Goal: Task Accomplishment & Management: Complete application form

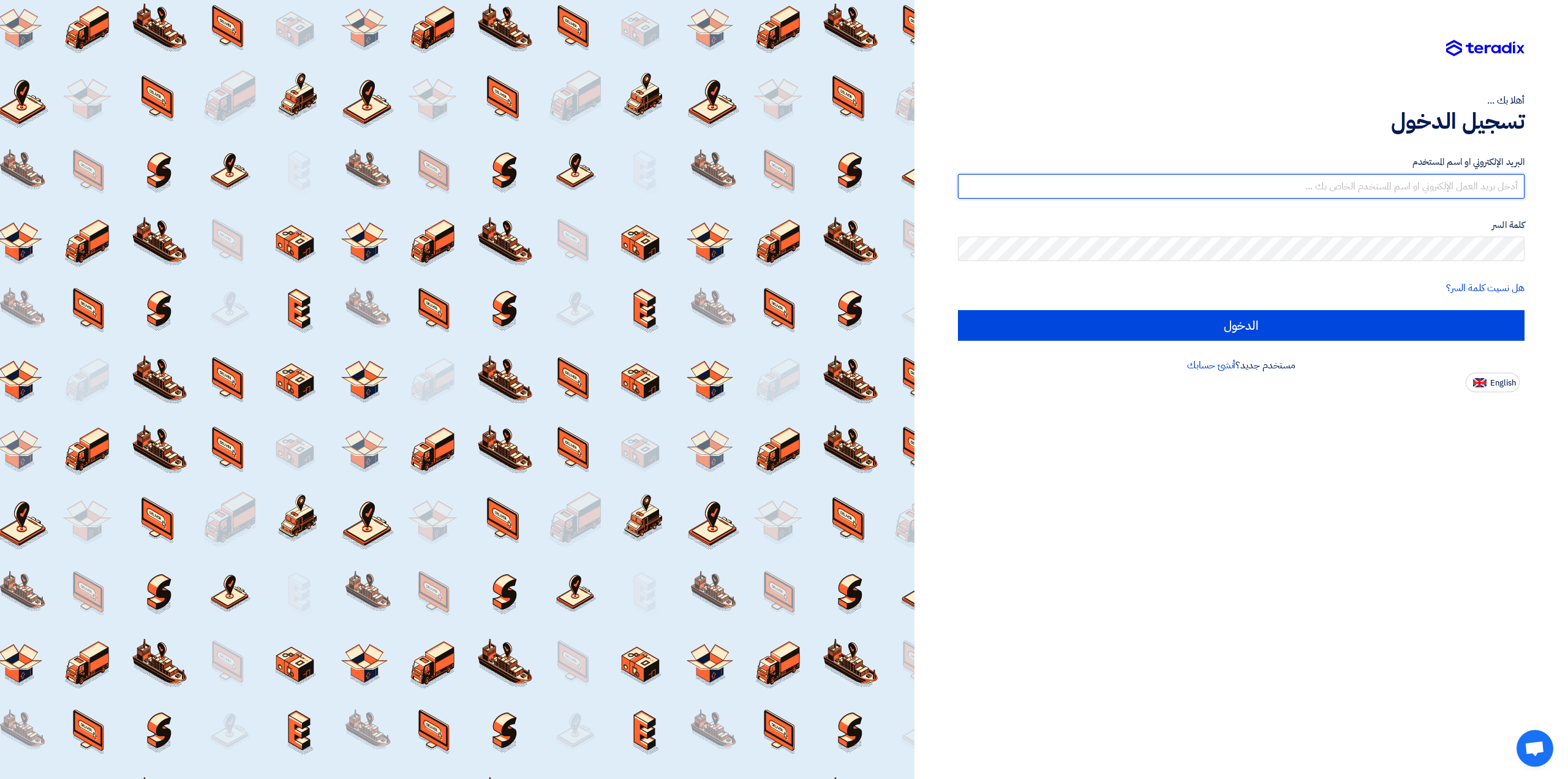
click at [1056, 187] on input "text" at bounding box center [1241, 186] width 567 height 24
click at [1230, 188] on input "text" at bounding box center [1241, 186] width 567 height 24
paste input "[EMAIL_ADDRESS][DOMAIN_NAME]"
type input "[EMAIL_ADDRESS][DOMAIN_NAME]"
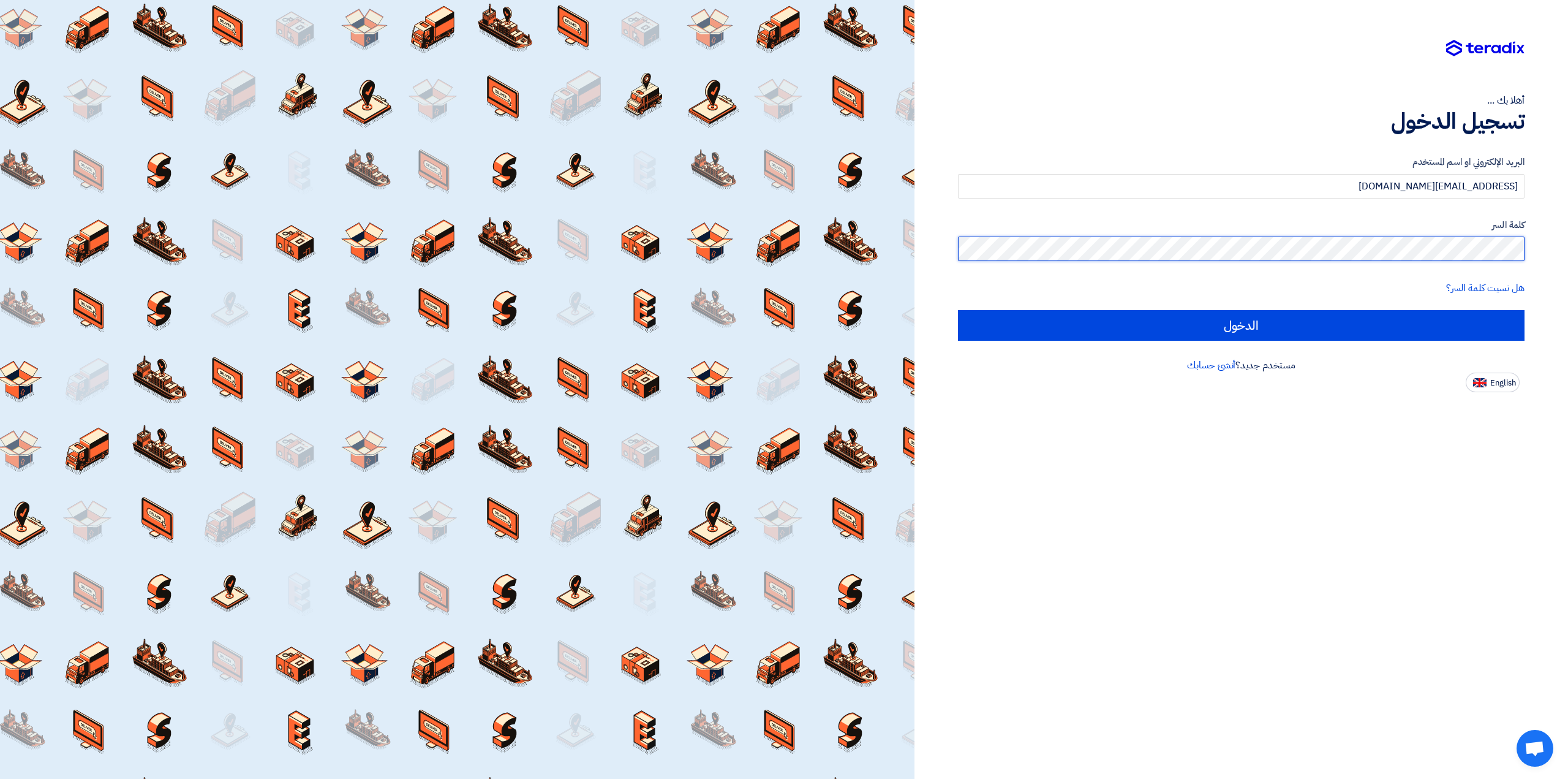
click at [958, 310] on input "الدخول" at bounding box center [1241, 325] width 567 height 31
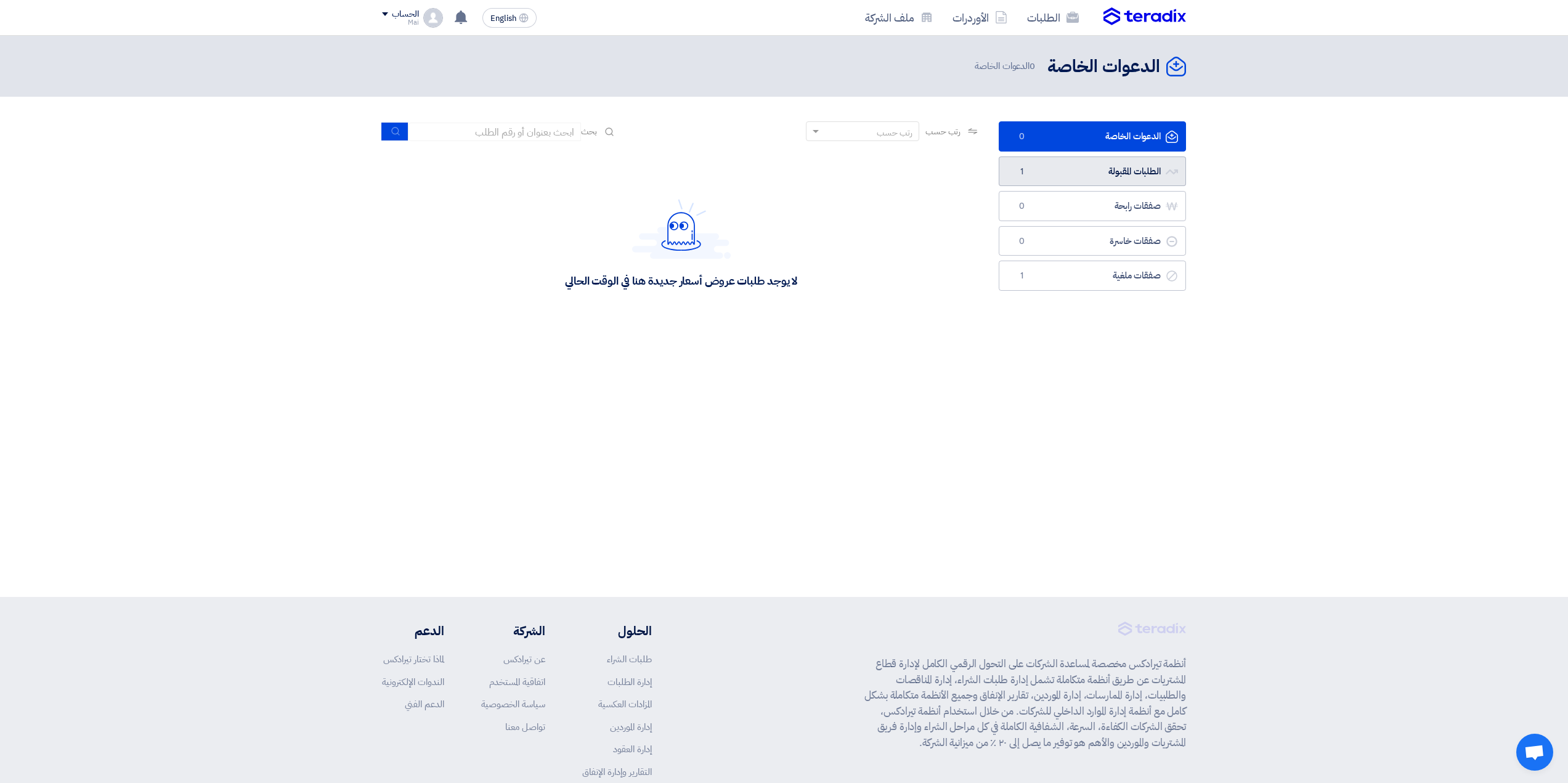
click at [1037, 173] on link "الطلبات المقبولة الطلبات المقبولة 1" at bounding box center [1092, 172] width 188 height 30
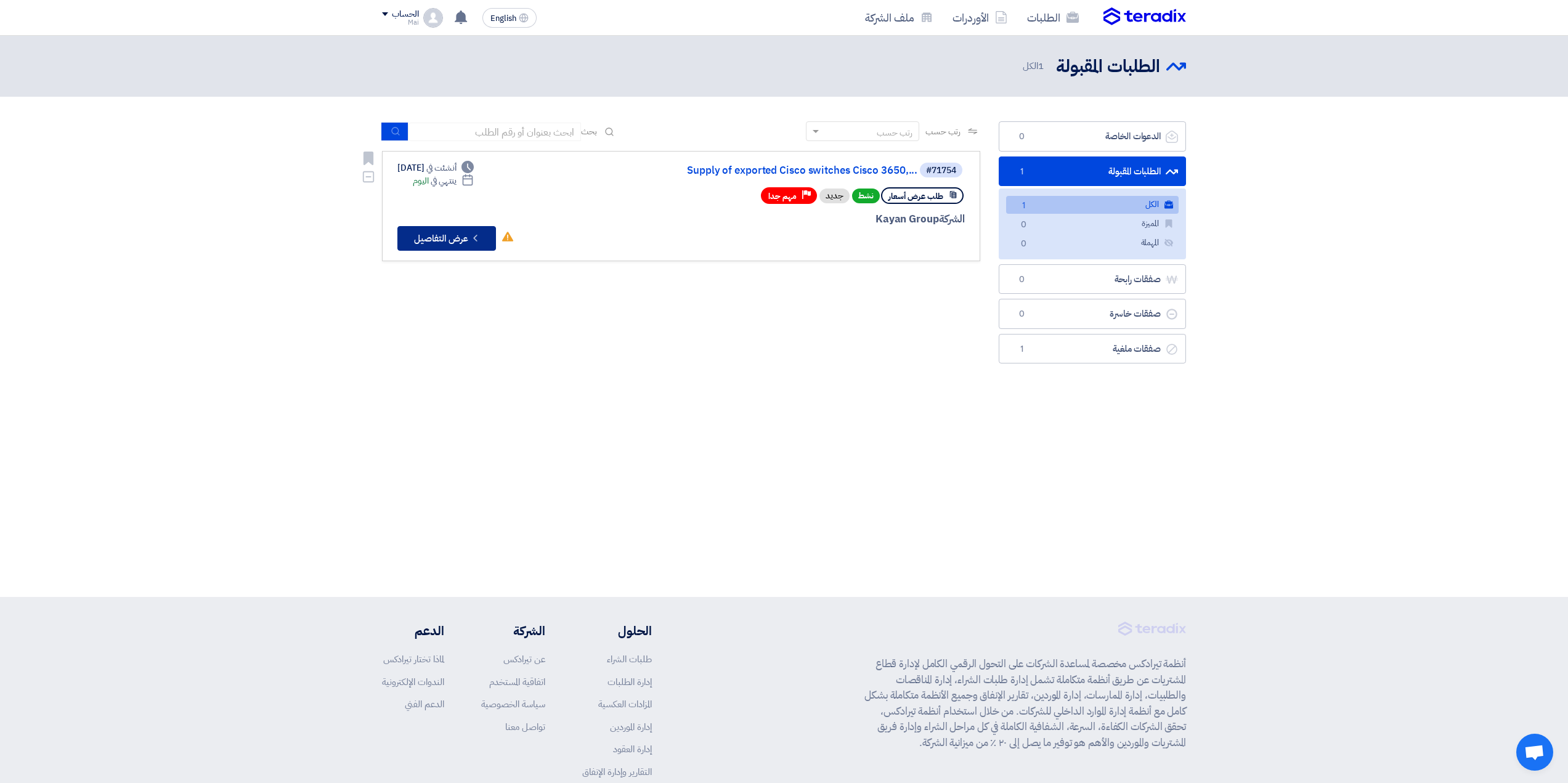
click at [423, 244] on button "Check details عرض التفاصيل" at bounding box center [447, 238] width 99 height 24
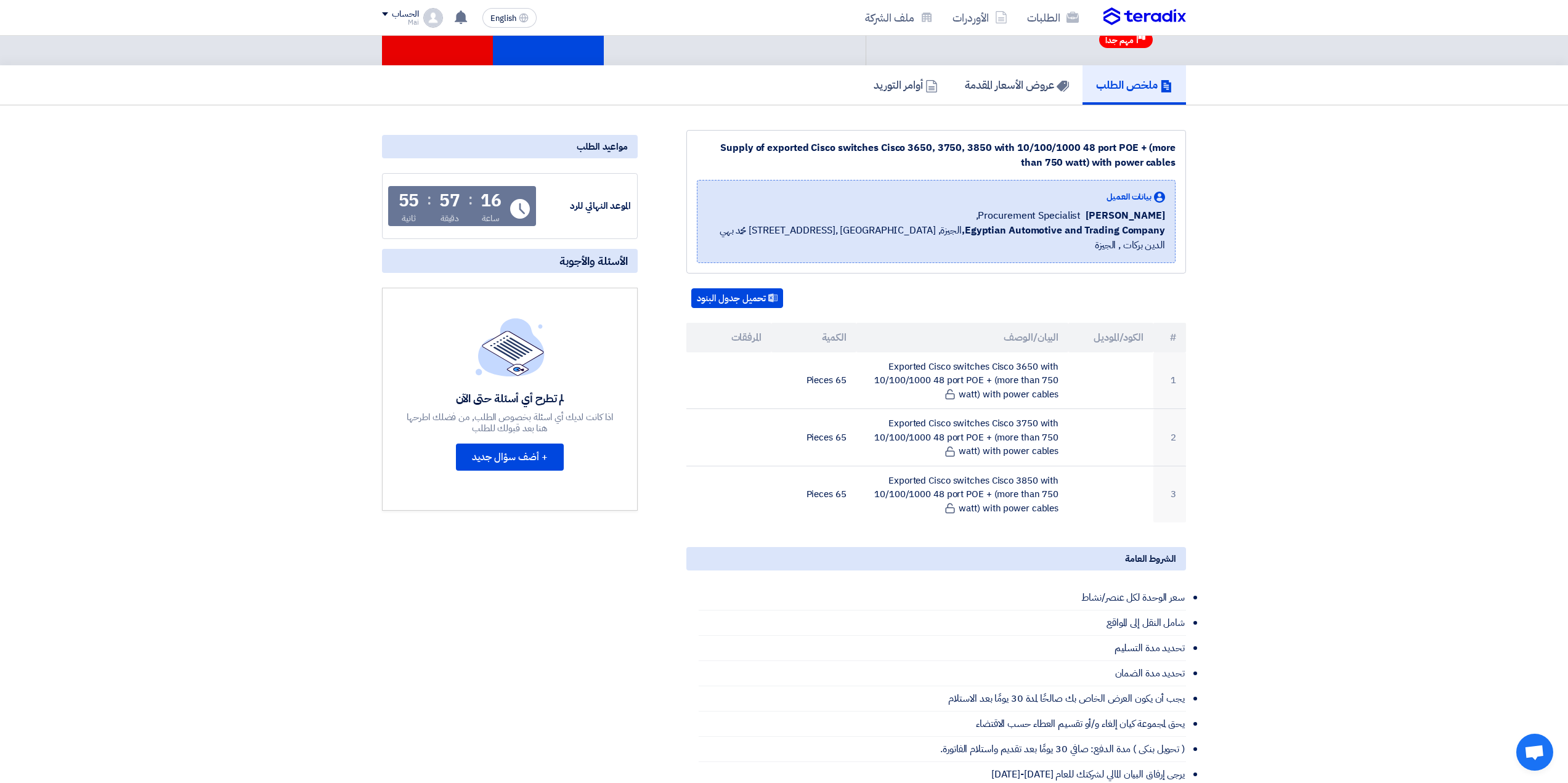
scroll to position [62, 0]
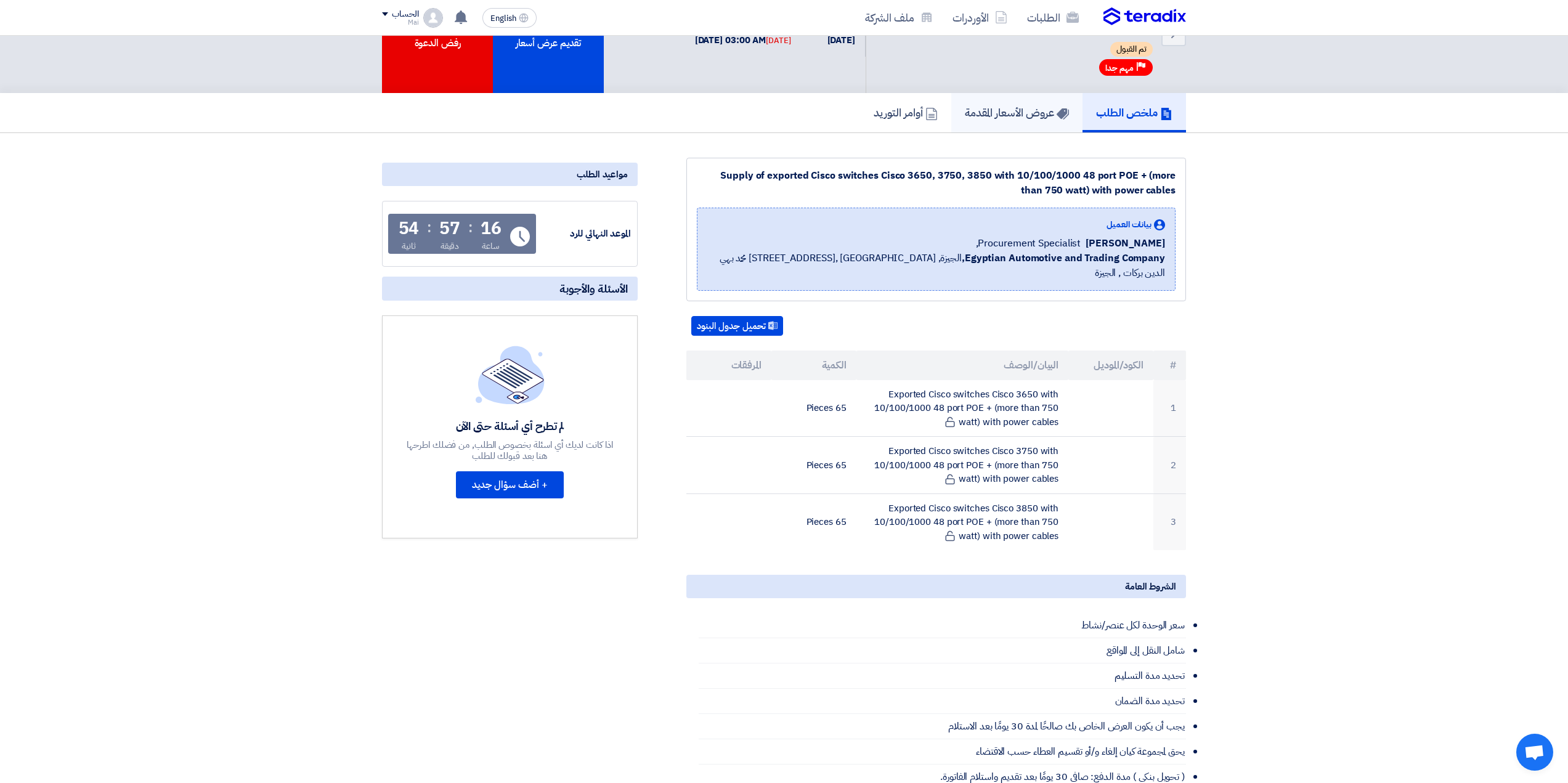
click at [978, 118] on h5 "عروض الأسعار المقدمة" at bounding box center [1017, 113] width 104 height 14
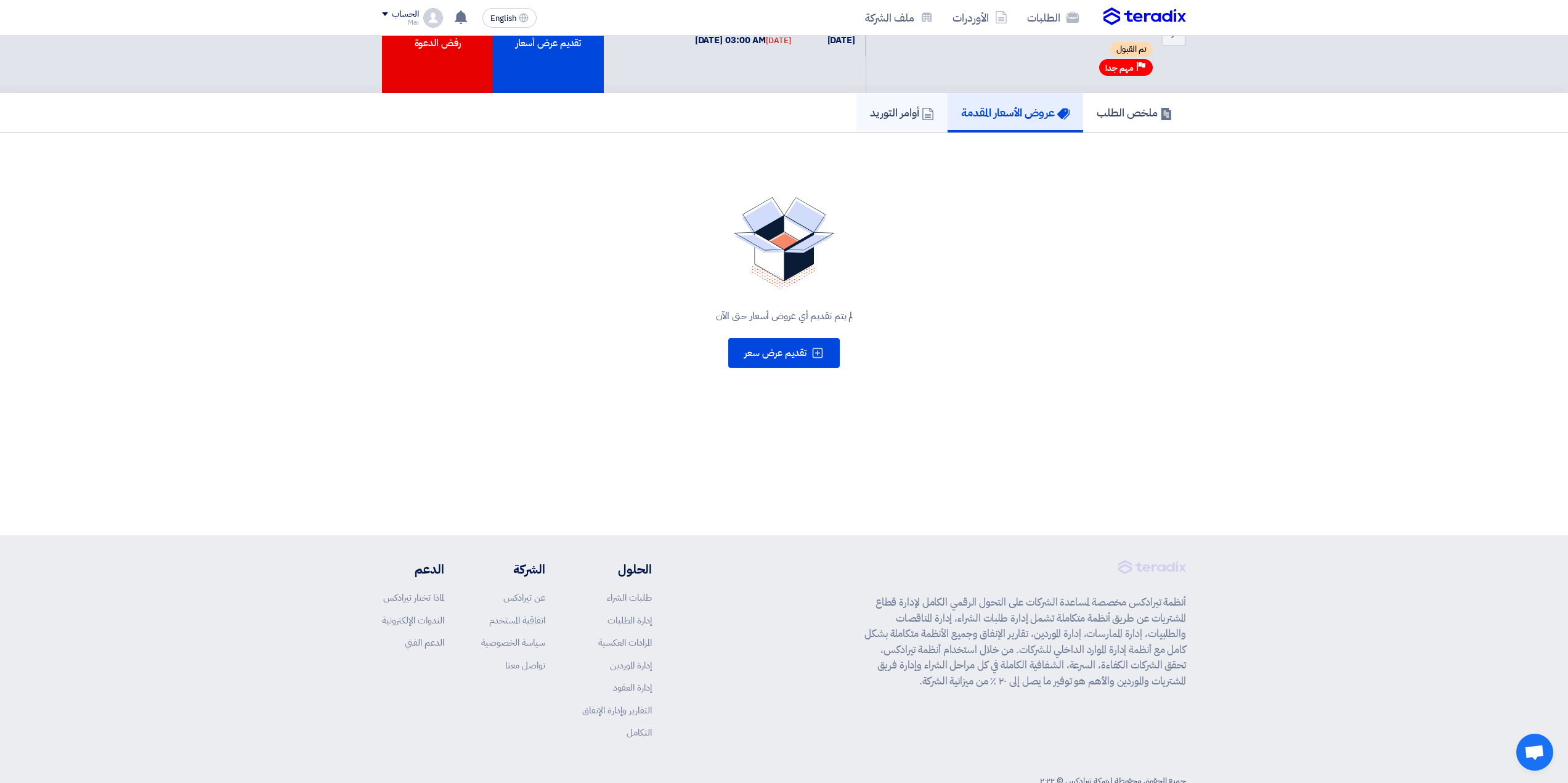
click at [922, 117] on icon at bounding box center [928, 114] width 13 height 13
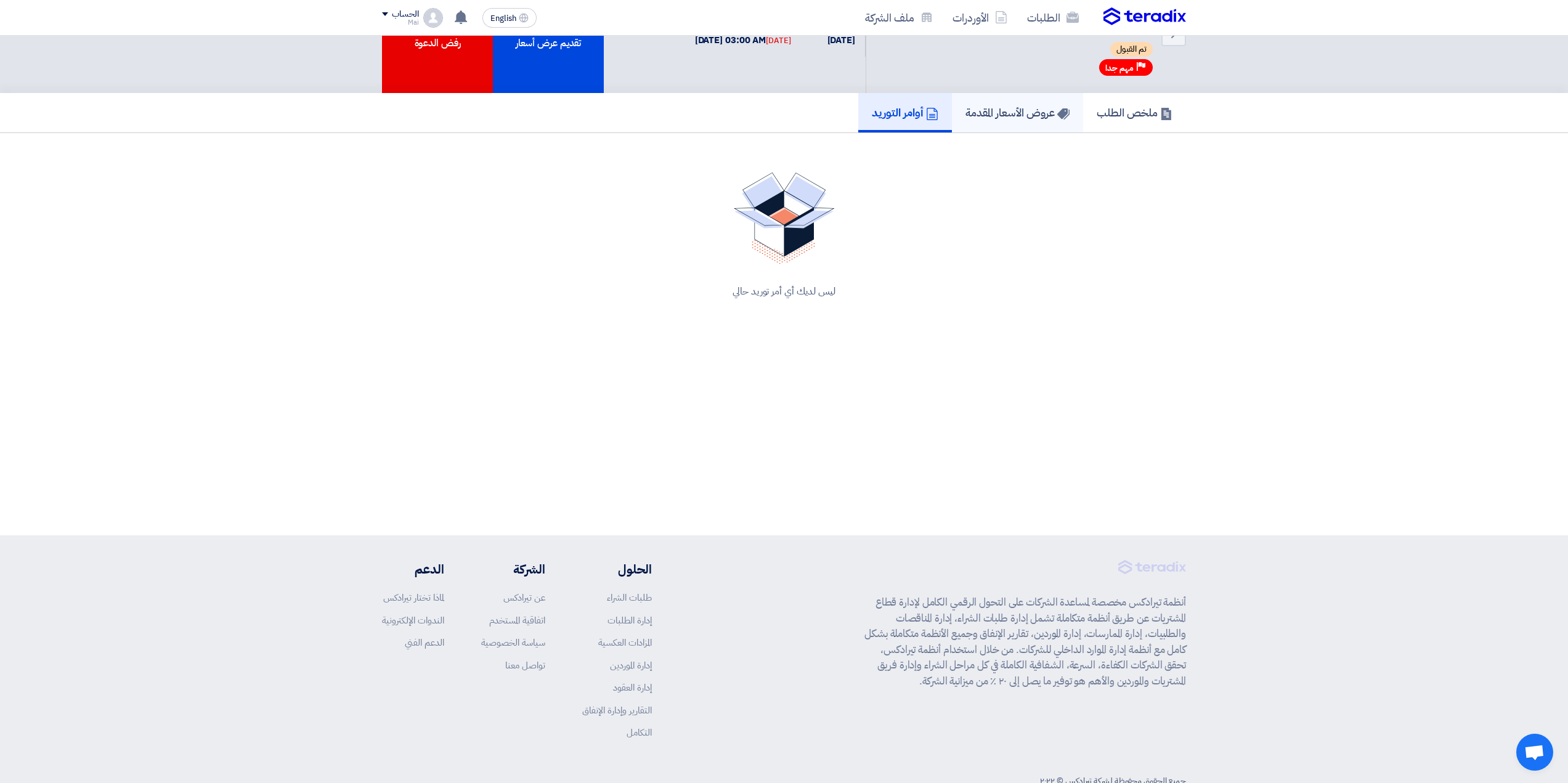
click at [982, 117] on h5 "عروض الأسعار المقدمة" at bounding box center [1018, 113] width 104 height 14
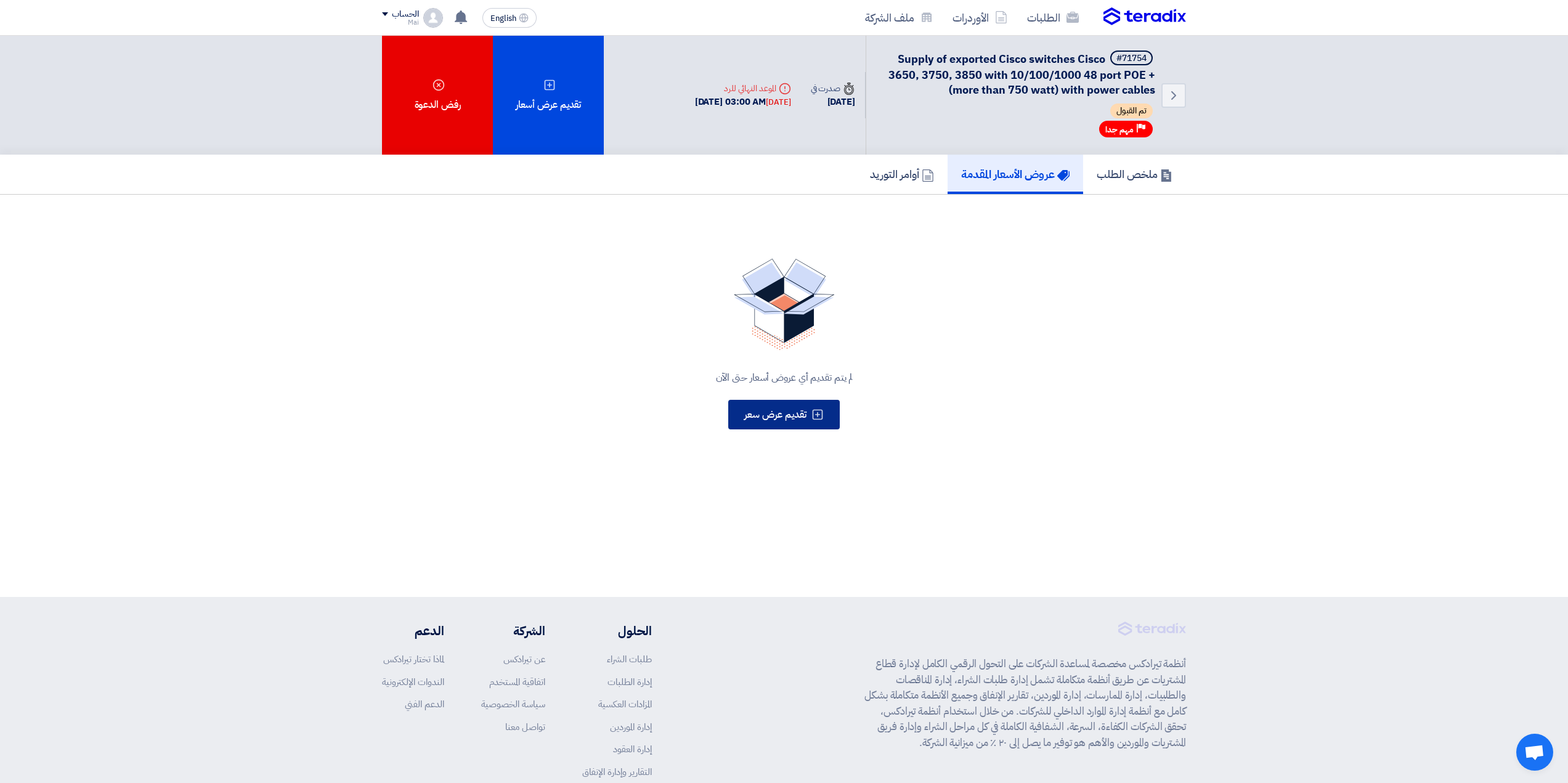
click at [766, 428] on button "تقديم عرض سعر" at bounding box center [783, 414] width 111 height 30
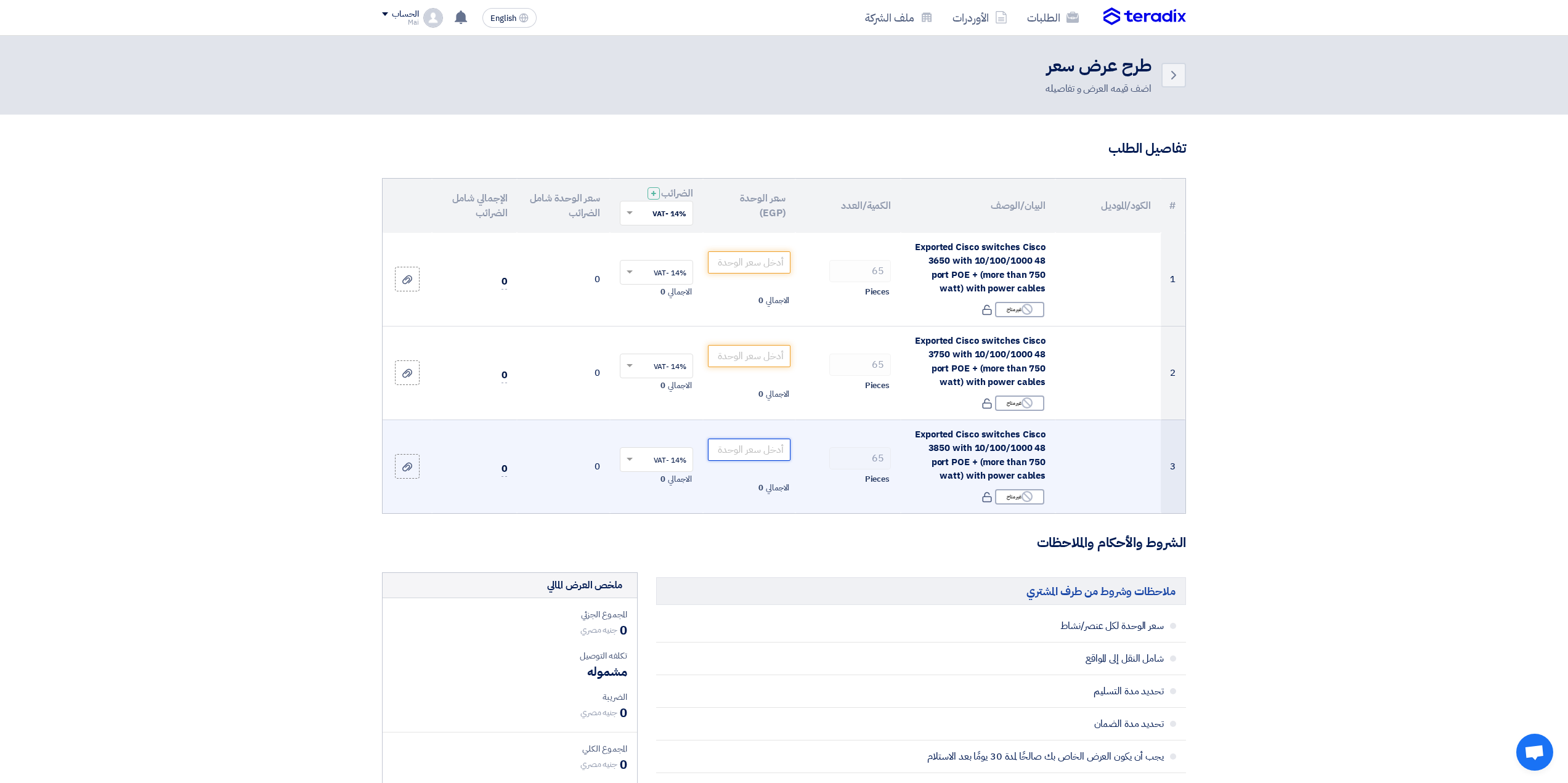
click at [734, 453] on input "number" at bounding box center [749, 449] width 83 height 22
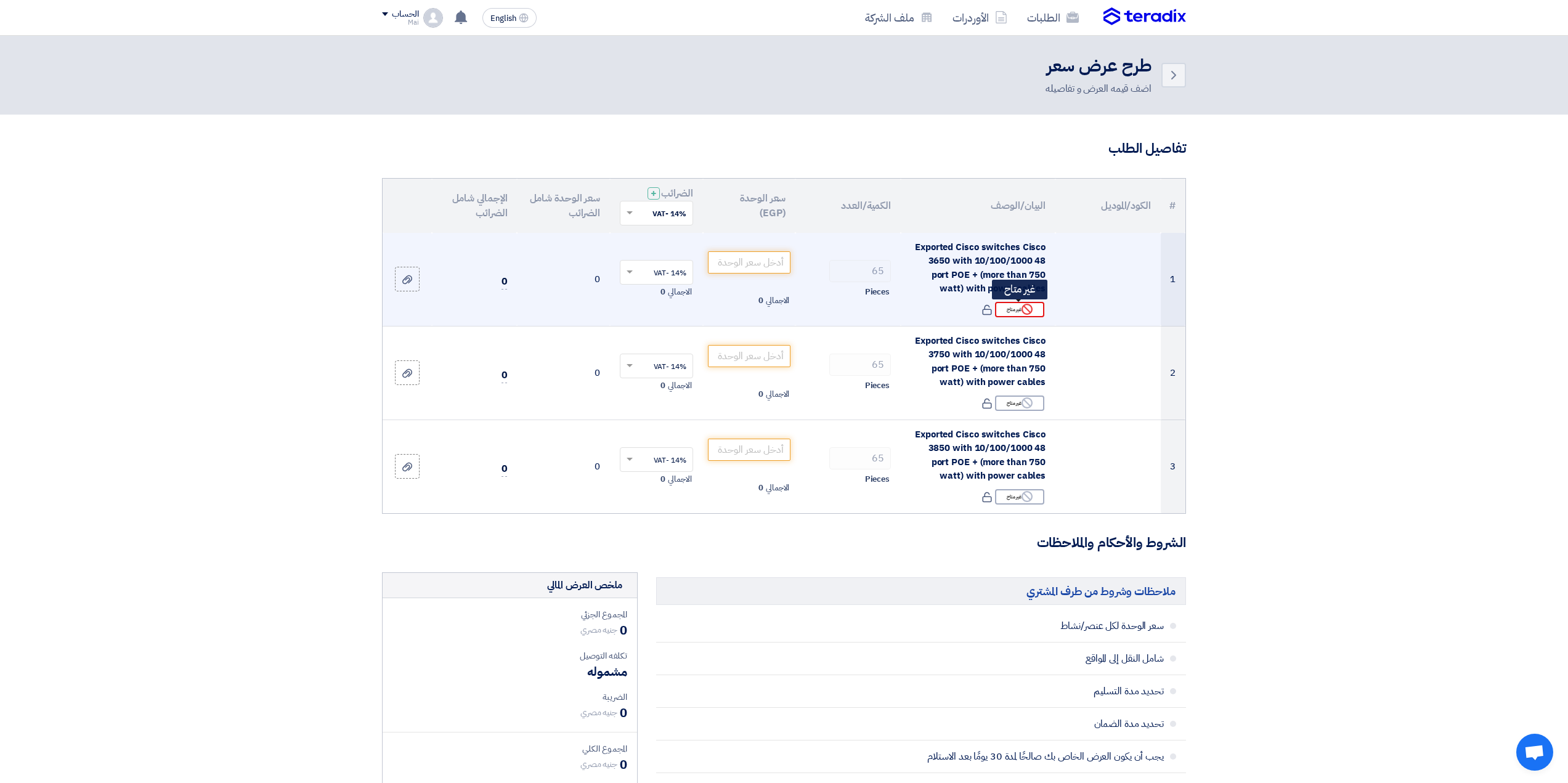
click at [1021, 312] on div "Reject غير متاح" at bounding box center [1020, 309] width 49 height 15
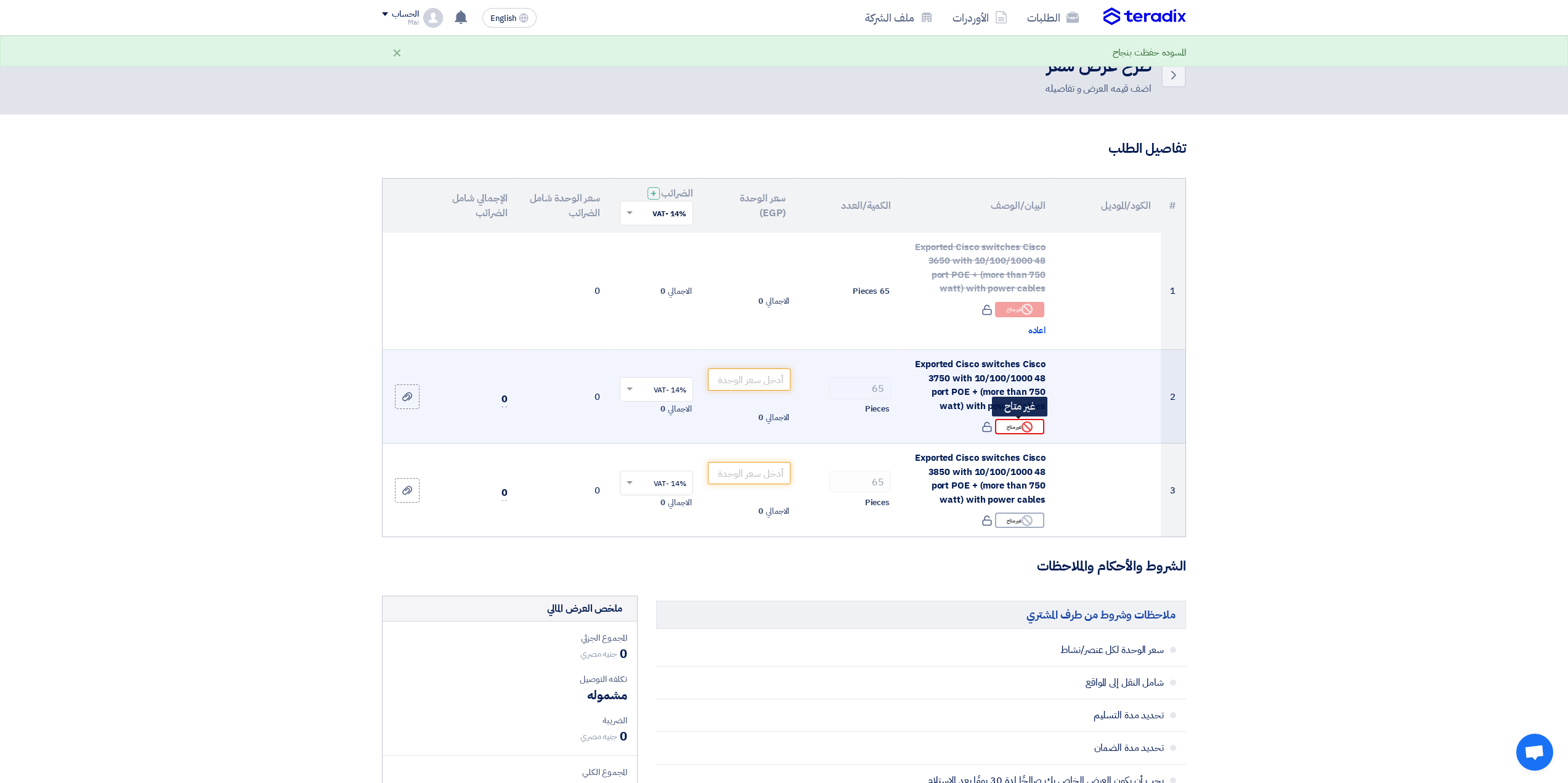
click at [1028, 428] on use at bounding box center [1027, 426] width 11 height 11
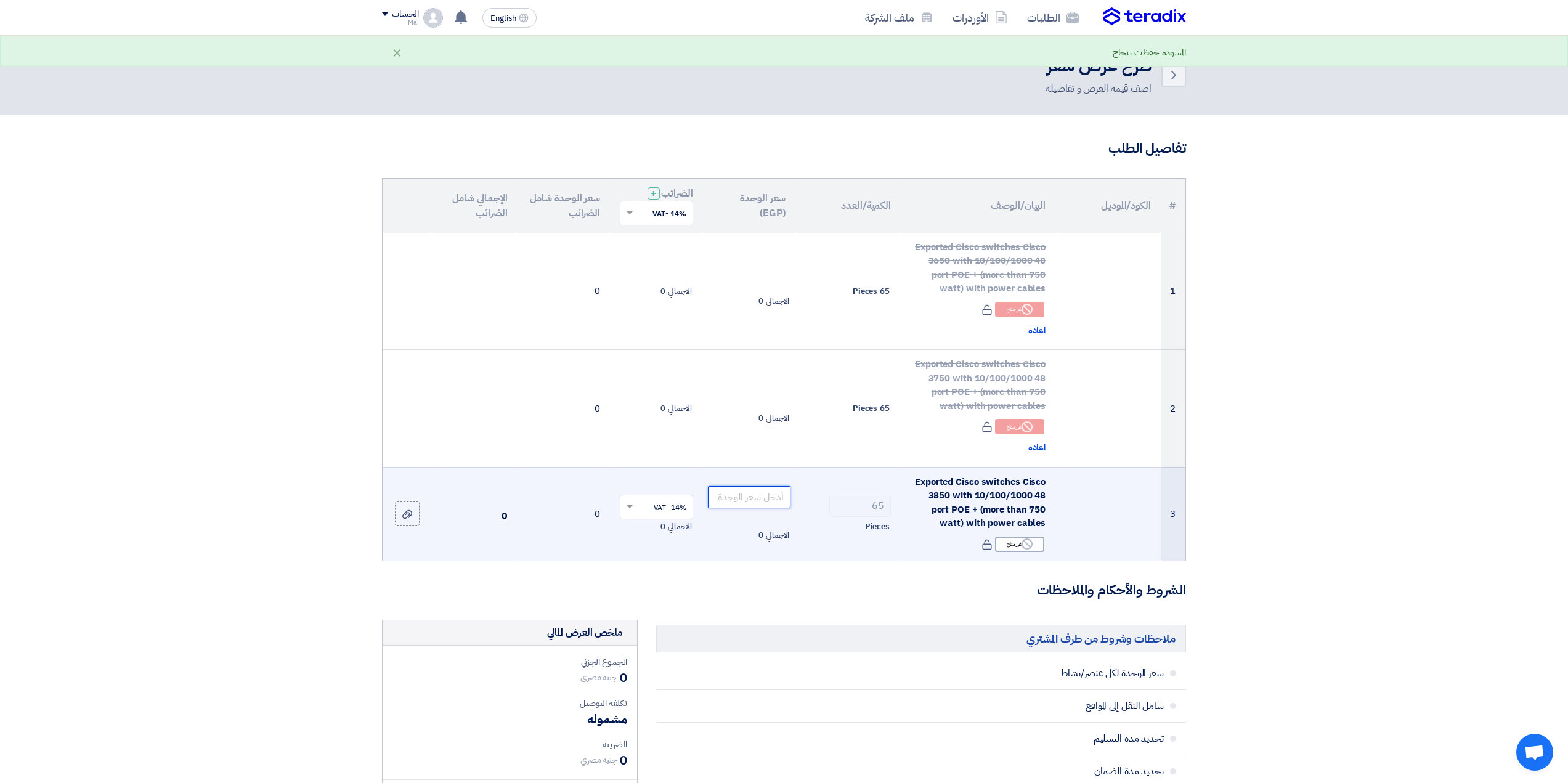
click at [731, 490] on input "number" at bounding box center [749, 497] width 83 height 22
click at [687, 508] on input "text" at bounding box center [664, 507] width 49 height 20
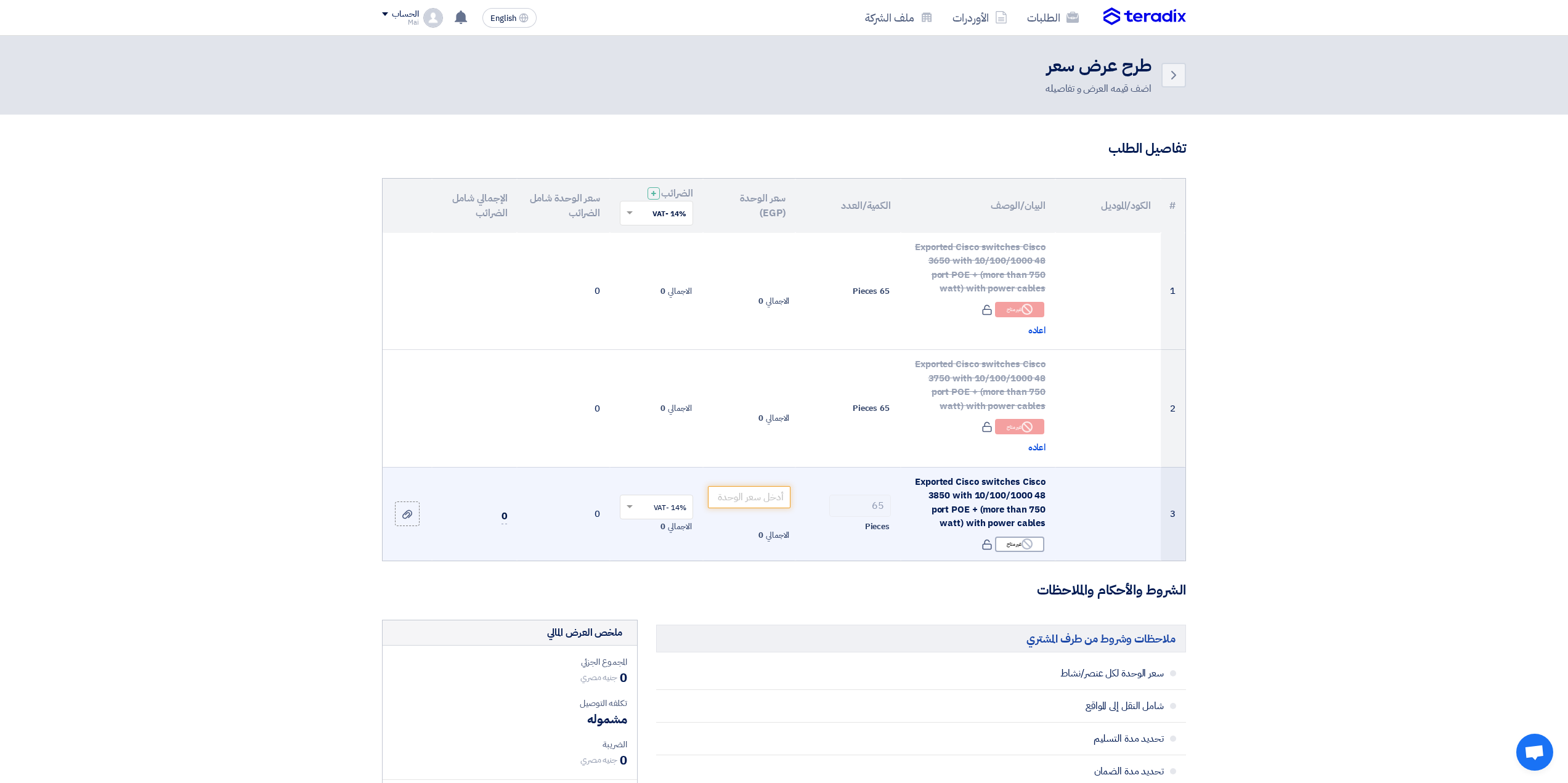
click at [728, 521] on td "الاجمالي 0" at bounding box center [749, 513] width 93 height 93
click at [722, 495] on input "number" at bounding box center [749, 497] width 83 height 22
type input "1000"
click at [766, 501] on input "1000" at bounding box center [749, 497] width 83 height 22
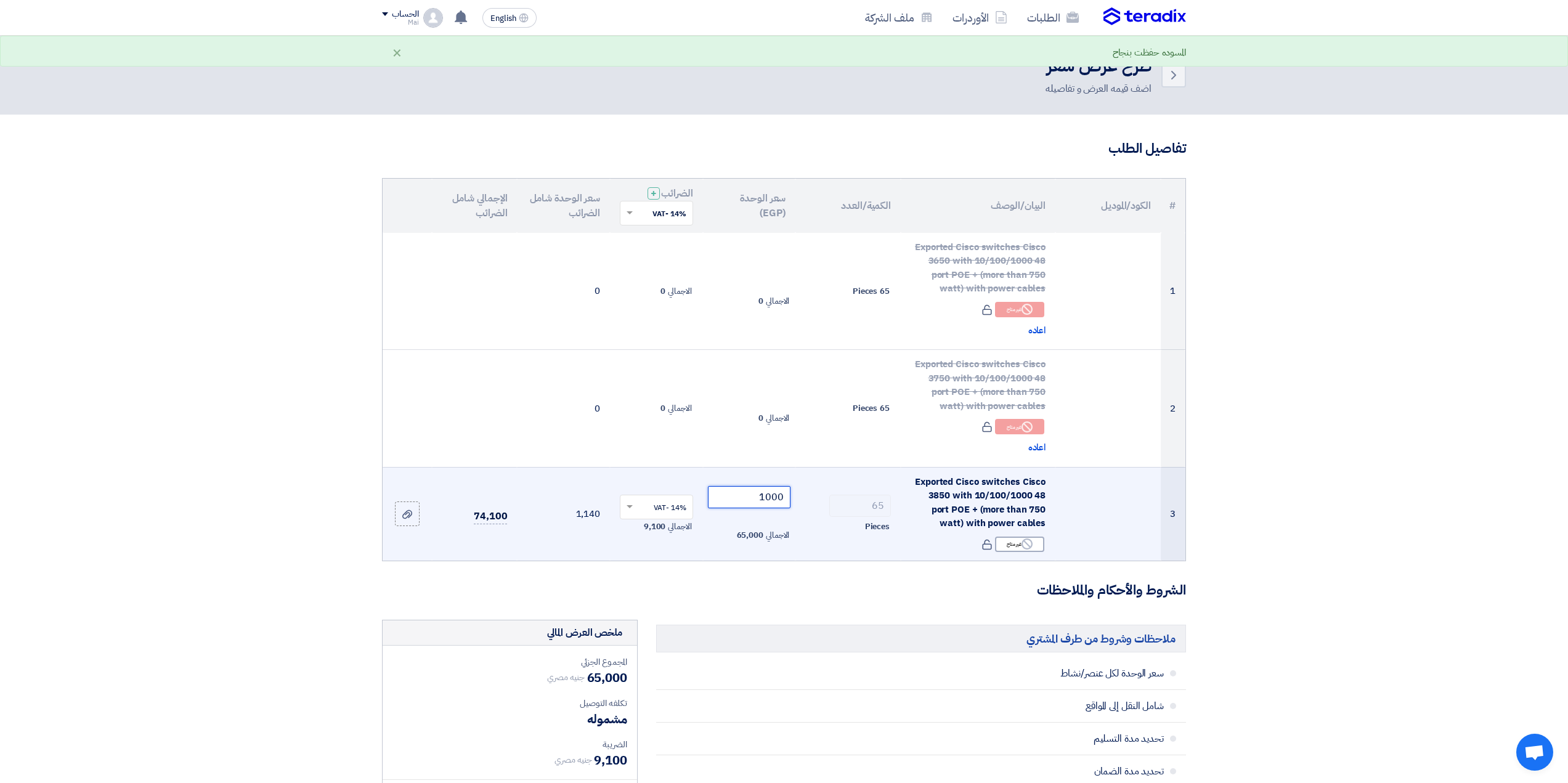
click at [766, 501] on input "1000" at bounding box center [749, 497] width 83 height 22
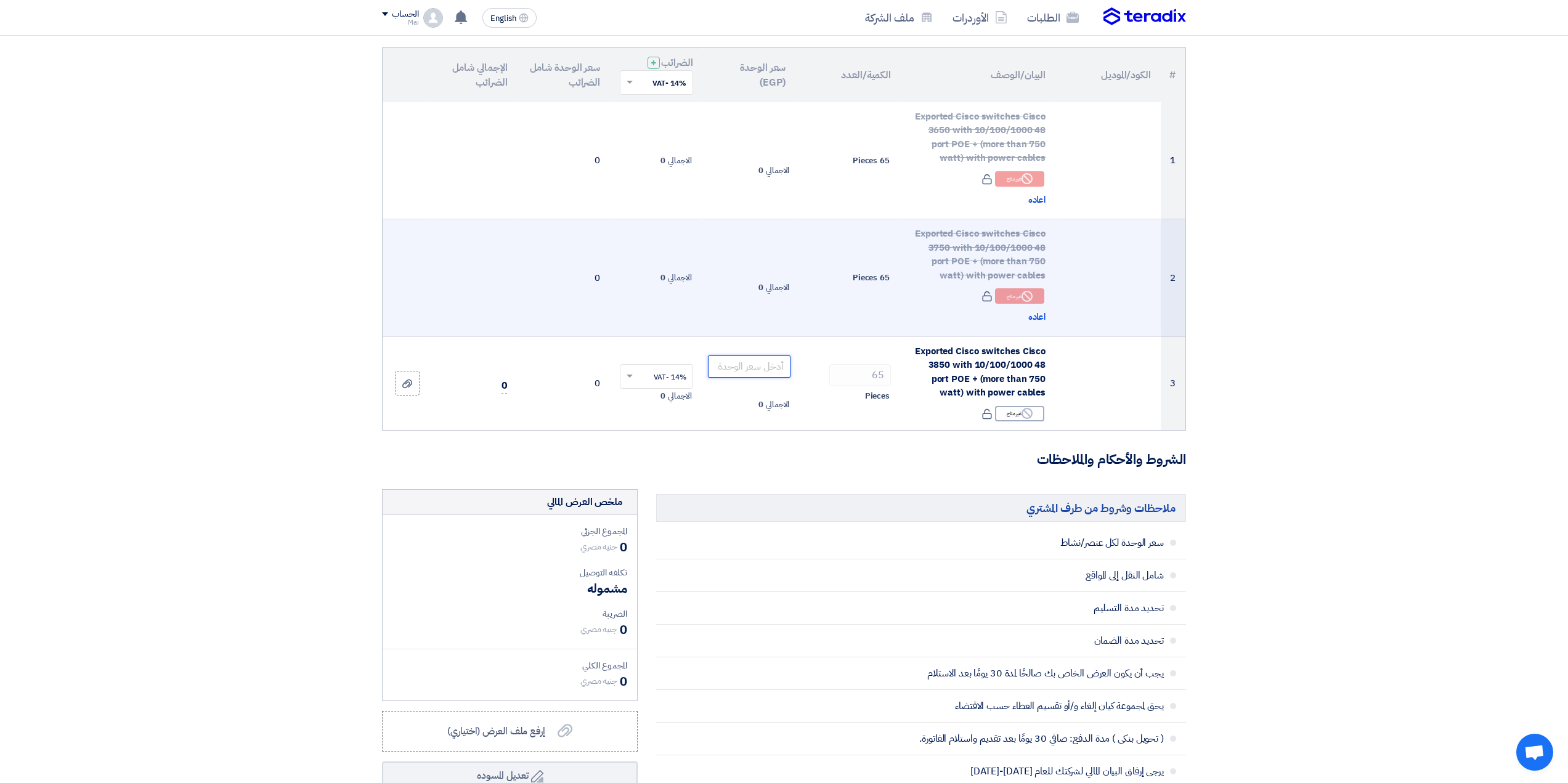
scroll to position [62, 0]
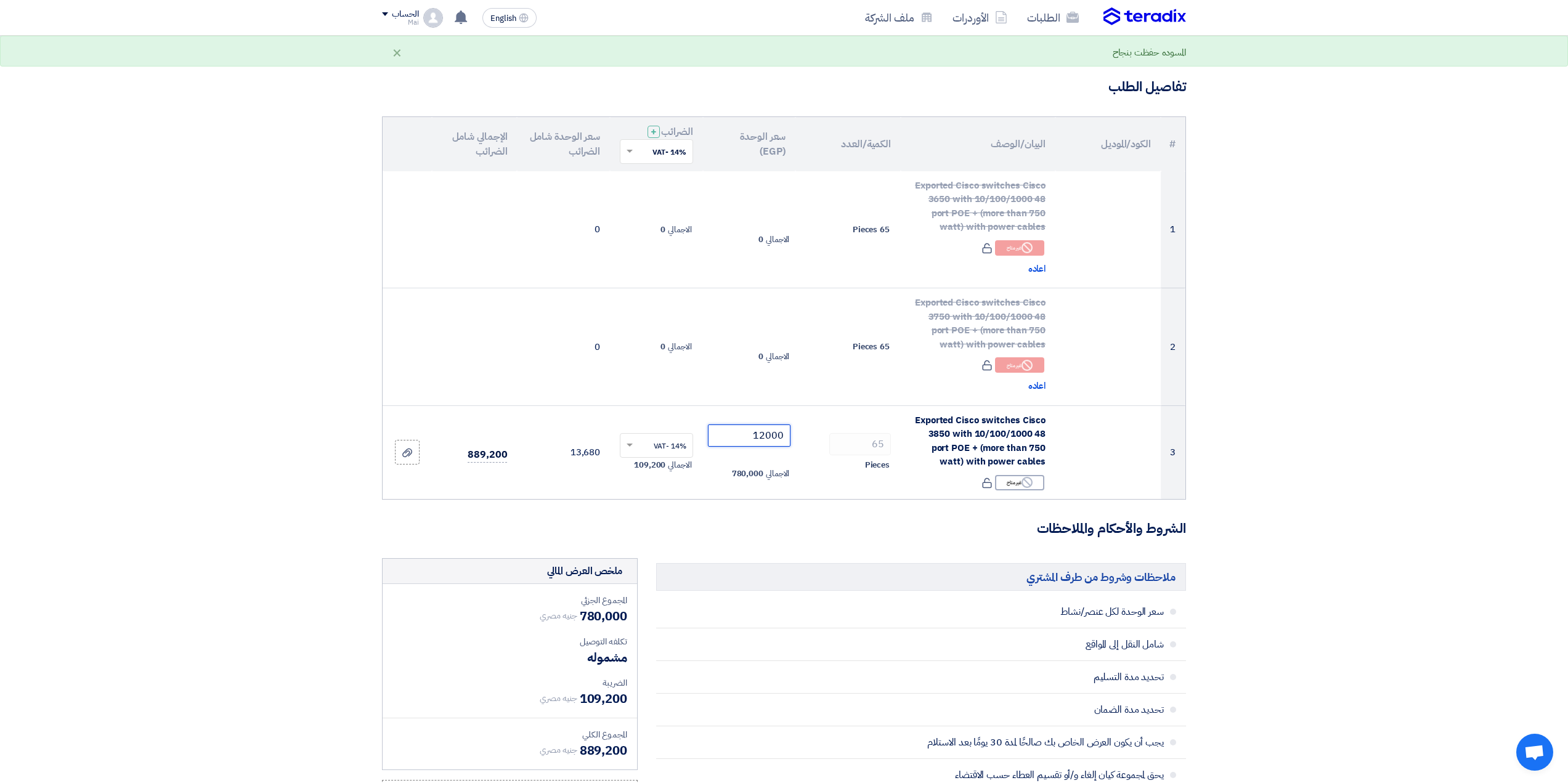
type input "12000"
click at [765, 505] on form "تفاصيل الطلب # الكود/الموديل البيان/الوصف الكمية/العدد سعر الوحدة (EGP) الضرائب…" at bounding box center [783, 685] width 804 height 1215
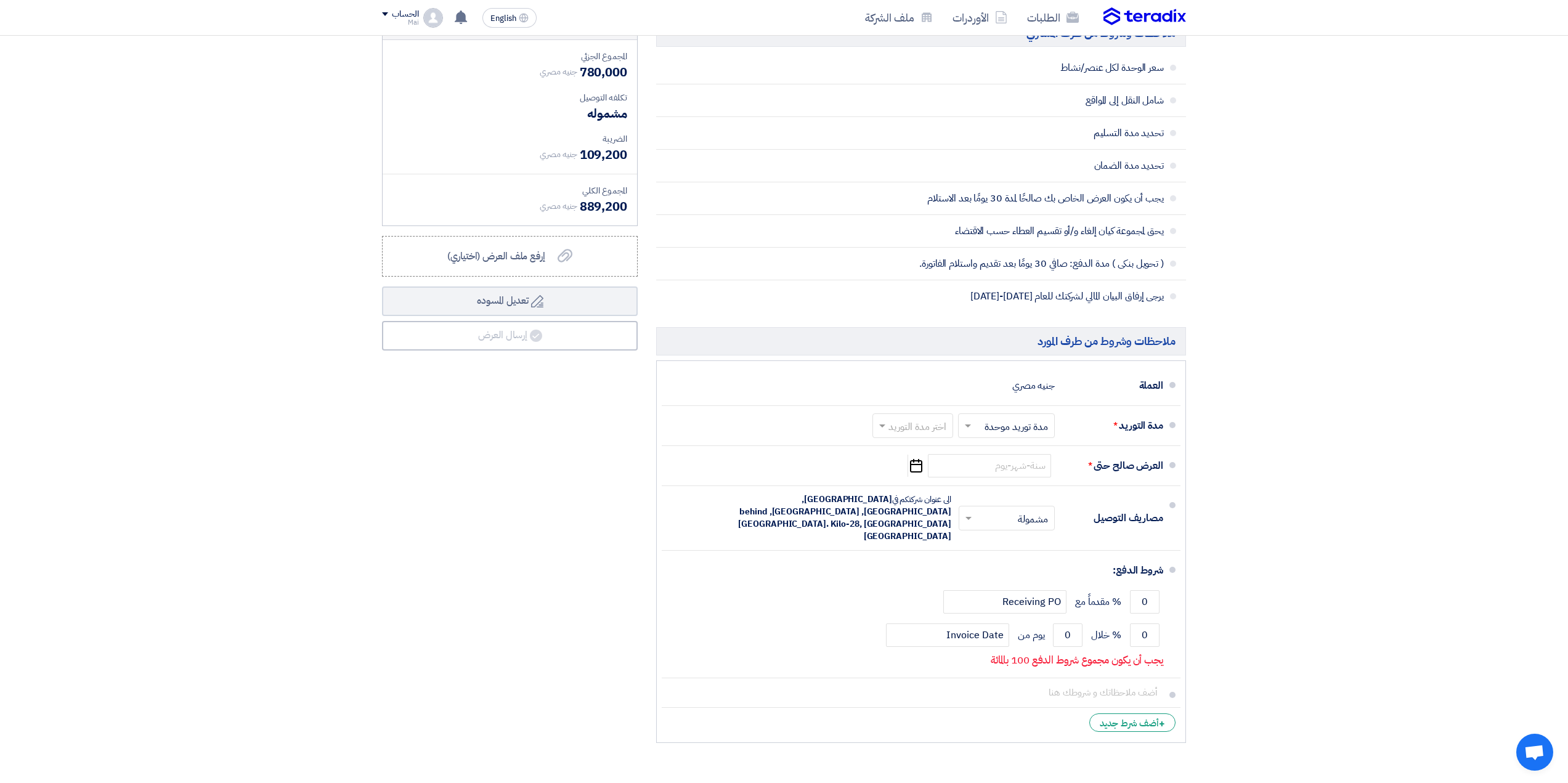
scroll to position [616, 0]
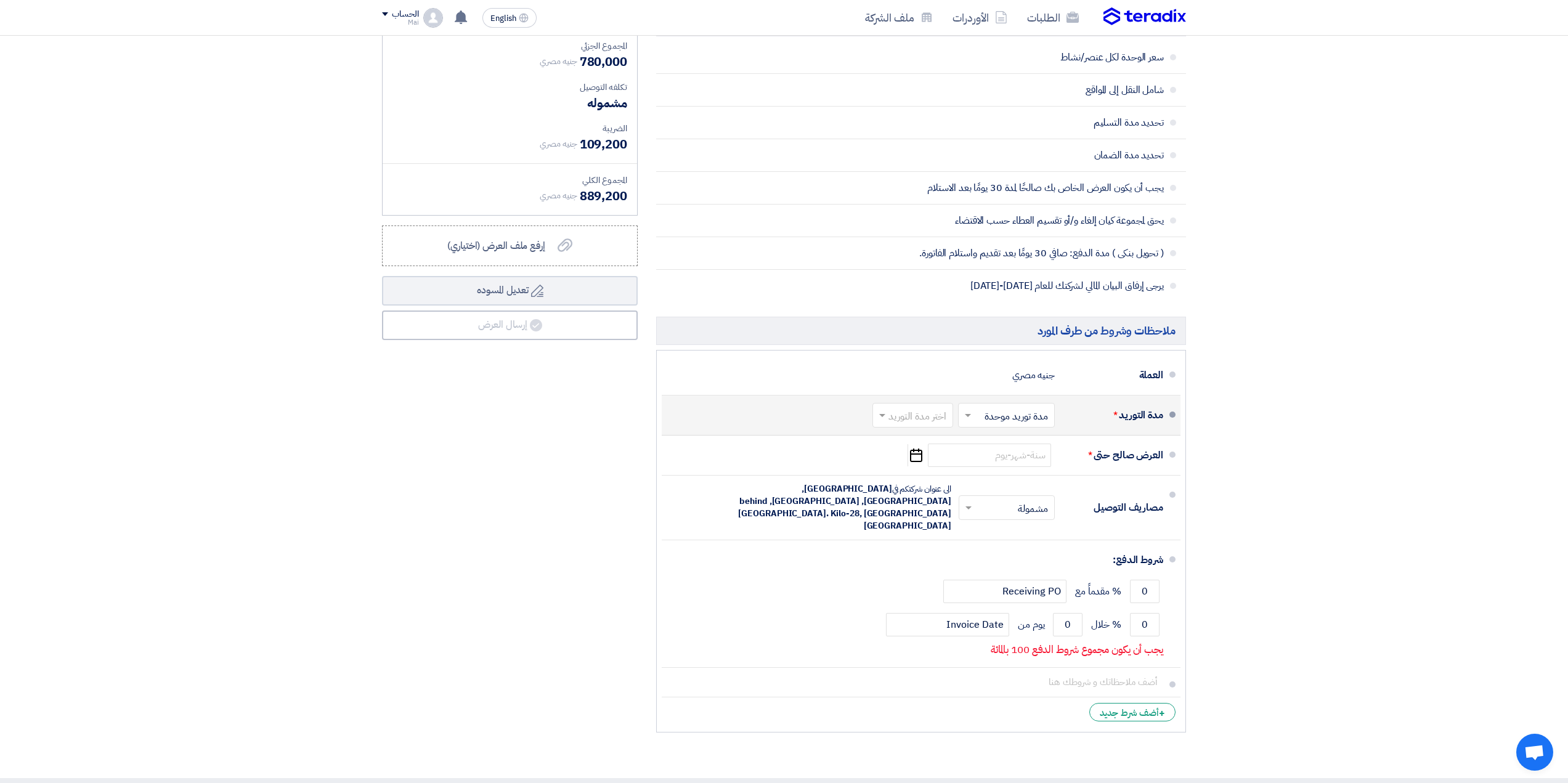
click at [1033, 424] on input "text" at bounding box center [1004, 416] width 91 height 18
click at [1386, 454] on section "تفاصيل الطلب # الكود/الموديل البيان/الوصف الكمية/العدد سعر الوحدة (EGP) الضرائب…" at bounding box center [784, 138] width 1568 height 1278
click at [935, 418] on input "text" at bounding box center [910, 416] width 74 height 18
click at [918, 463] on span "(3-5) أيام" at bounding box center [929, 464] width 38 height 14
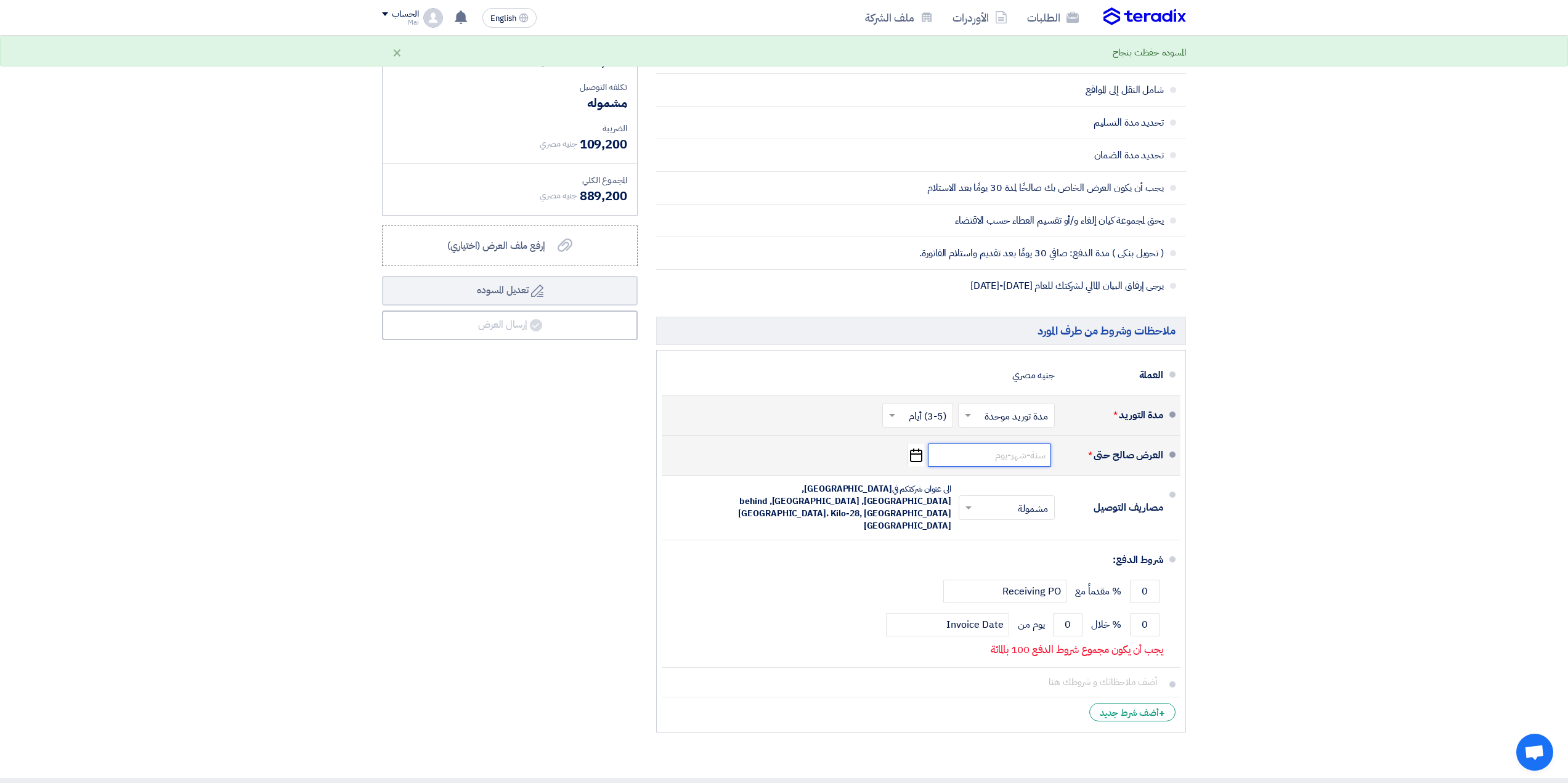
click at [1000, 454] on input at bounding box center [989, 455] width 123 height 24
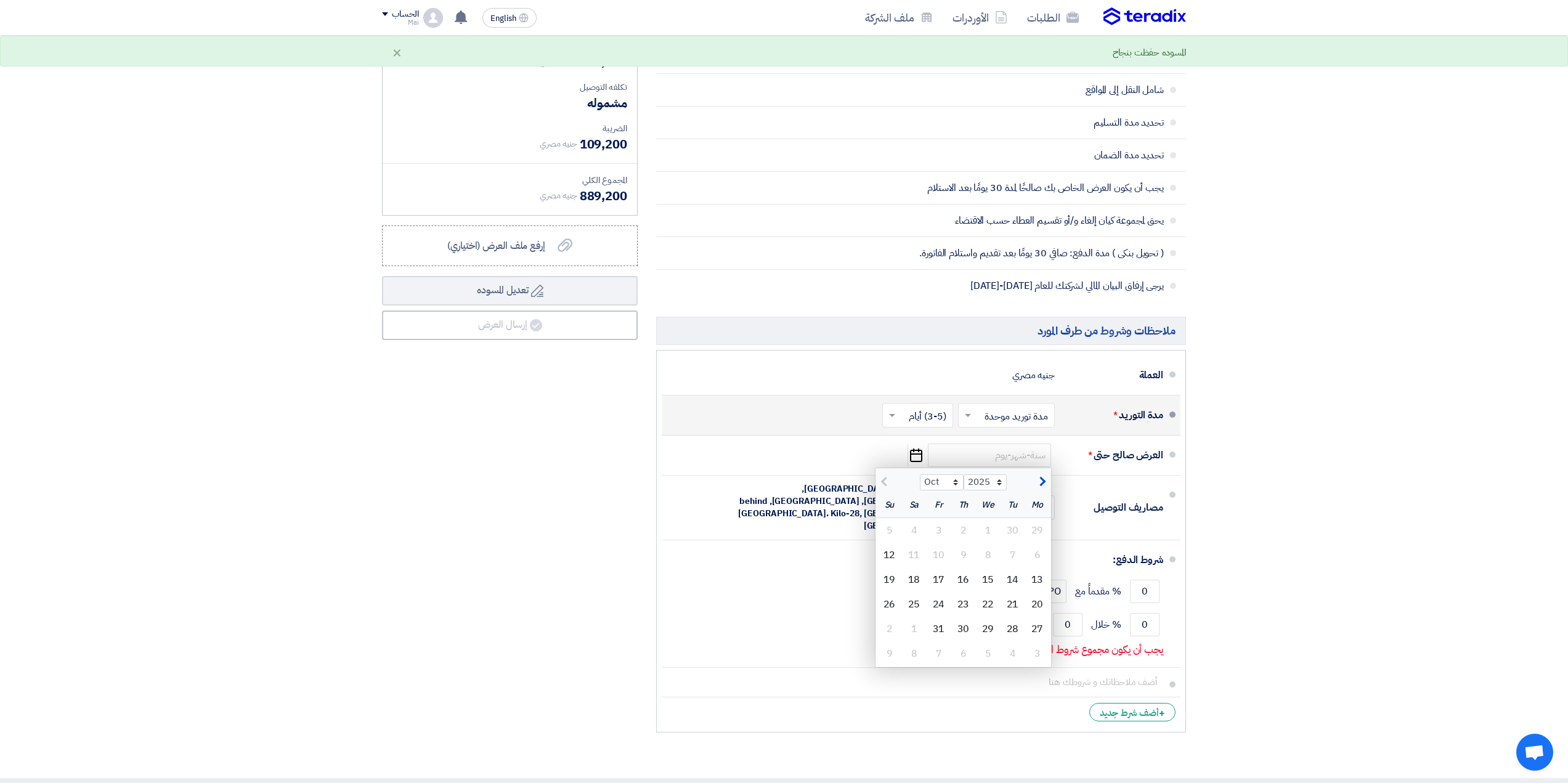
click at [563, 514] on div "ملخص العرض المالي المجموع الجزئي جنيه مصري 780,000 تكلفه التوصيل" at bounding box center [510, 371] width 274 height 735
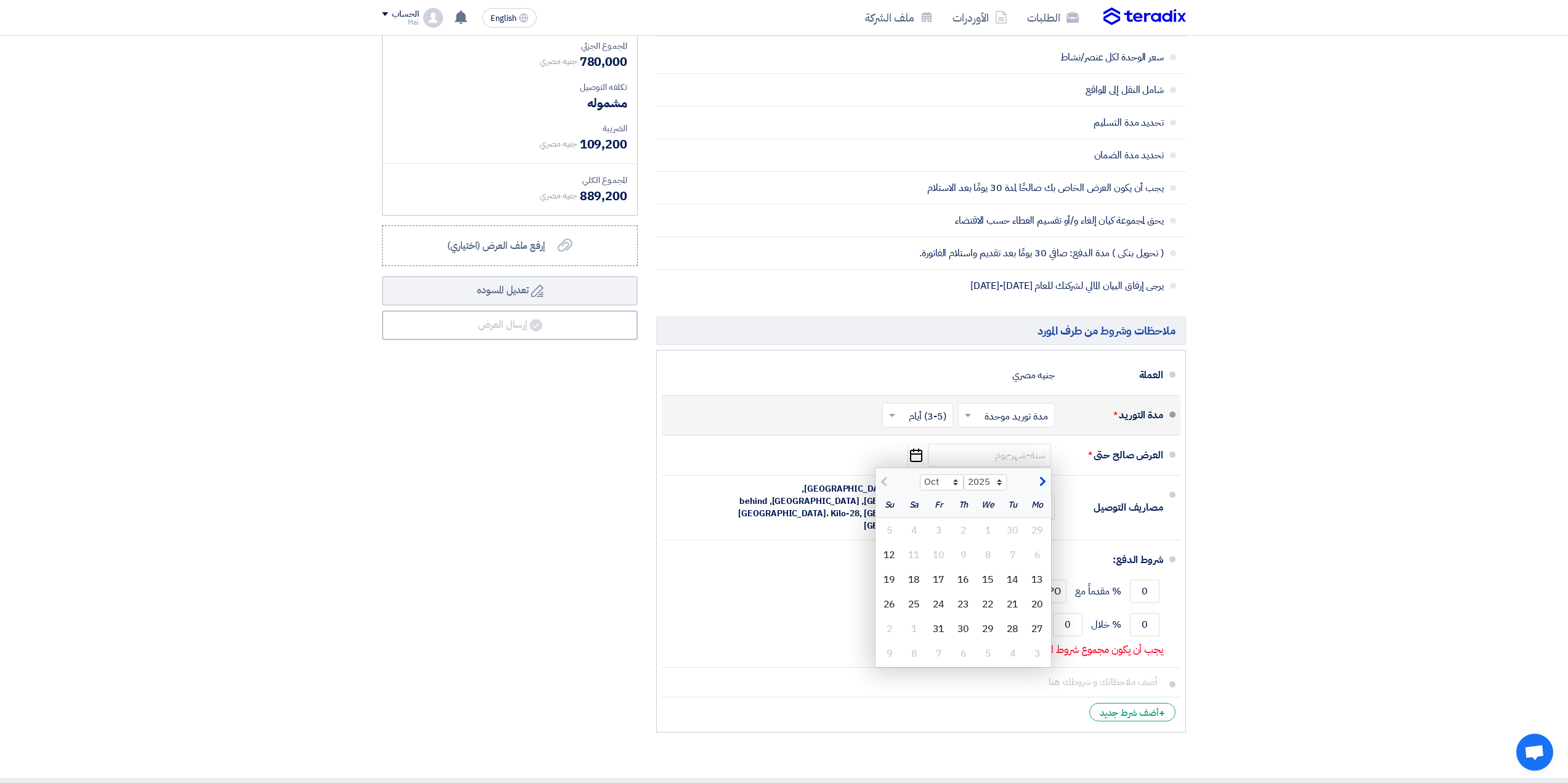
click at [1332, 281] on section "تفاصيل الطلب # الكود/الموديل البيان/الوصف الكمية/العدد سعر الوحدة (EGP) الضرائب…" at bounding box center [784, 138] width 1568 height 1278
click at [929, 480] on select "Oct Nov Dec" at bounding box center [941, 482] width 43 height 16
select select "11"
click at [920, 474] on select "Oct Nov Dec" at bounding box center [941, 482] width 43 height 16
click at [984, 576] on div "12" at bounding box center [988, 579] width 24 height 24
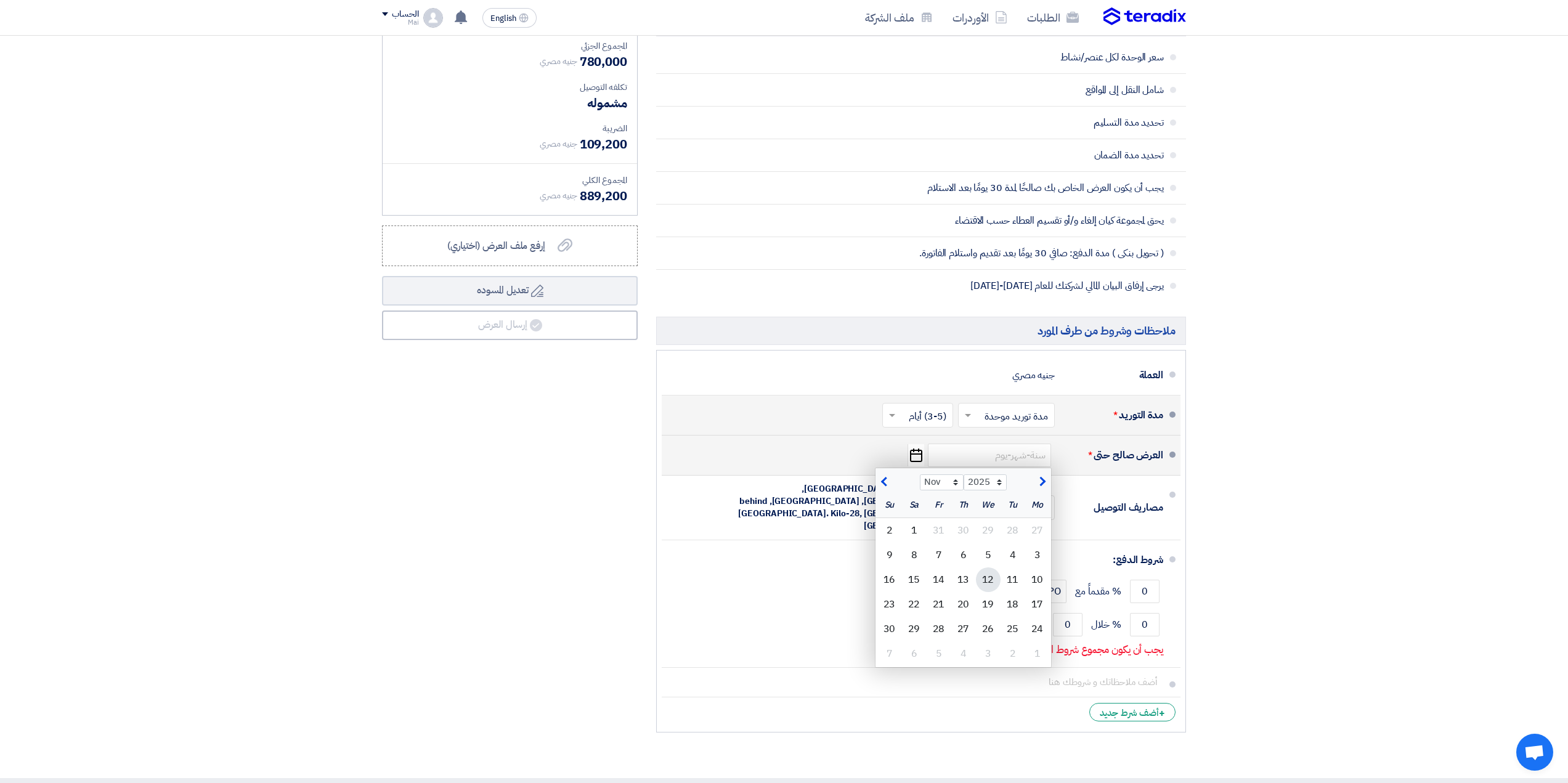
type input "[DATE]"
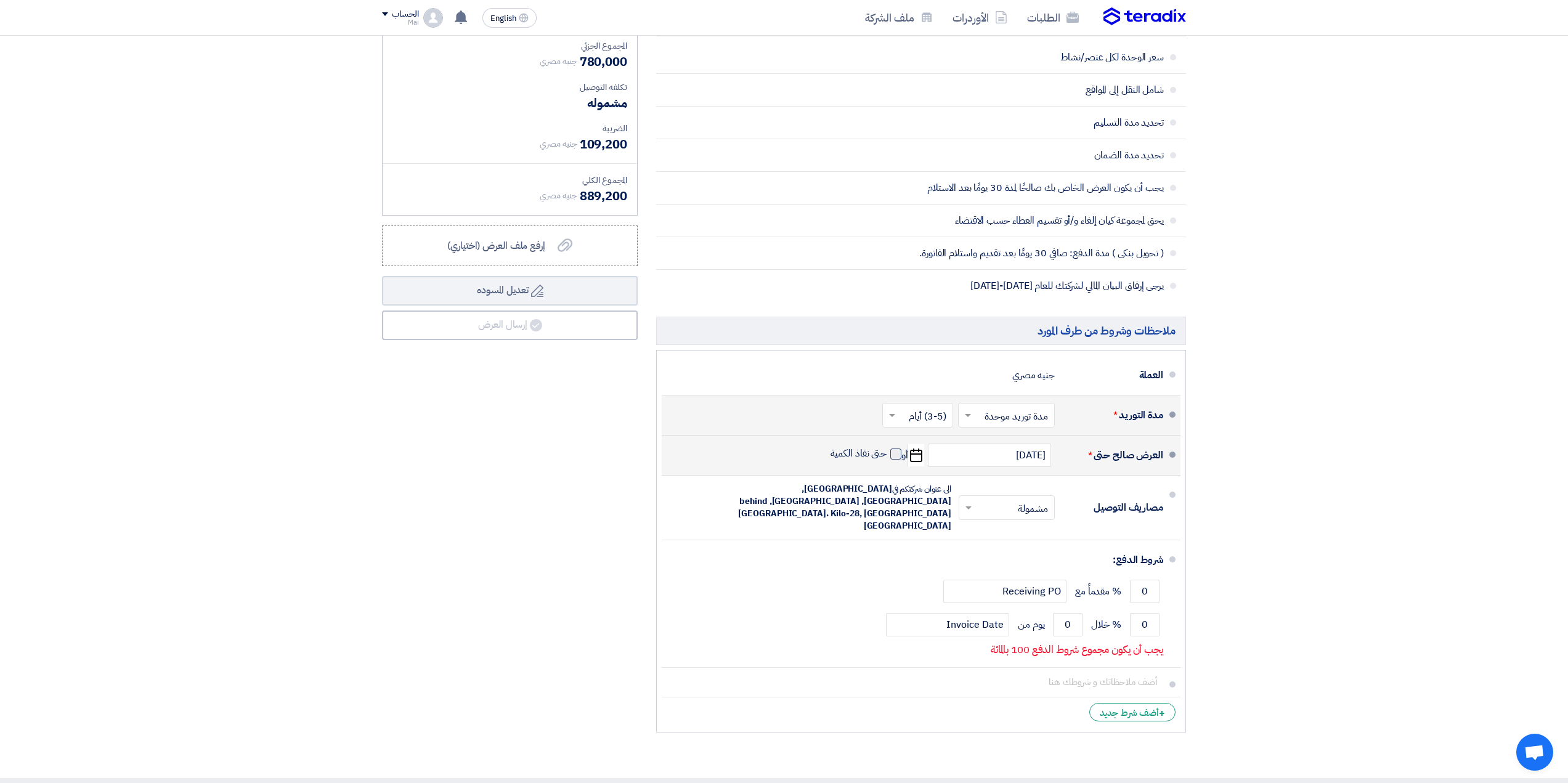
click at [894, 454] on span at bounding box center [895, 453] width 11 height 11
click at [887, 454] on input "حتى نفاذ الكمية" at bounding box center [858, 459] width 59 height 24
click at [899, 450] on span at bounding box center [895, 453] width 11 height 11
click at [887, 450] on input "حتى نفاذ الكمية" at bounding box center [858, 459] width 59 height 24
checkbox input "false"
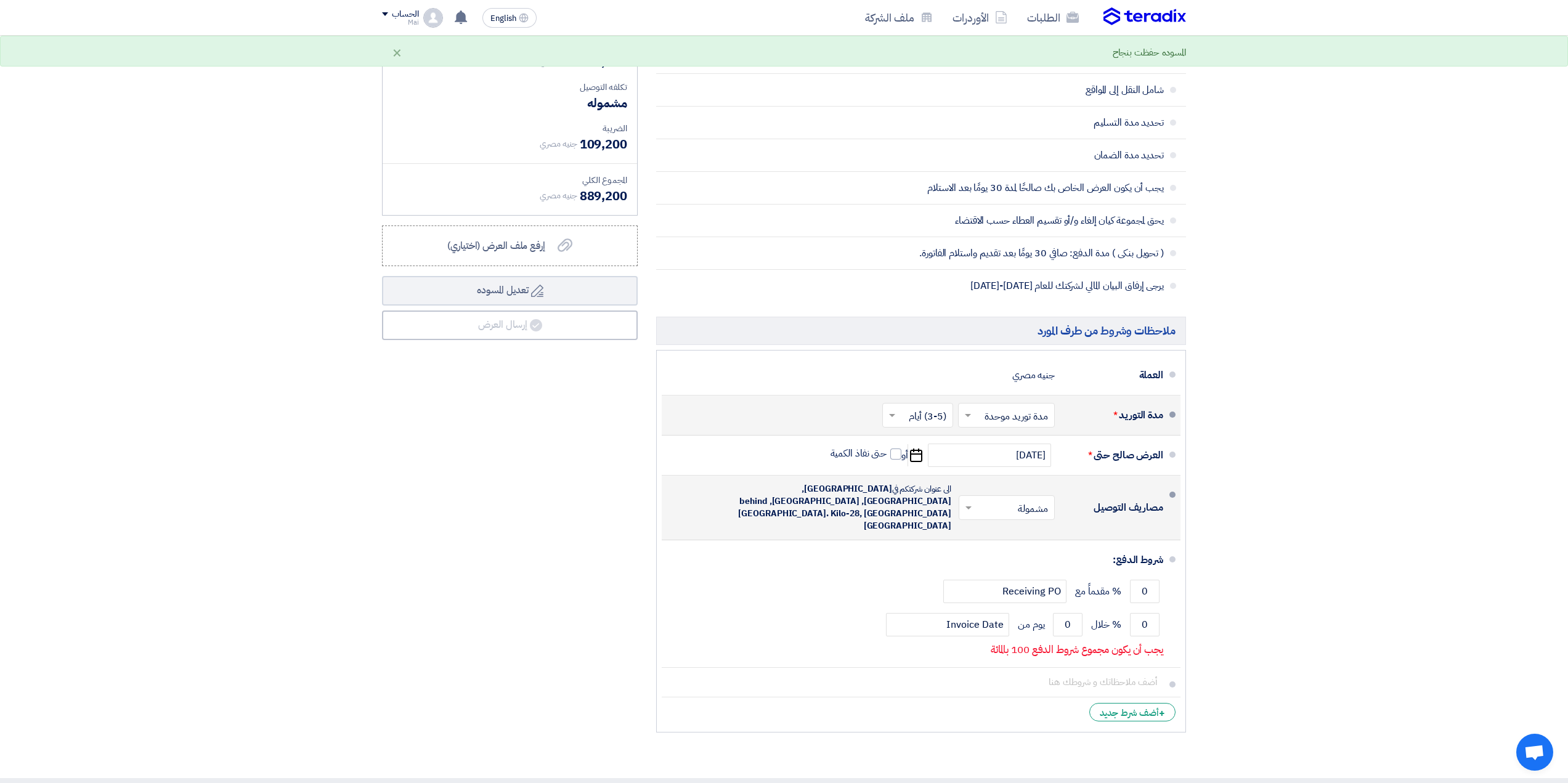
click at [1005, 499] on input "text" at bounding box center [1004, 508] width 90 height 18
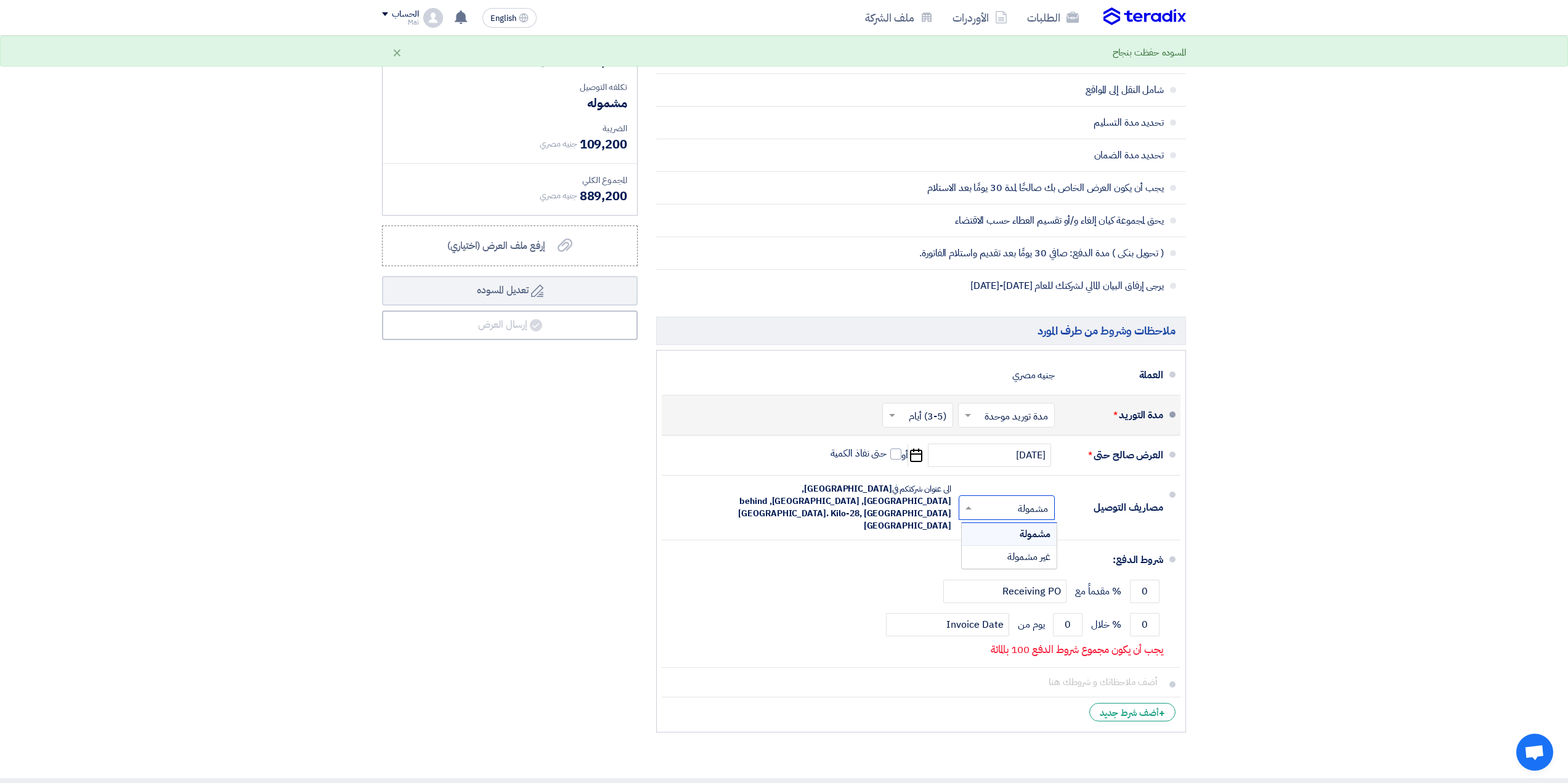
click at [1245, 506] on section "تفاصيل الطلب # الكود/الموديل البيان/الوصف الكمية/العدد سعر الوحدة (EGP) الضرائب…" at bounding box center [784, 138] width 1568 height 1278
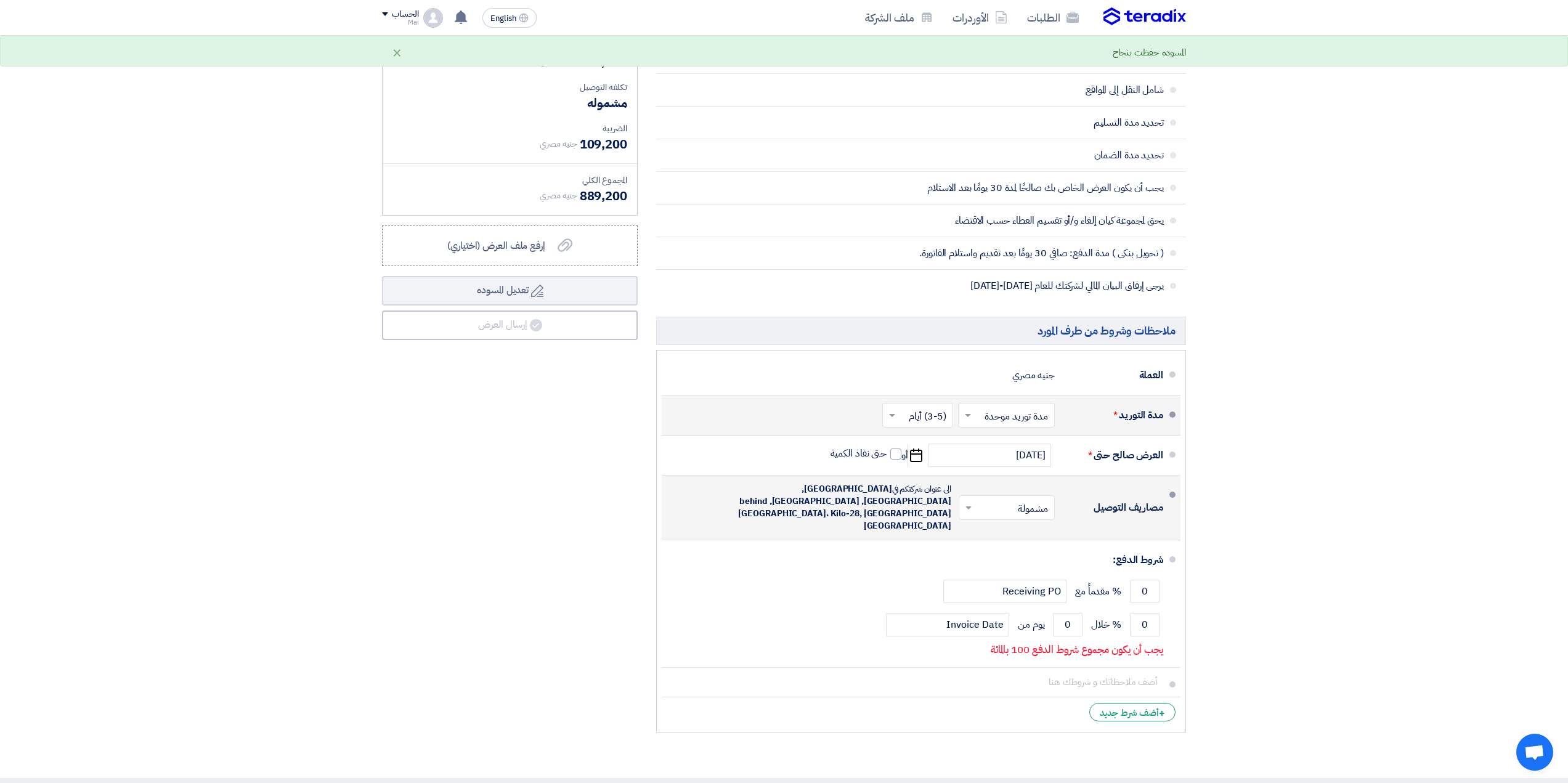
scroll to position [678, 0]
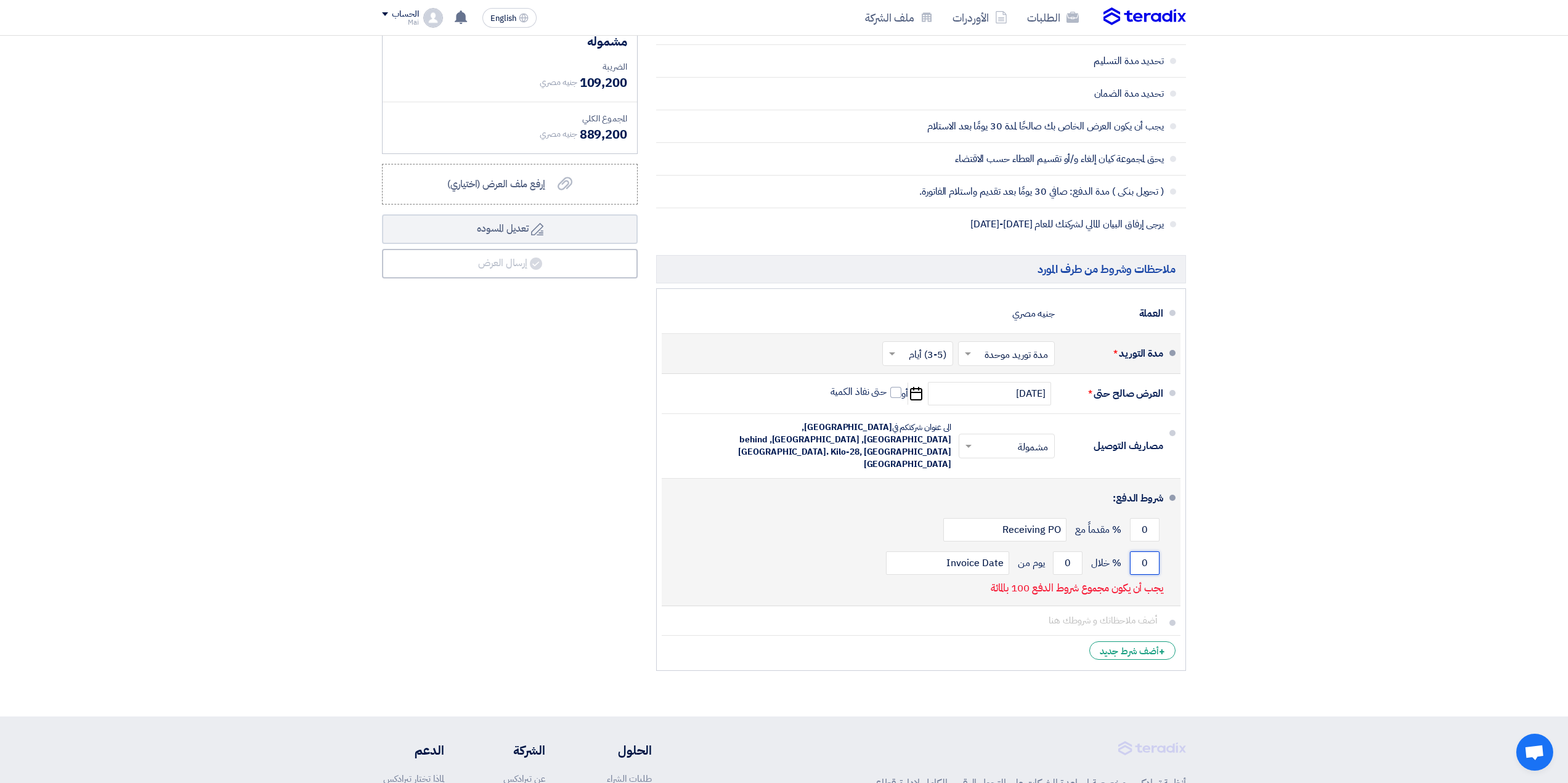
click at [1154, 551] on input "0" at bounding box center [1144, 563] width 30 height 24
type input "100"
click at [1064, 551] on input "0" at bounding box center [1067, 563] width 30 height 24
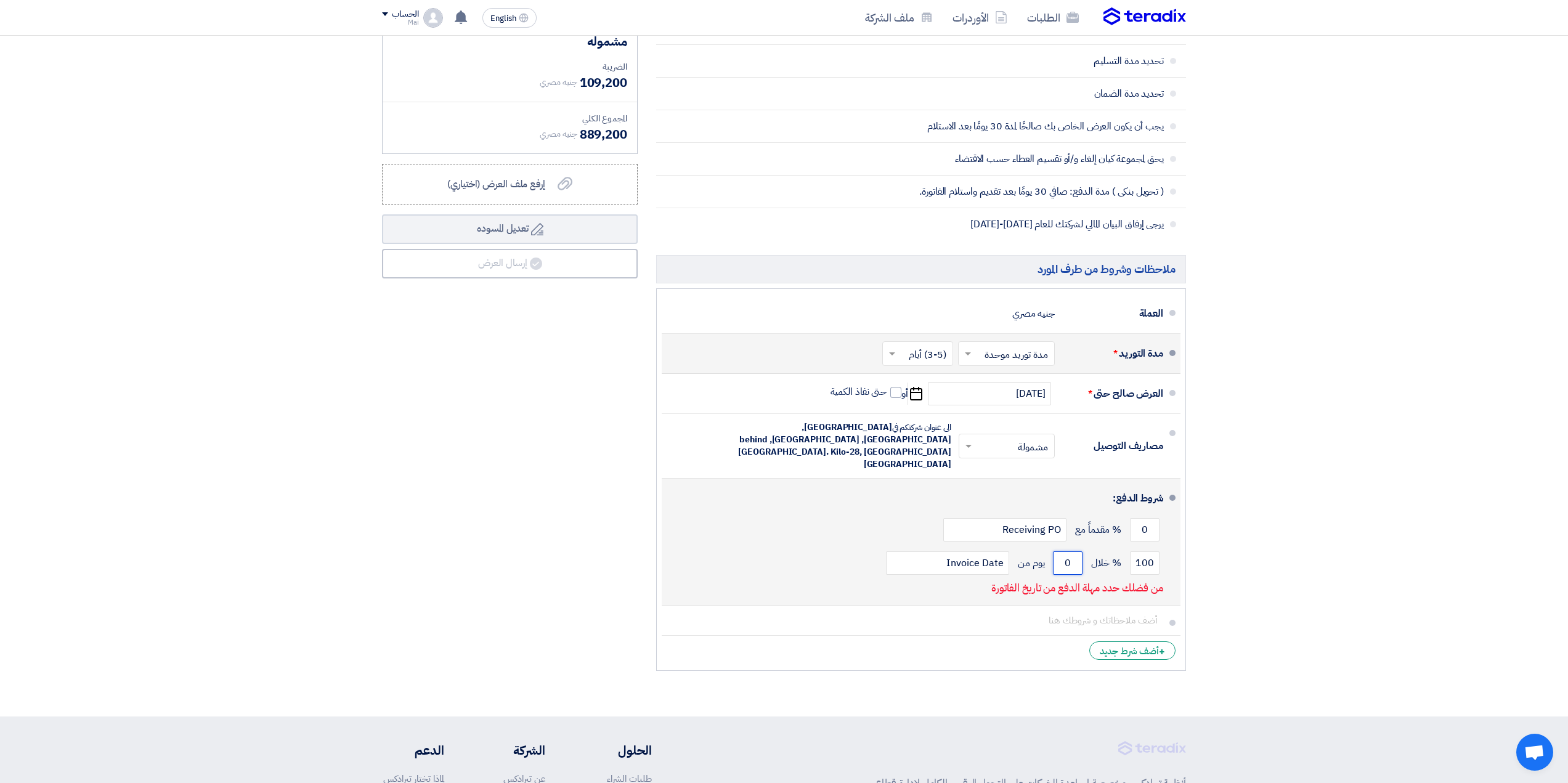
click at [1064, 551] on input "0" at bounding box center [1067, 563] width 30 height 24
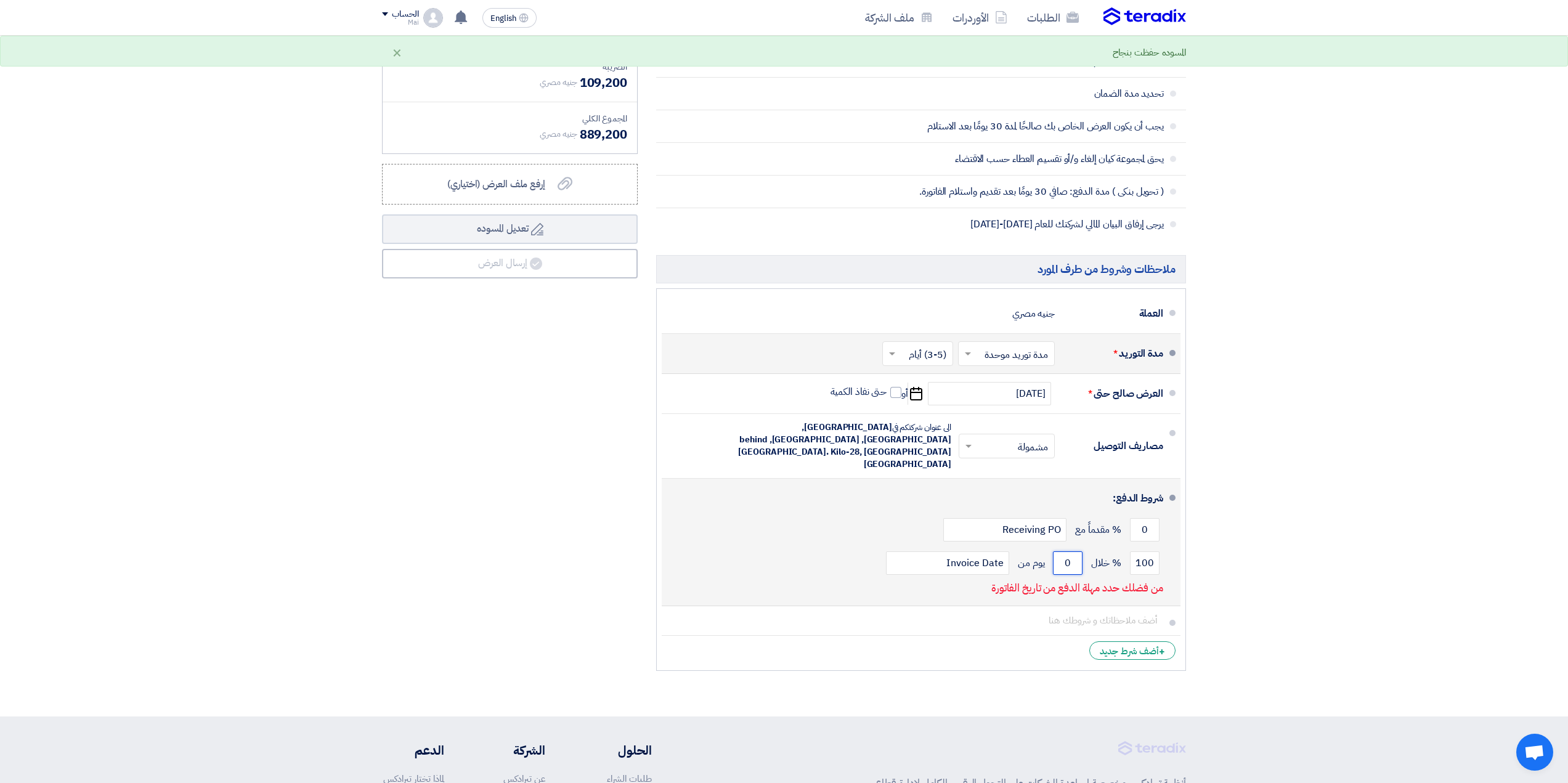
click at [1064, 551] on input "0" at bounding box center [1067, 563] width 30 height 24
click at [993, 555] on input "Invoice Date" at bounding box center [947, 563] width 123 height 24
click at [975, 553] on input "Invoice Date" at bounding box center [947, 563] width 123 height 24
click at [1058, 551] on input "0" at bounding box center [1067, 563] width 30 height 24
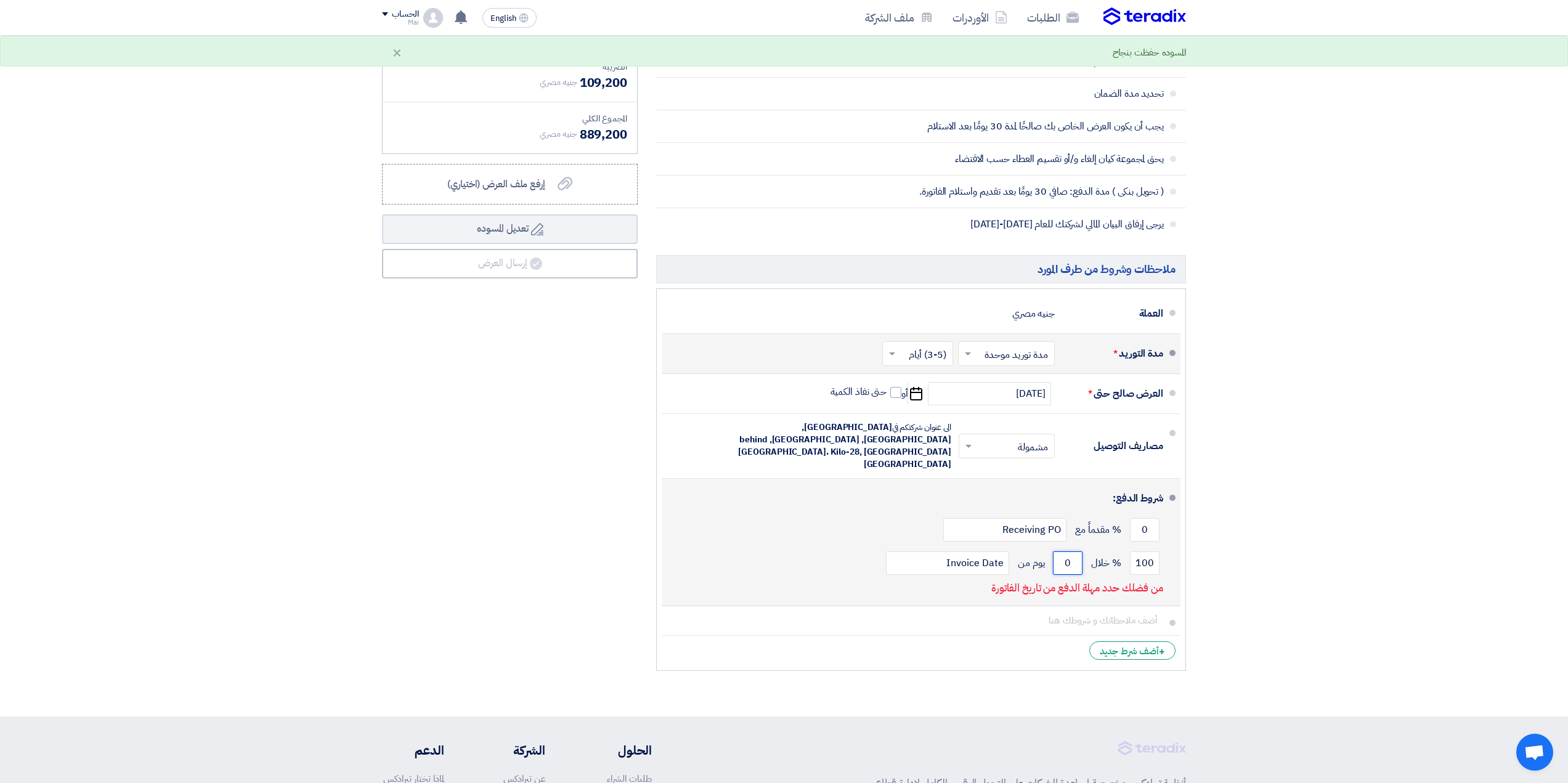
click at [1058, 551] on input "0" at bounding box center [1067, 563] width 30 height 24
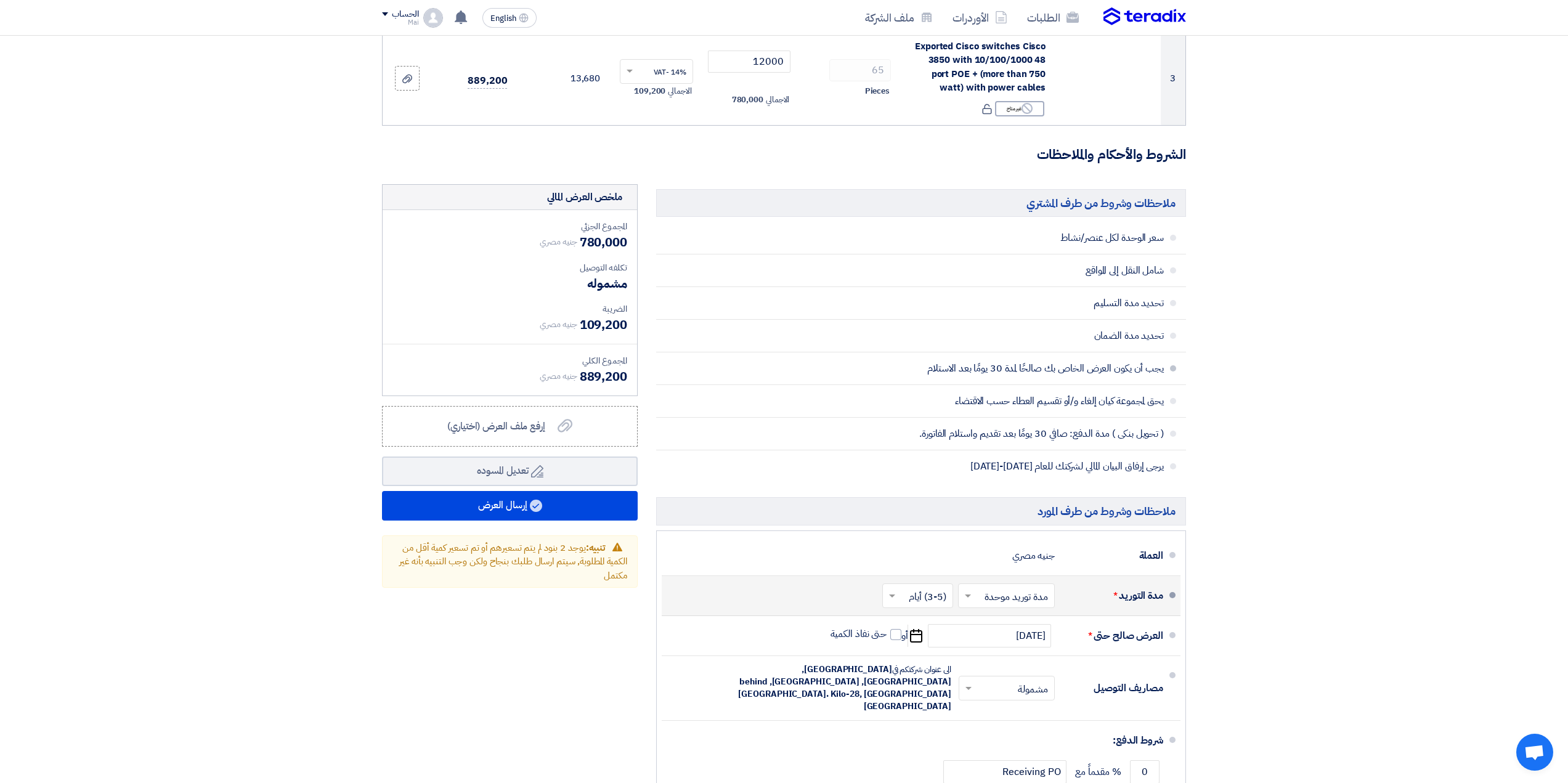
scroll to position [431, 0]
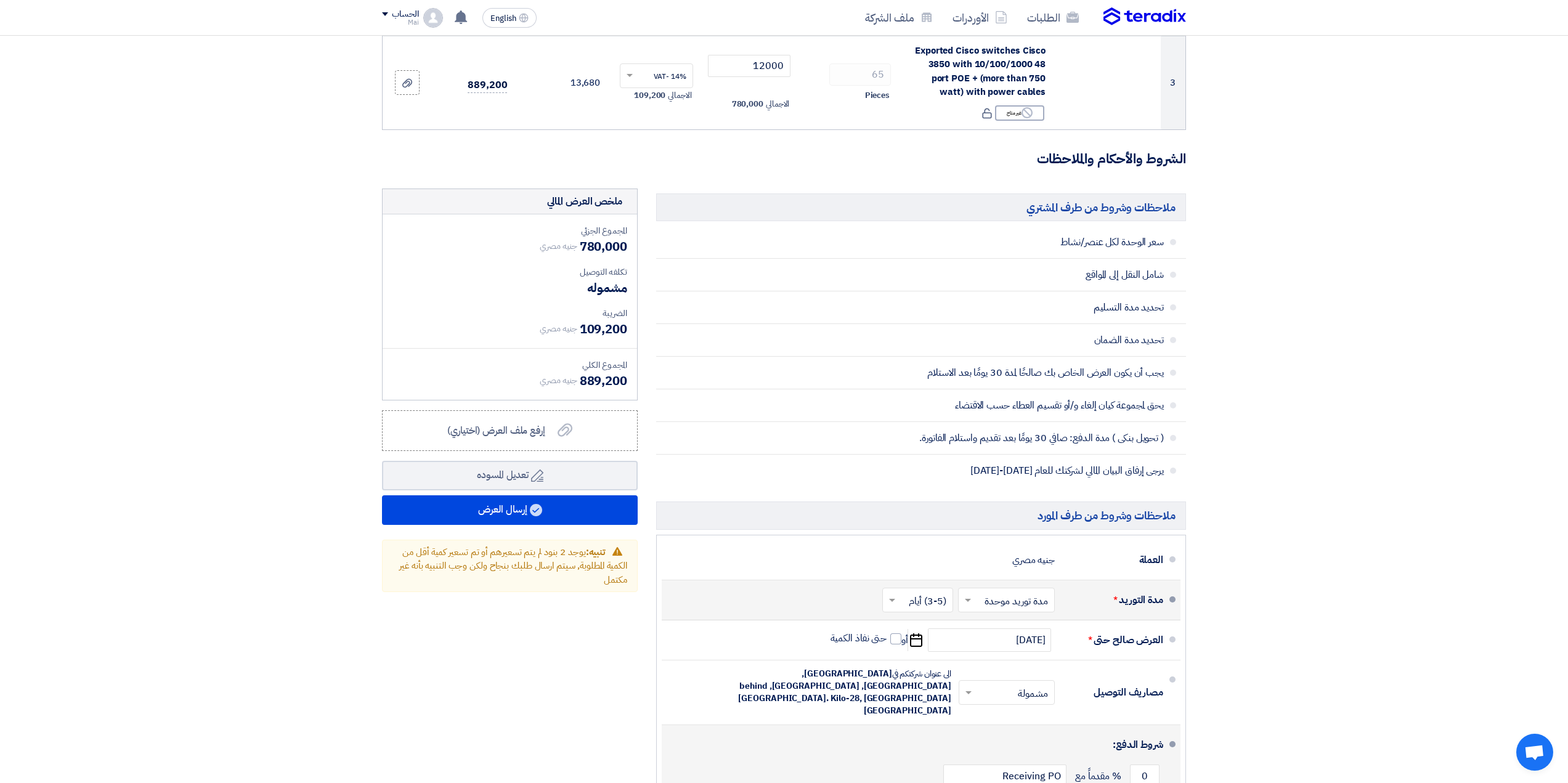
type input "30"
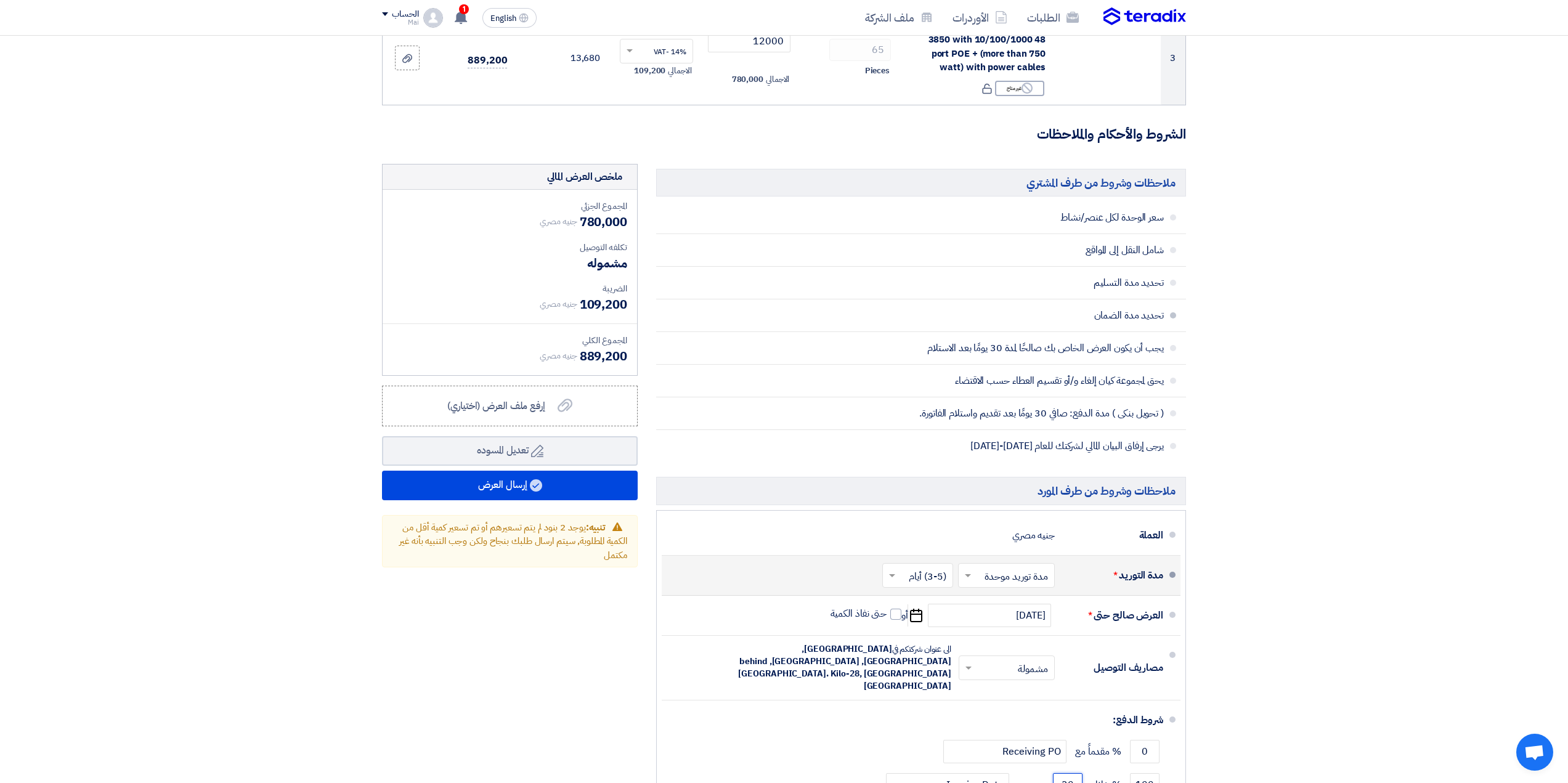
scroll to position [493, 0]
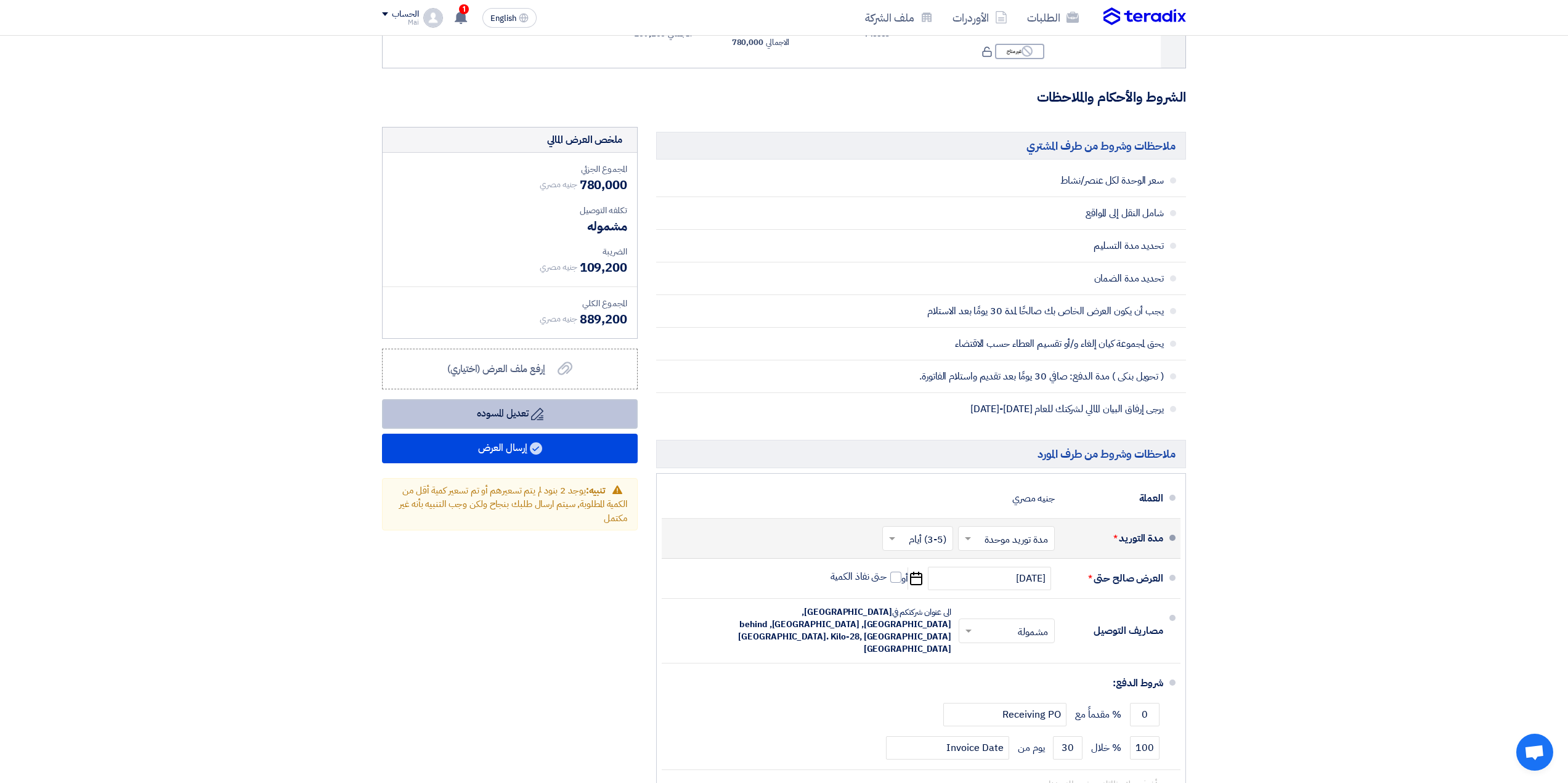
click at [594, 417] on button "Draft تعديل المسوده" at bounding box center [510, 413] width 255 height 30
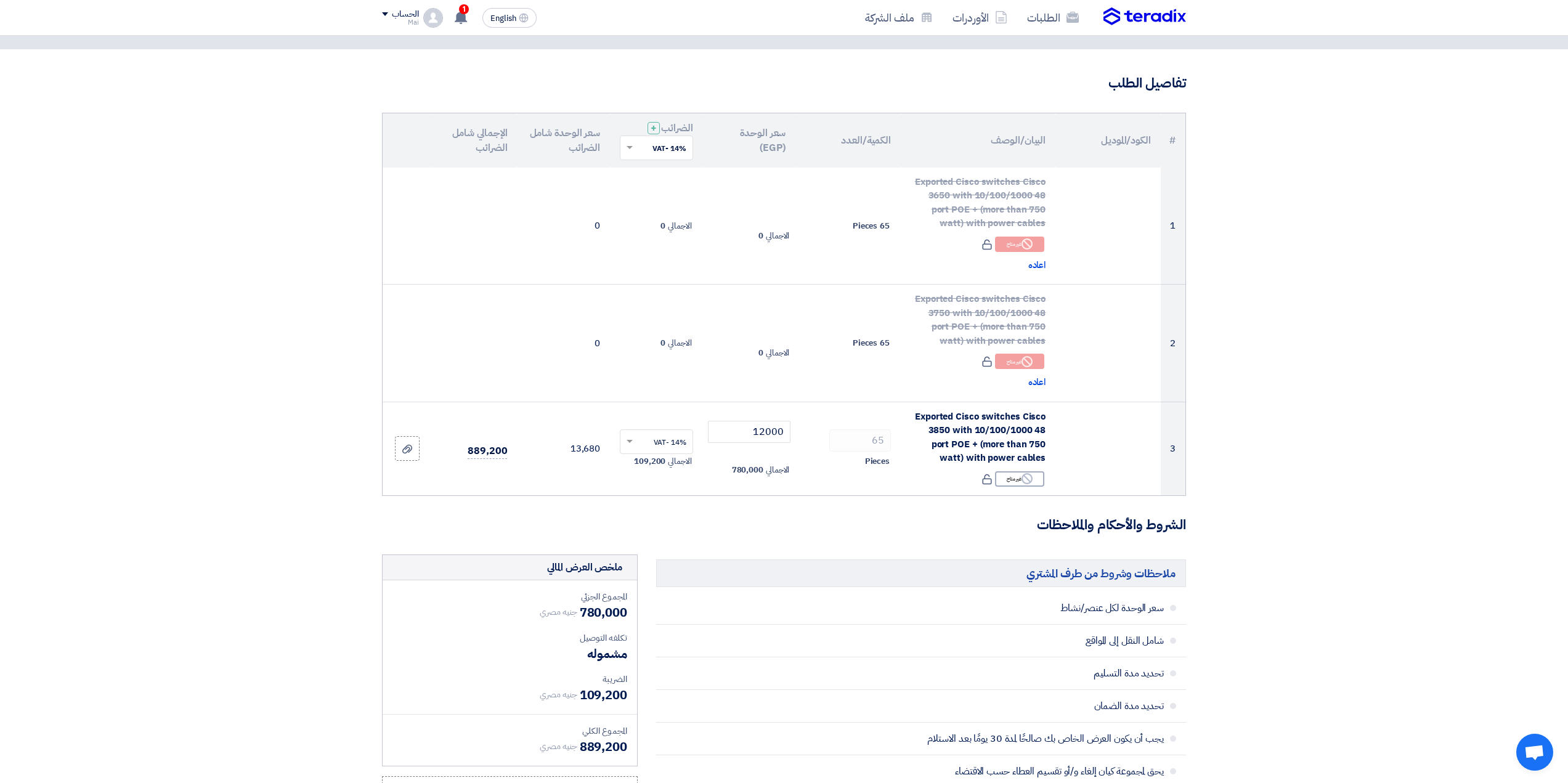
scroll to position [0, 0]
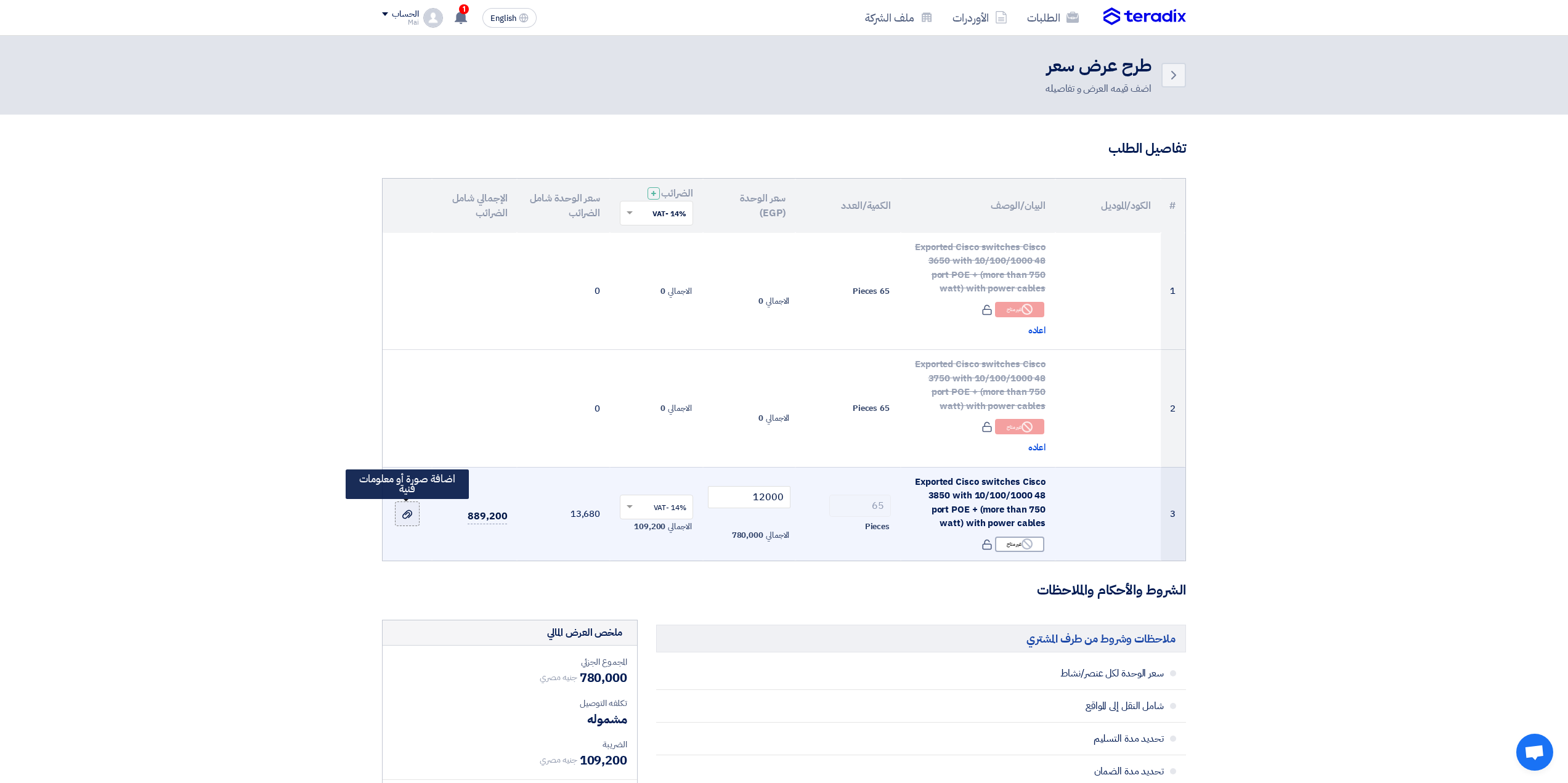
click at [405, 516] on icon at bounding box center [407, 514] width 10 height 10
click at [0, 0] on input "file" at bounding box center [0, 0] width 0 height 0
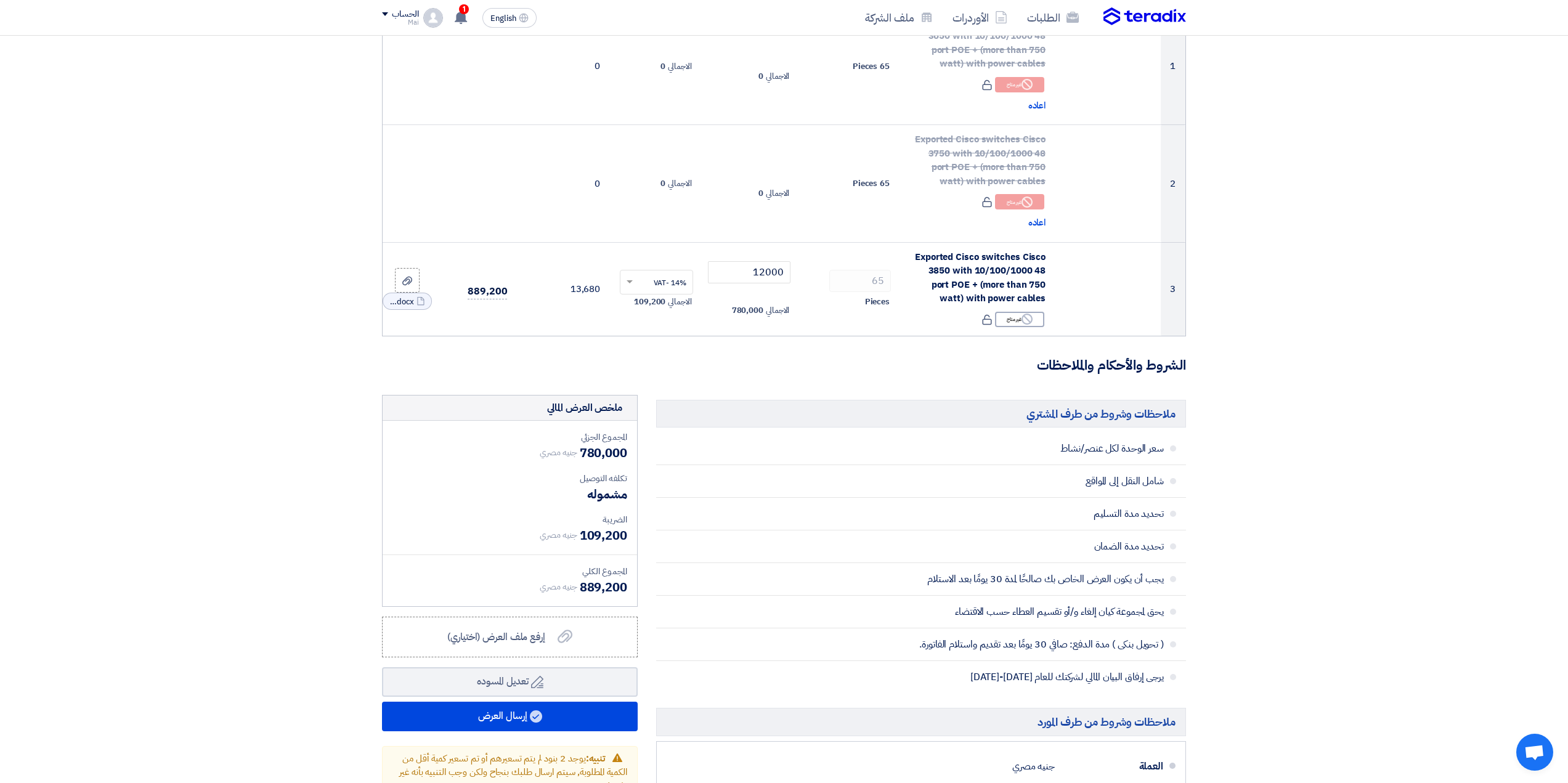
scroll to position [246, 0]
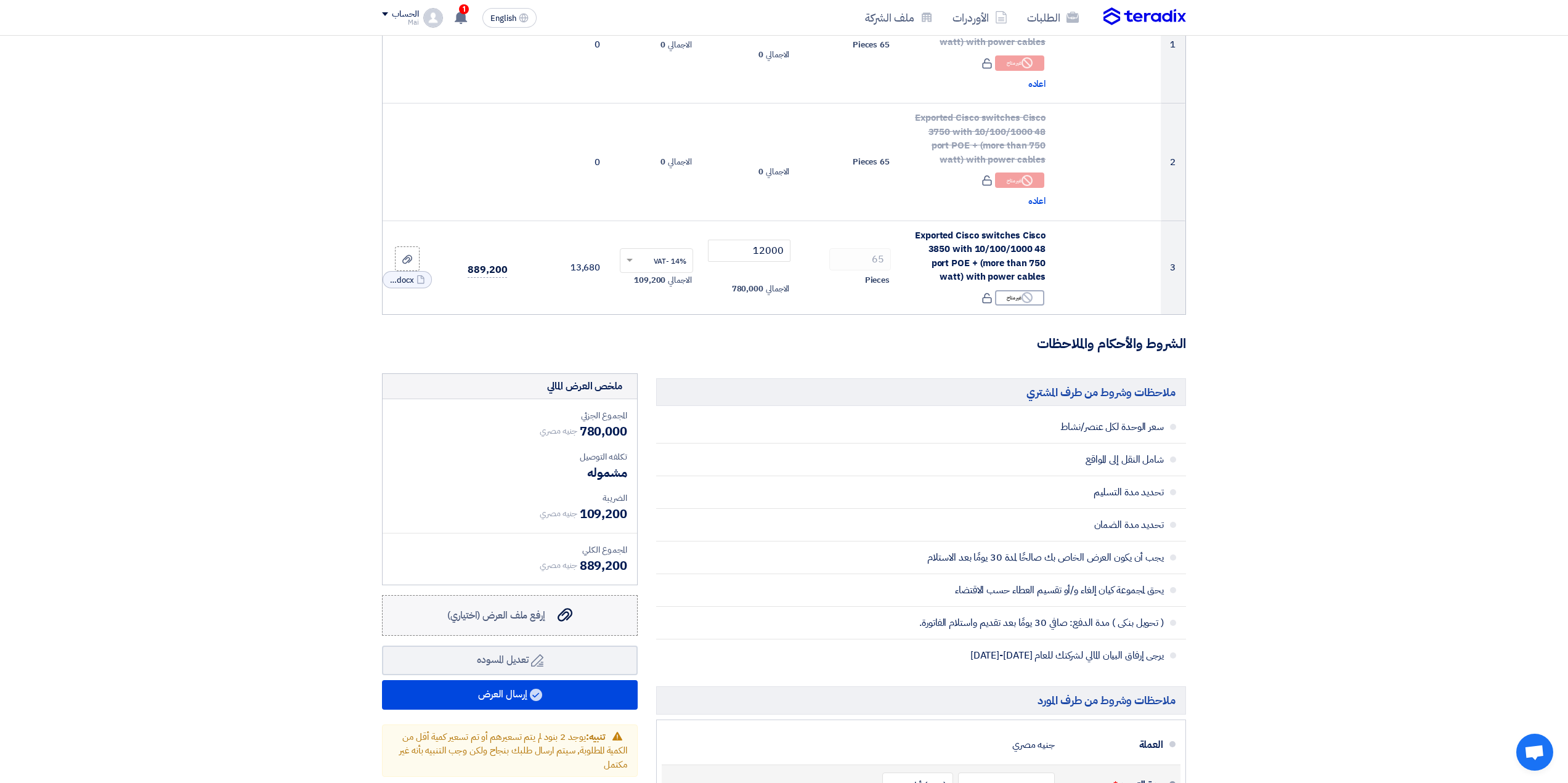
click at [529, 613] on span "إرفع ملف العرض (اختياري)" at bounding box center [496, 615] width 98 height 14
click at [0, 0] on input "إرفع ملف العرض (اختياري) إرفع ملف العرض (اختياري)" at bounding box center [0, 0] width 0 height 0
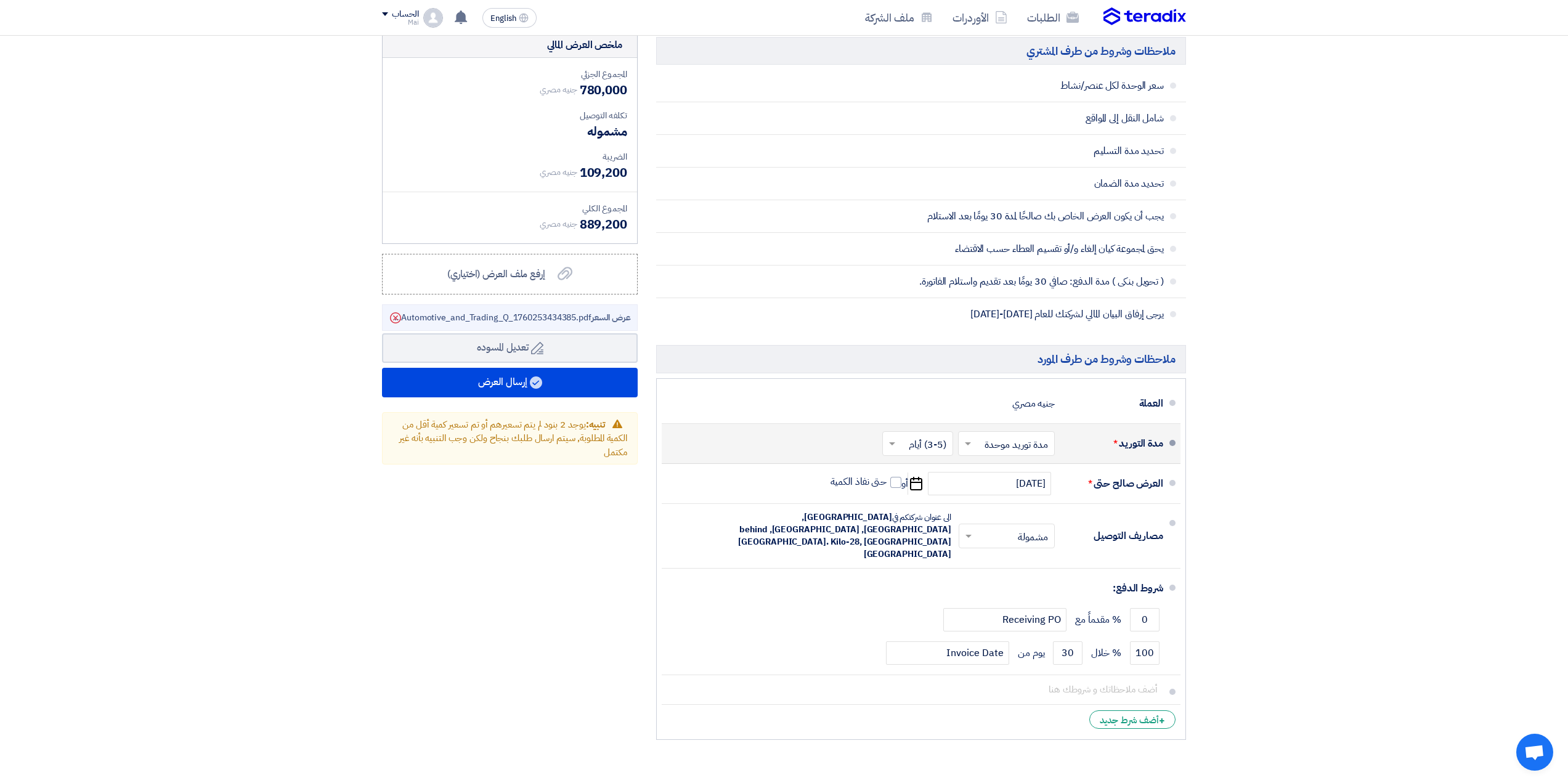
scroll to position [552, 0]
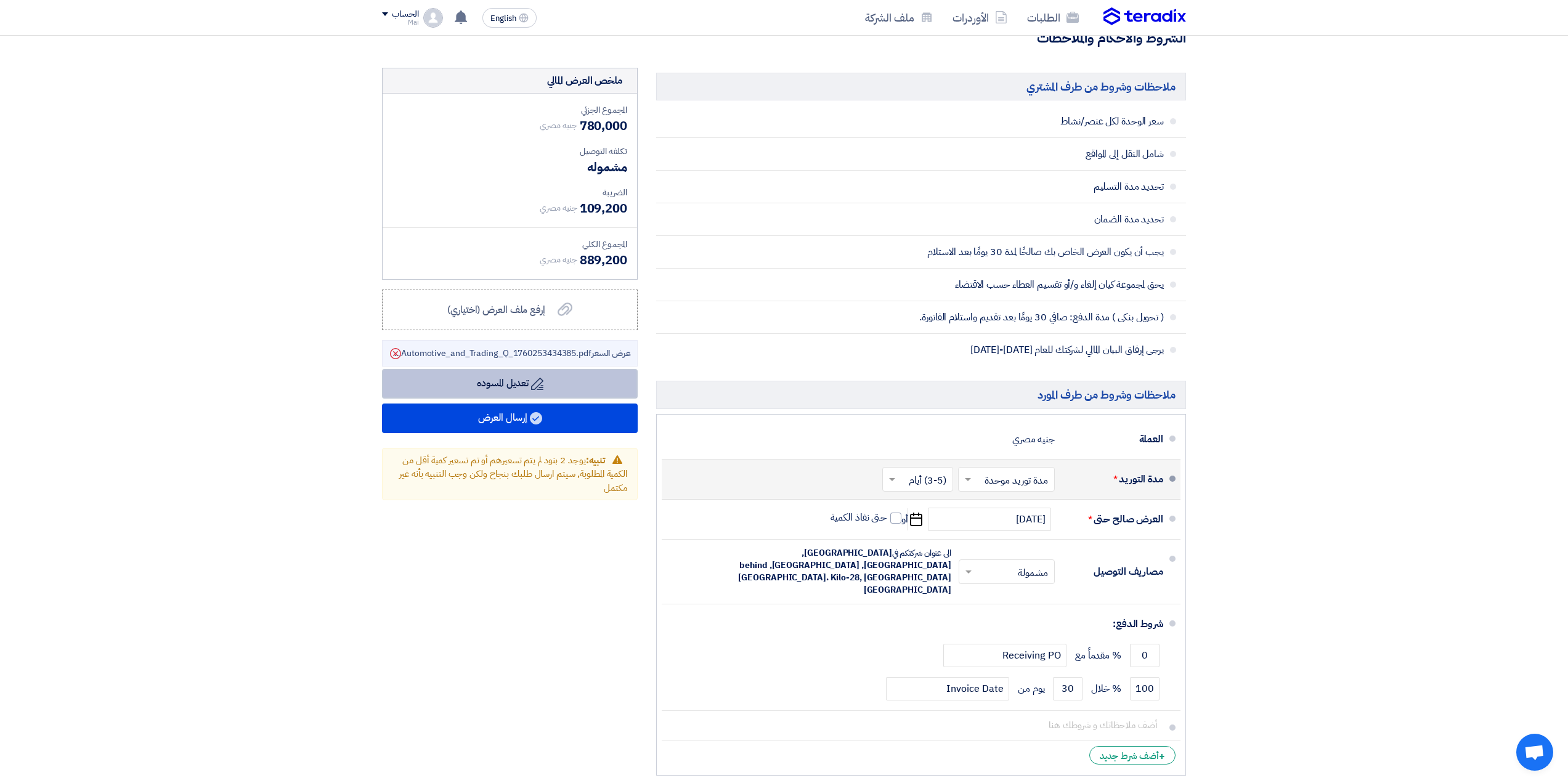
click at [498, 378] on button "Draft تعديل المسوده" at bounding box center [510, 384] width 255 height 30
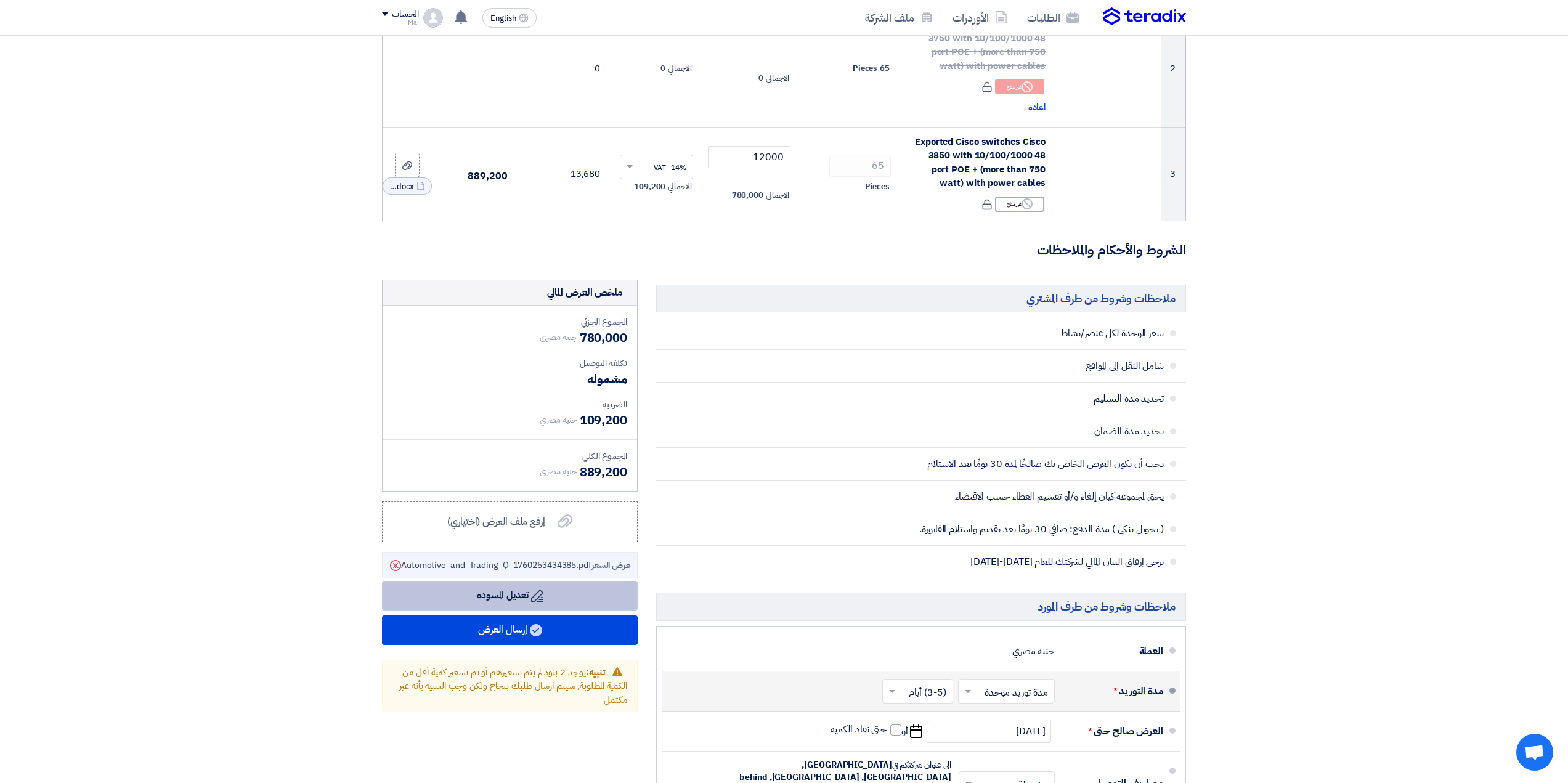
scroll to position [428, 0]
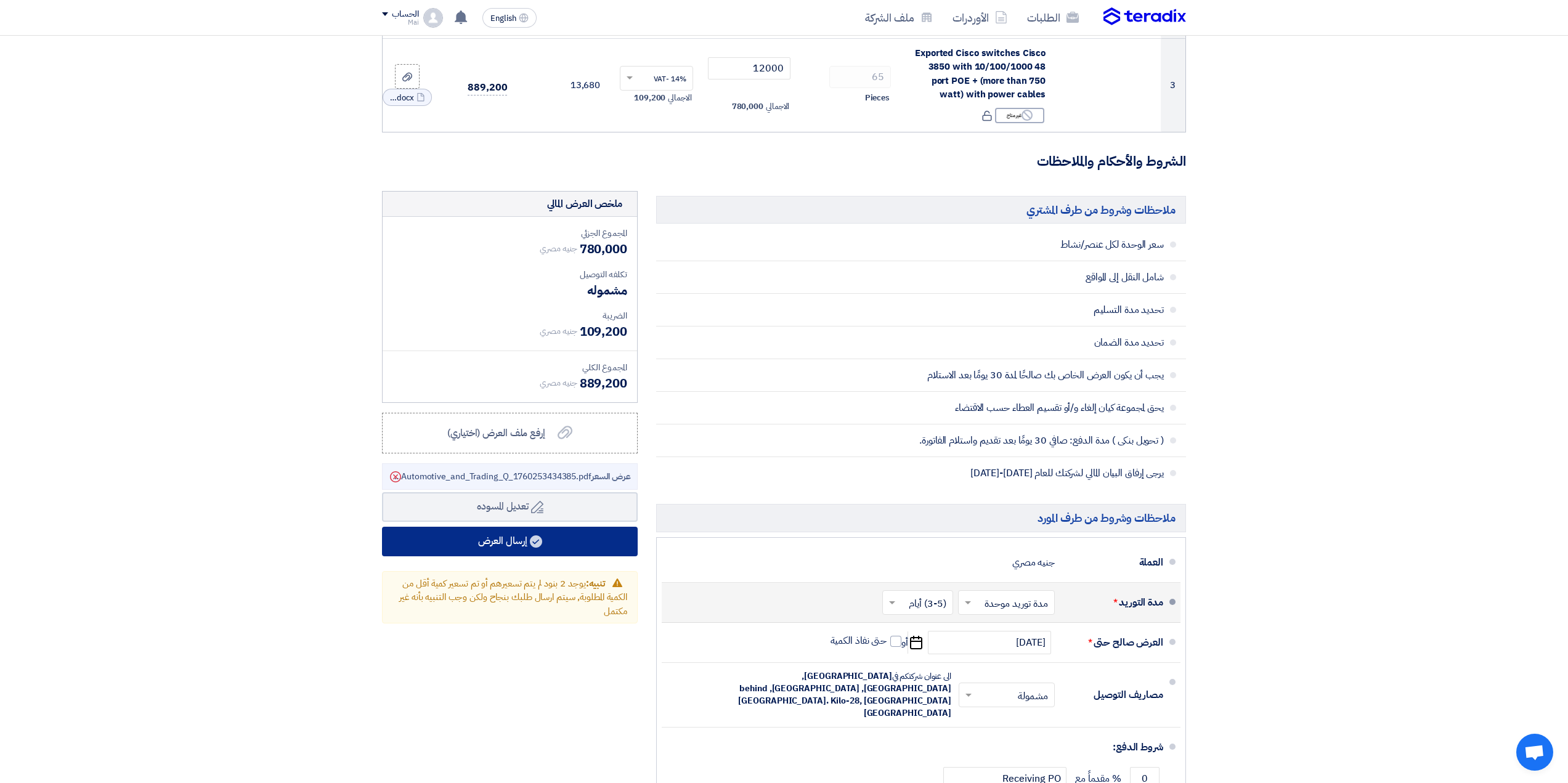
click at [535, 547] on button "إرسال العرض" at bounding box center [510, 541] width 255 height 30
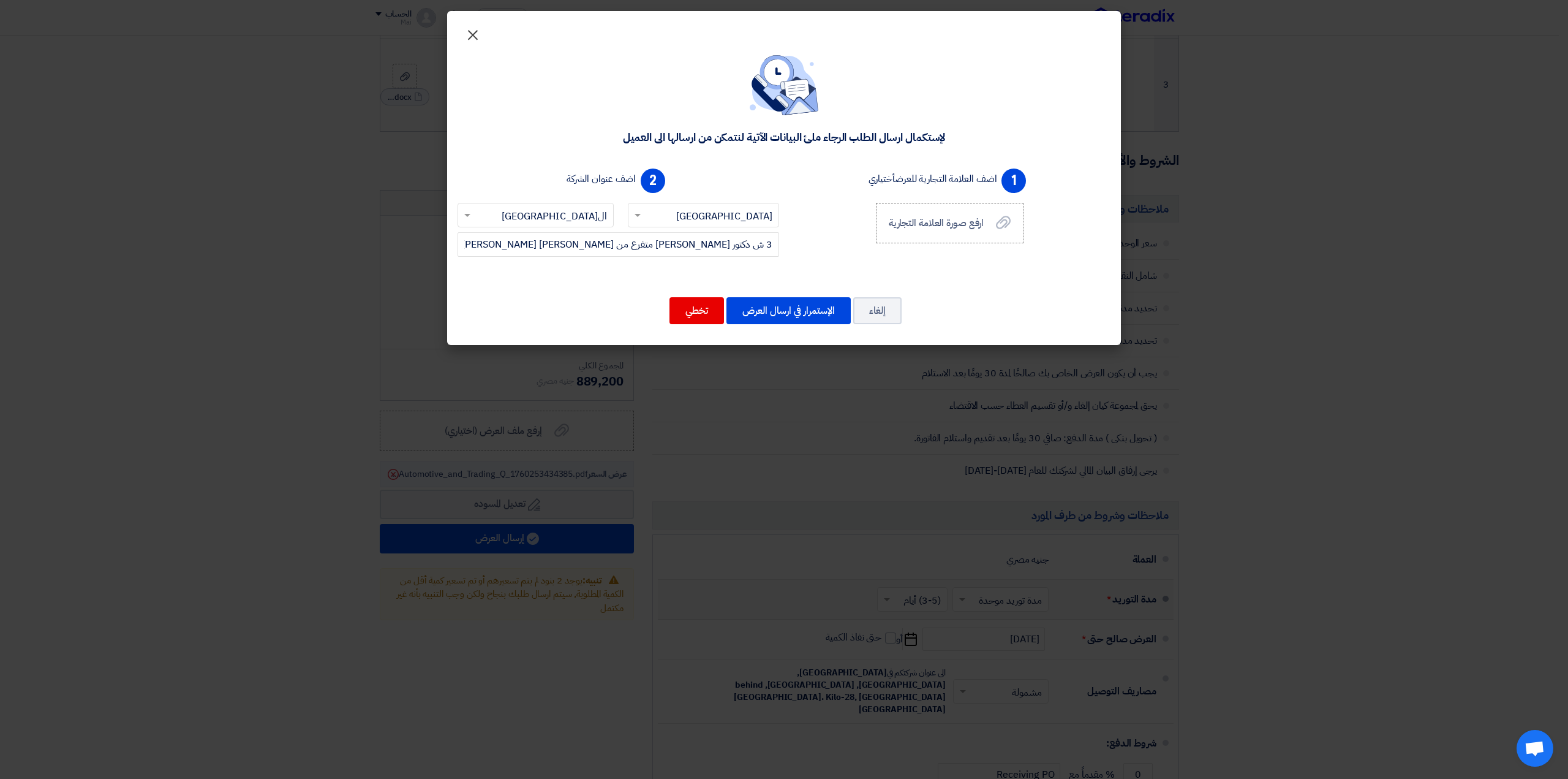
click at [470, 35] on span "×" at bounding box center [472, 34] width 14 height 37
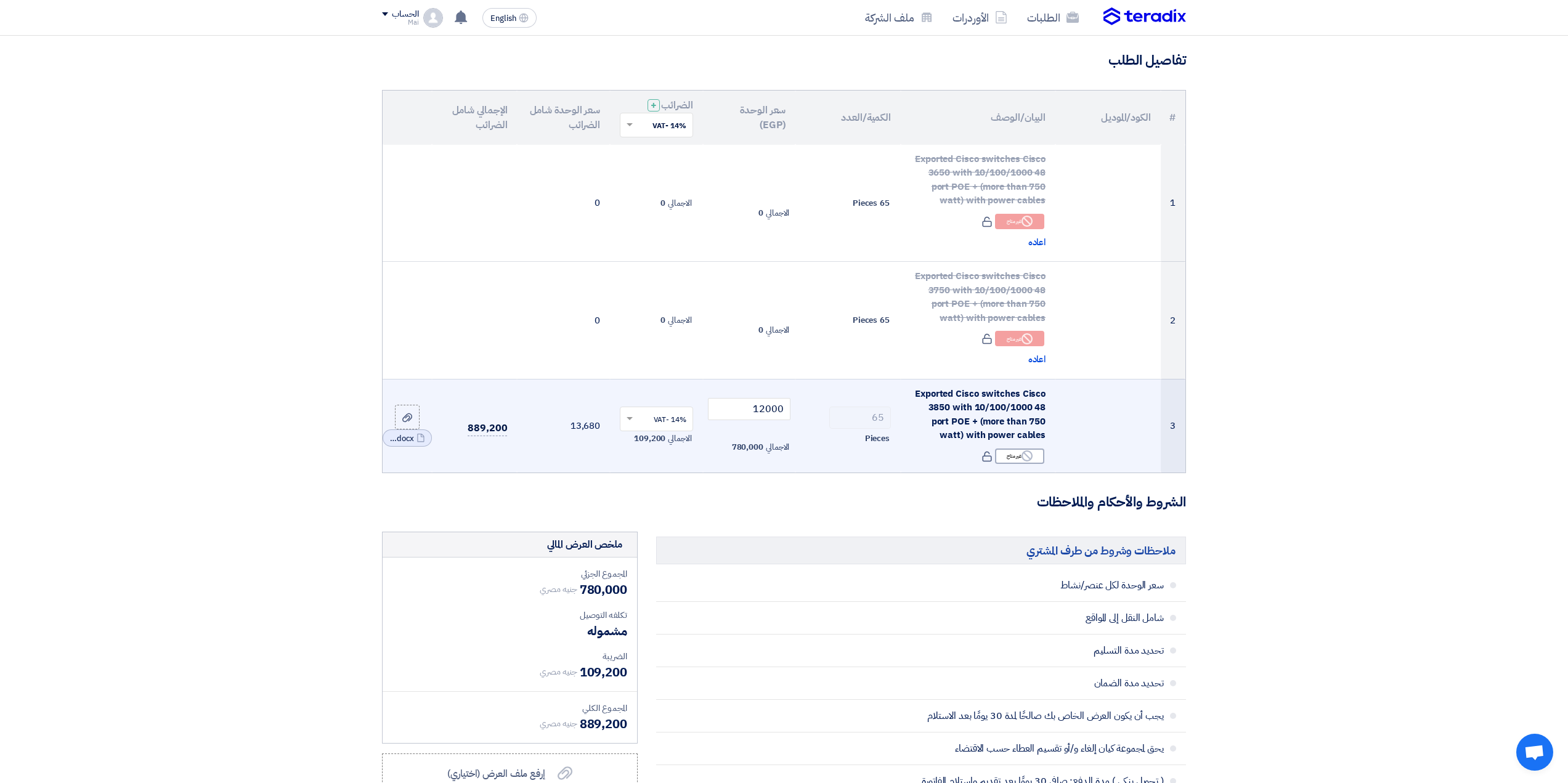
scroll to position [0, 0]
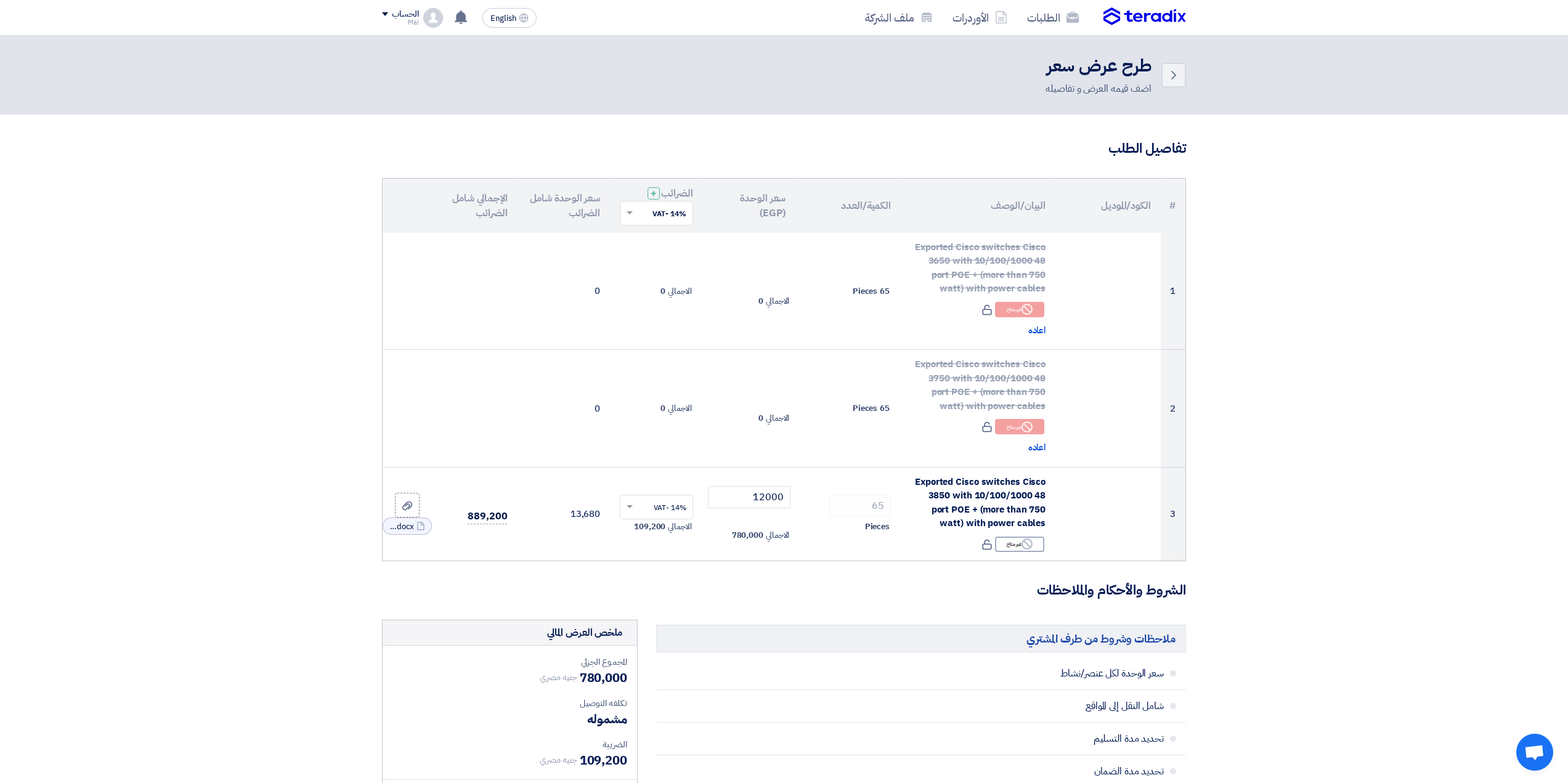
drag, startPoint x: 894, startPoint y: 7, endPoint x: 869, endPoint y: 51, distance: 50.6
click at [869, 51] on header "Back طرح عرض سعر اضف قيمه العرض و تفاصيله" at bounding box center [784, 75] width 1568 height 79
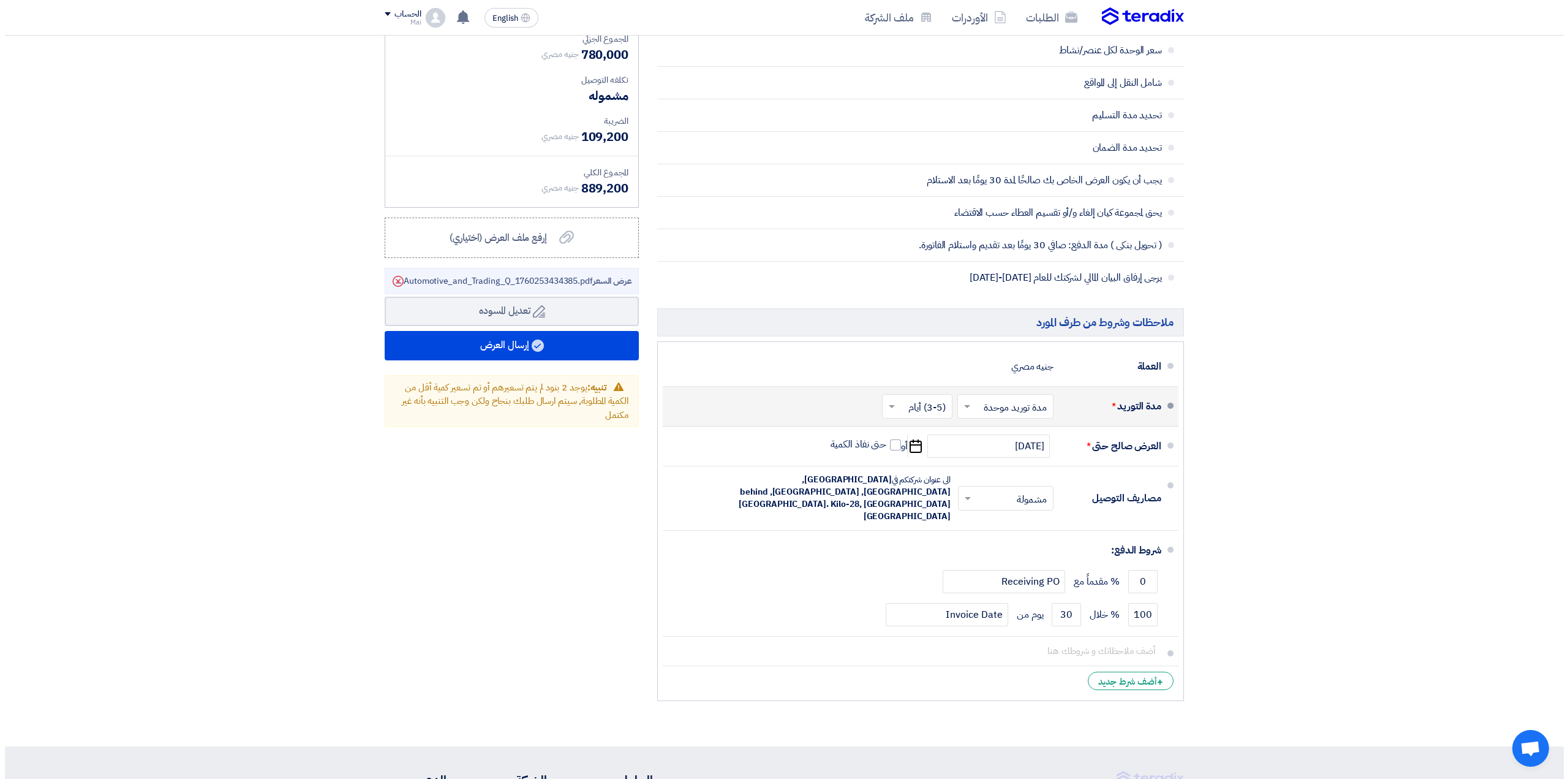
scroll to position [856, 0]
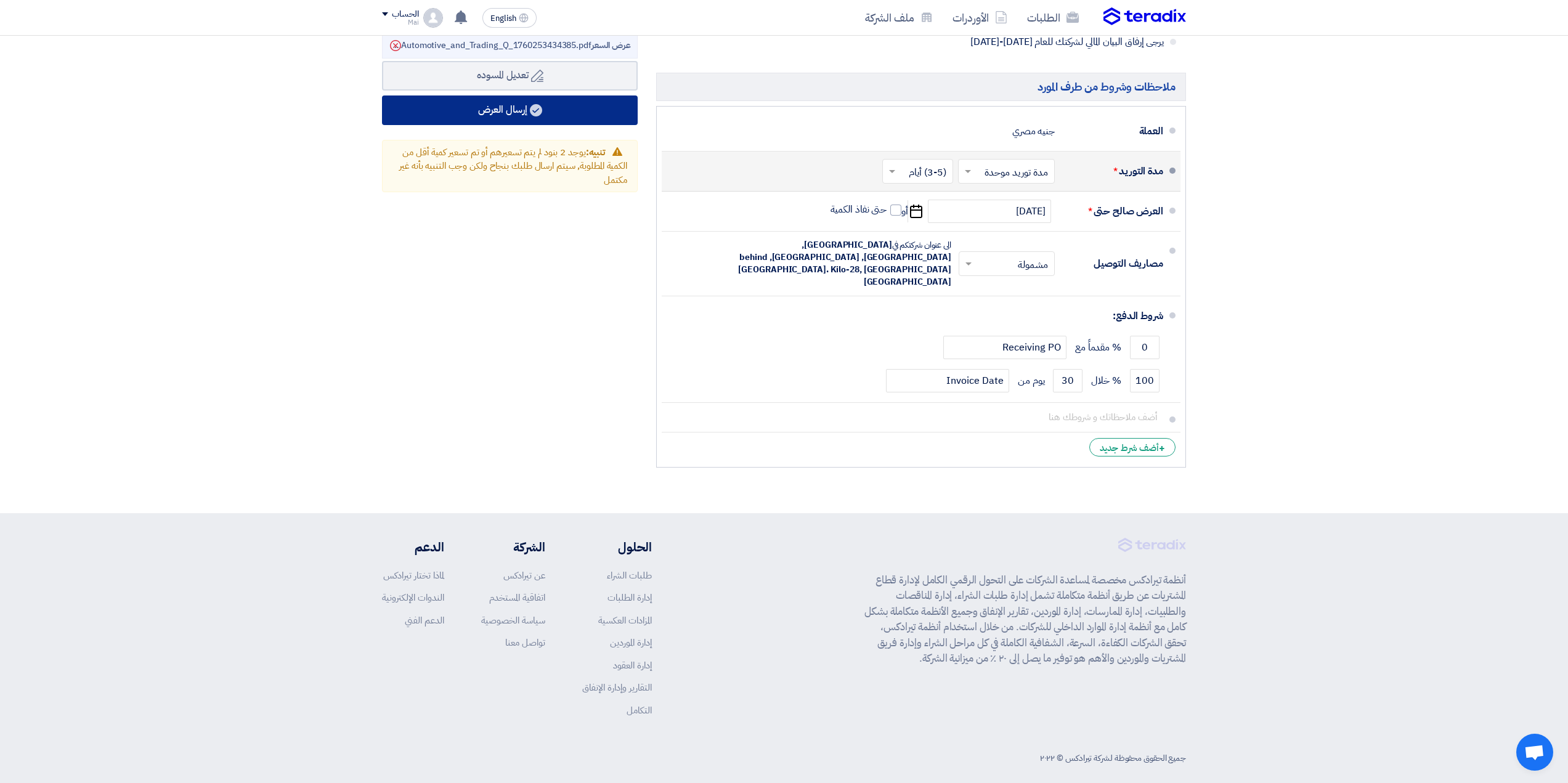
click at [511, 114] on button "إرسال العرض" at bounding box center [510, 110] width 255 height 30
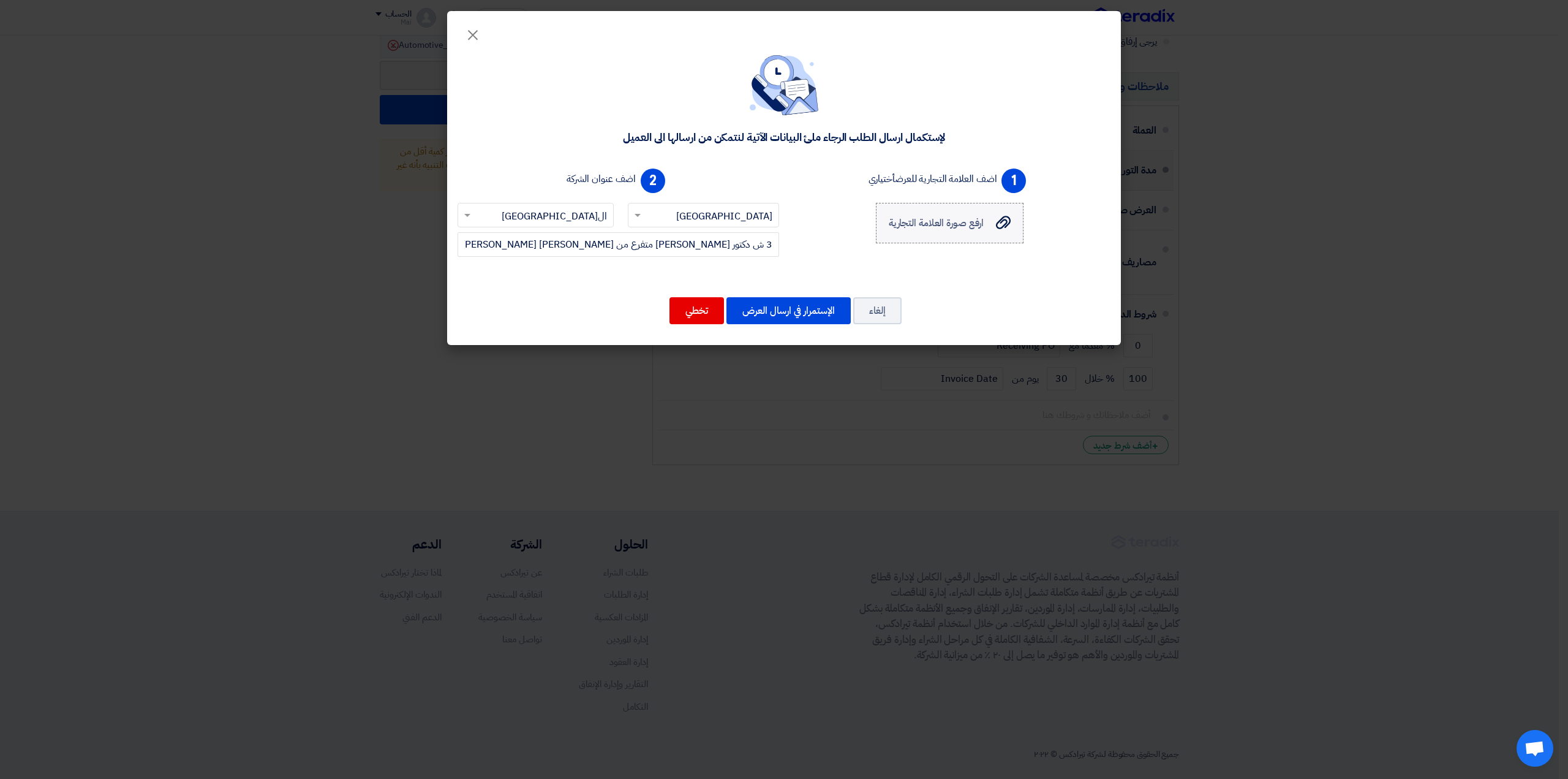
click at [965, 210] on label "ارفع صورة العلامة التجارية ارفع صورة العلامة التجارية" at bounding box center [950, 223] width 148 height 41
click at [0, 0] on input "ارفع صورة العلامة التجارية ارفع صورة العلامة التجارية" at bounding box center [0, 0] width 0 height 0
click at [789, 312] on button "الإستمرار في ارسال العرض" at bounding box center [789, 310] width 124 height 27
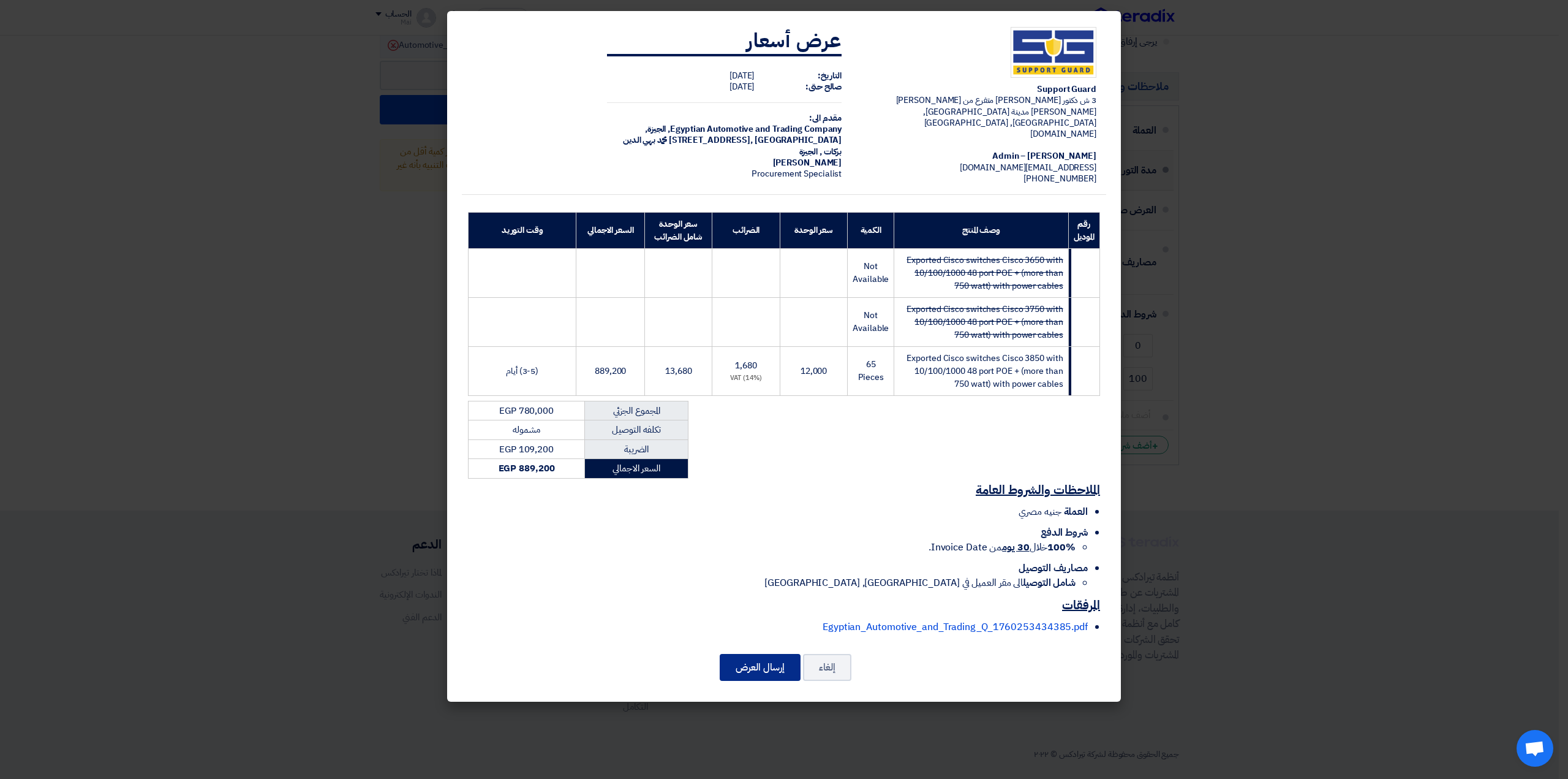
click at [746, 657] on button "إرسال العرض" at bounding box center [760, 667] width 81 height 27
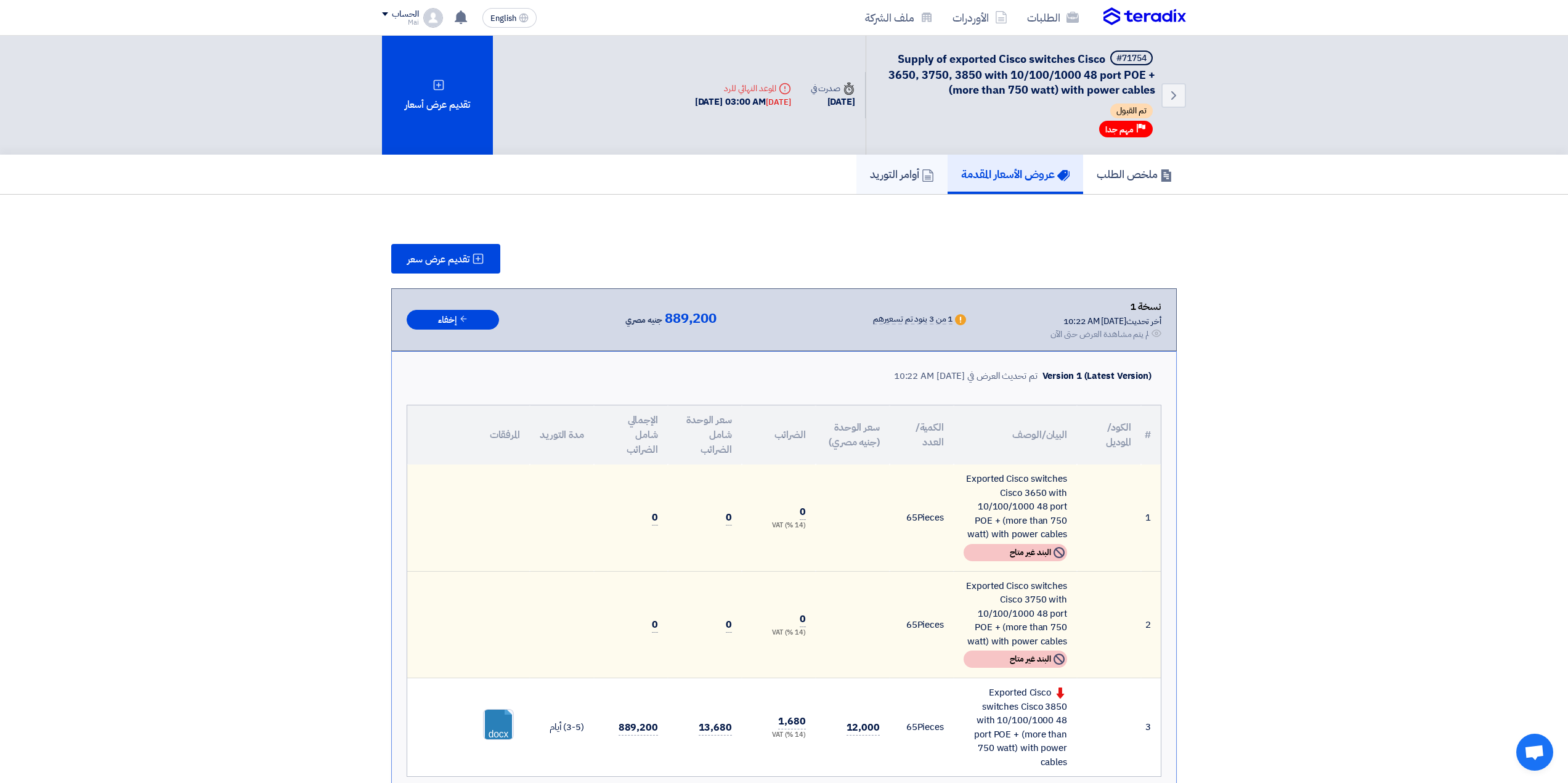
click at [871, 174] on h5 "أوامر التوريد" at bounding box center [902, 174] width 64 height 14
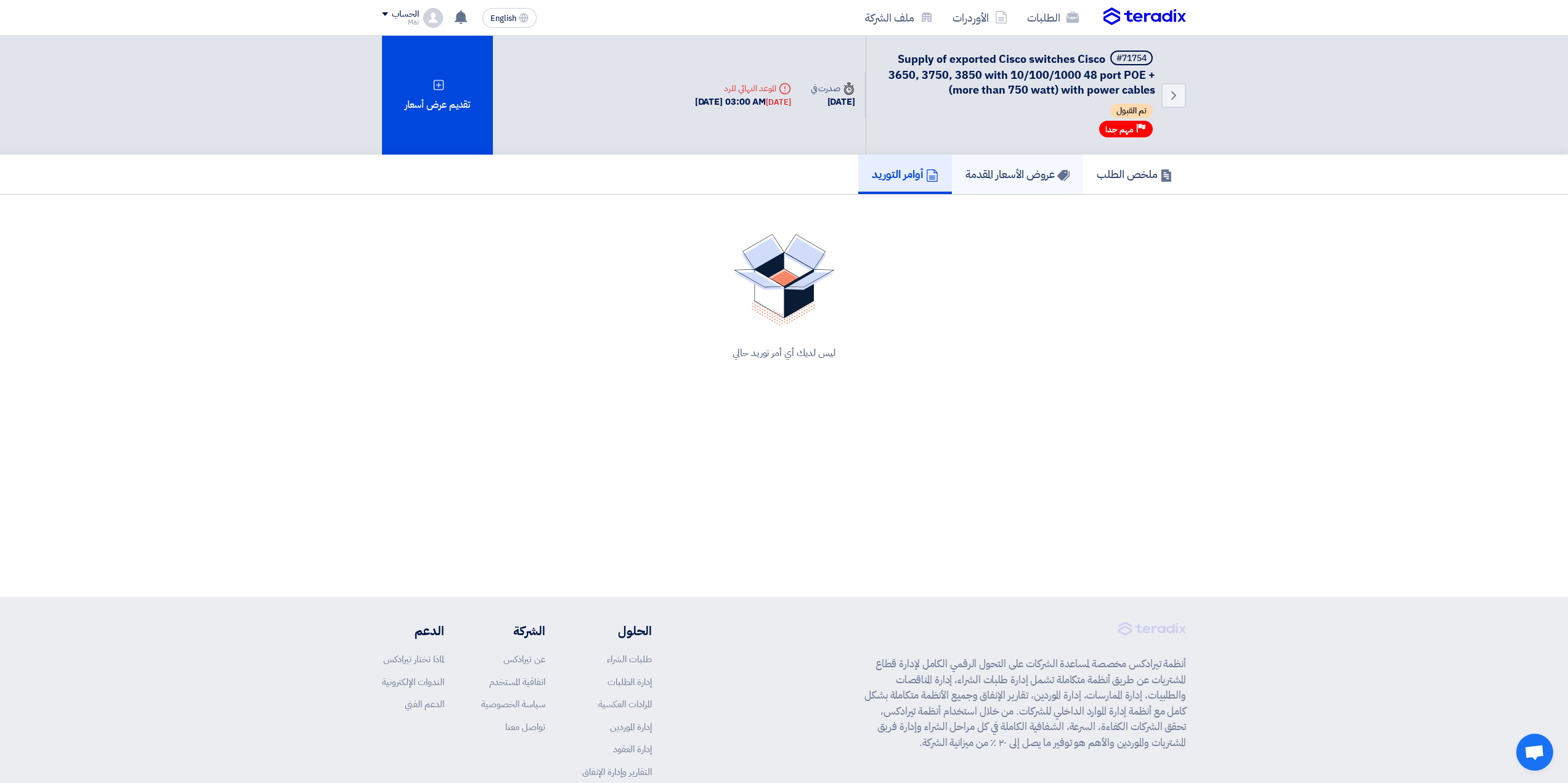
click at [978, 172] on h5 "عروض الأسعار المقدمة" at bounding box center [1018, 174] width 104 height 14
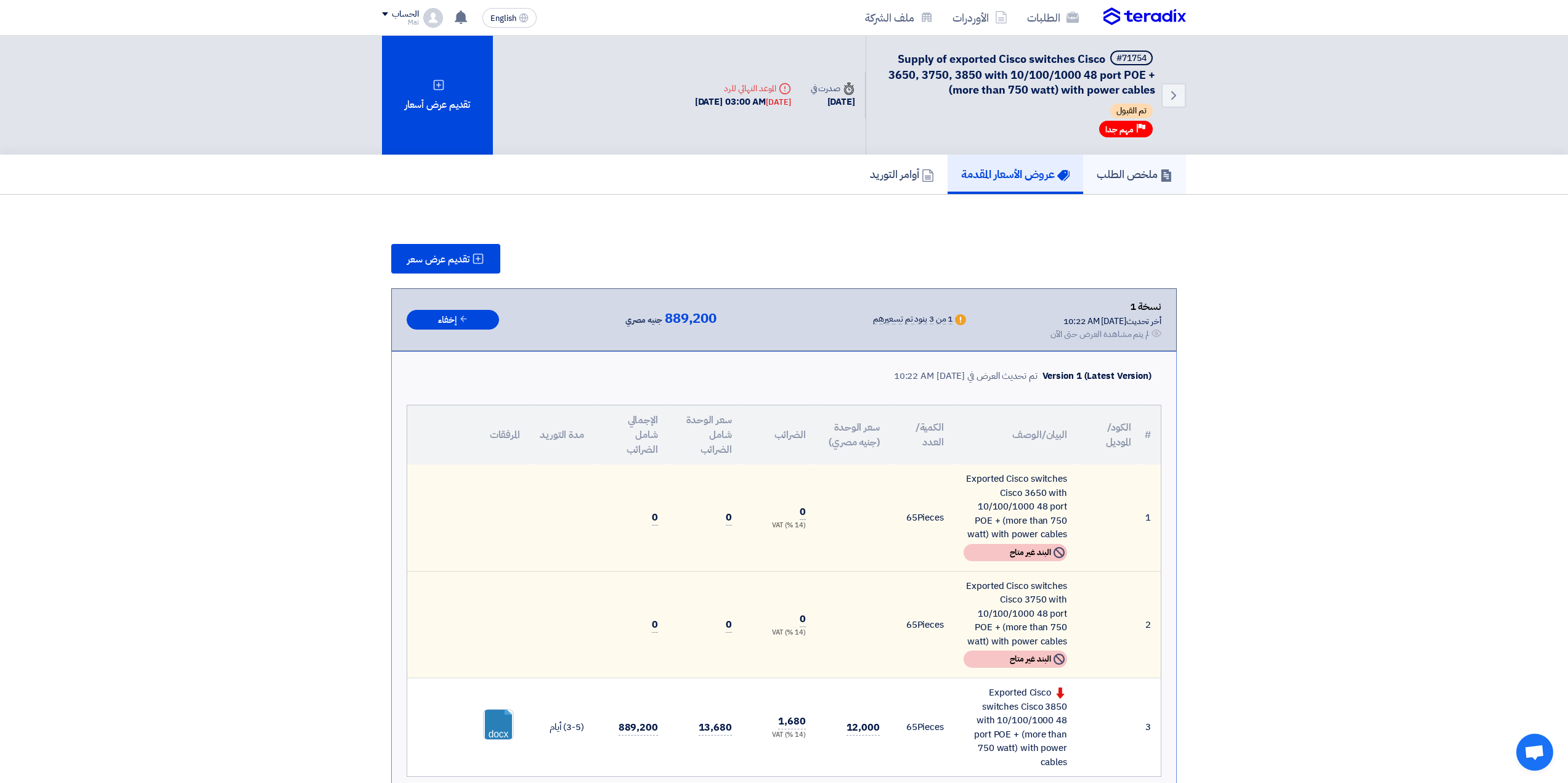
click at [1097, 168] on h5 "ملخص الطلب" at bounding box center [1134, 174] width 76 height 14
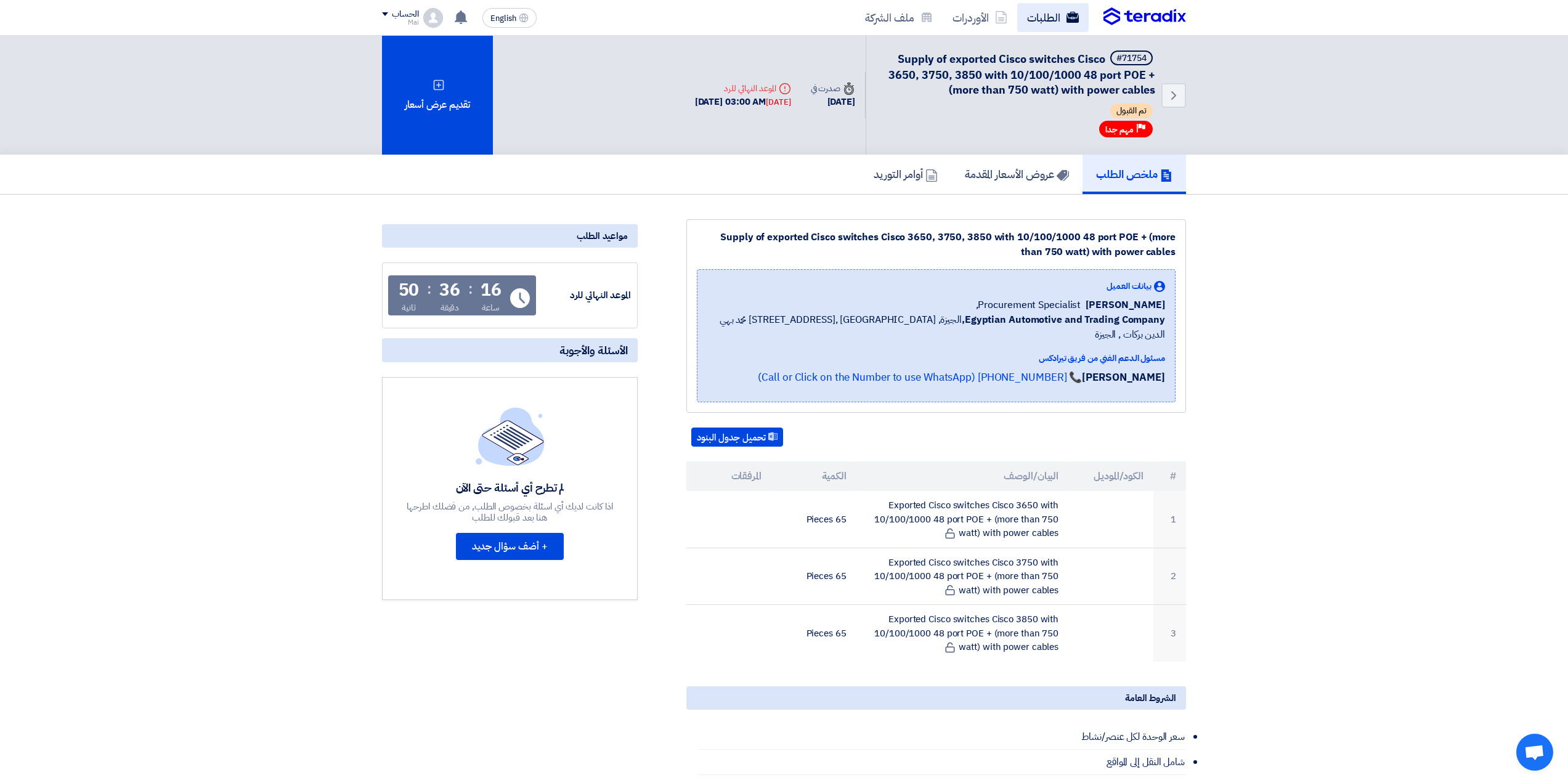
click at [1044, 13] on link "الطلبات" at bounding box center [1053, 18] width 72 height 29
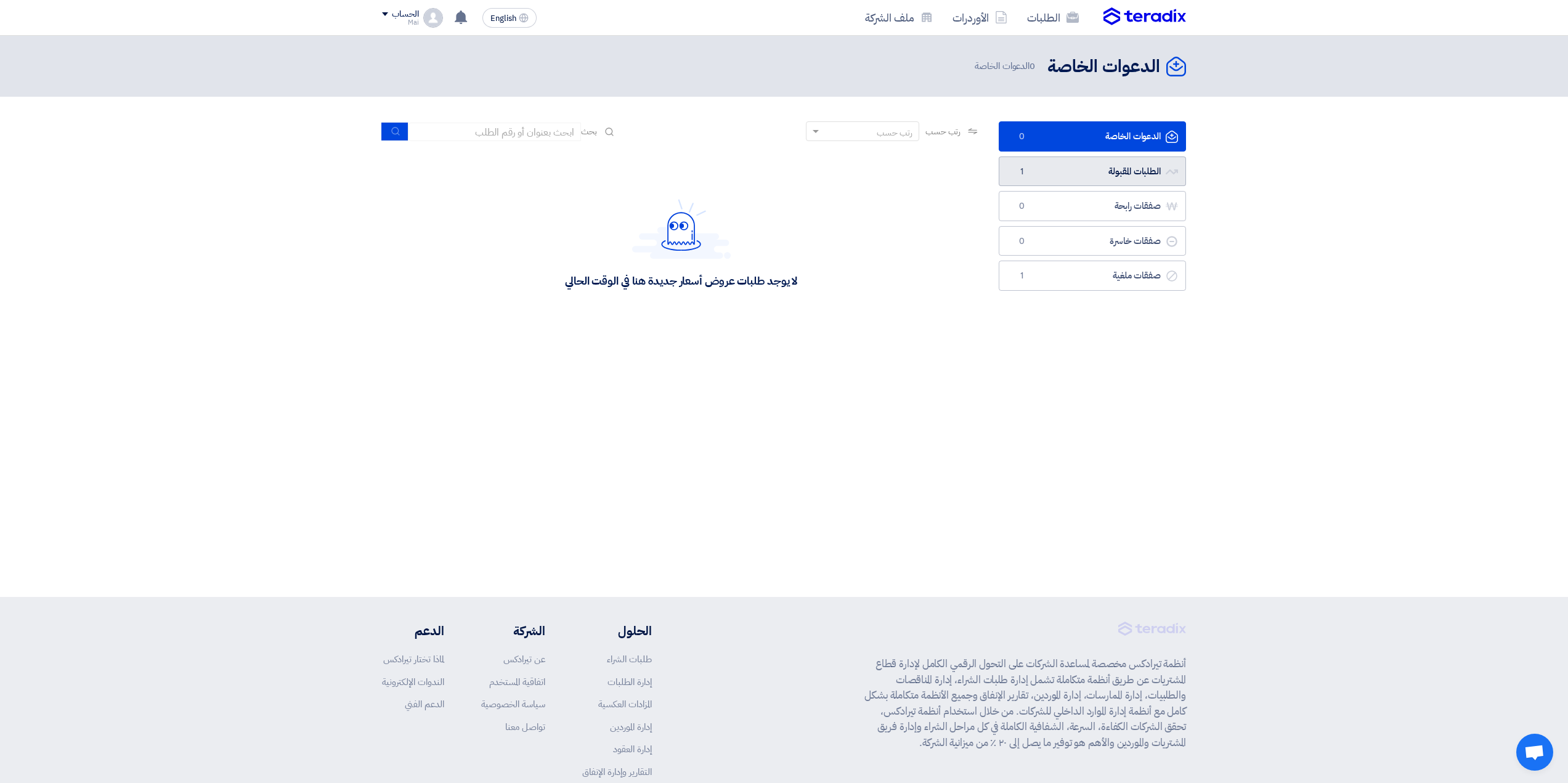
click at [1070, 178] on link "الطلبات المقبولة الطلبات المقبولة 1" at bounding box center [1092, 172] width 188 height 30
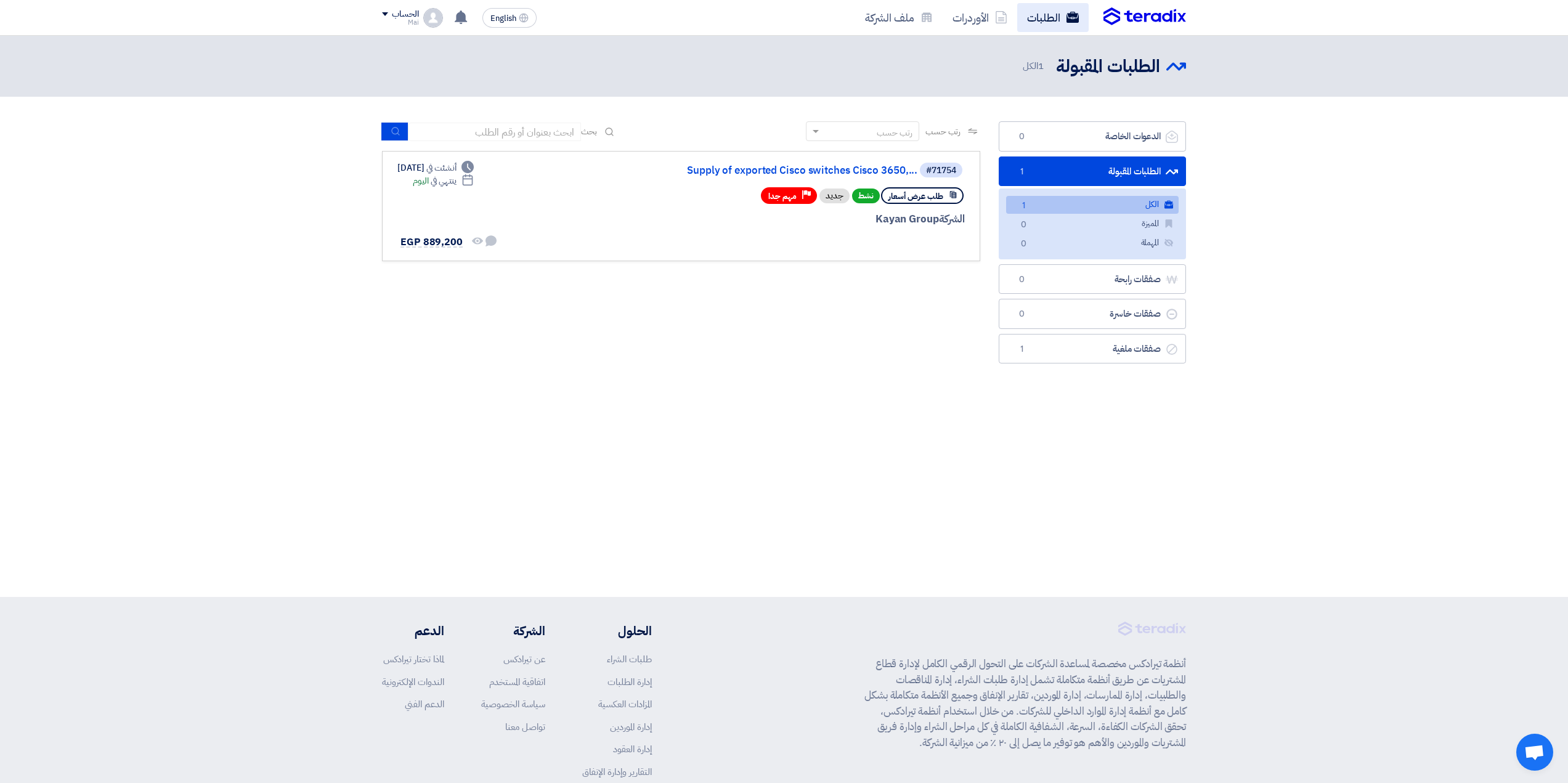
click at [1029, 15] on link "الطلبات" at bounding box center [1053, 18] width 72 height 29
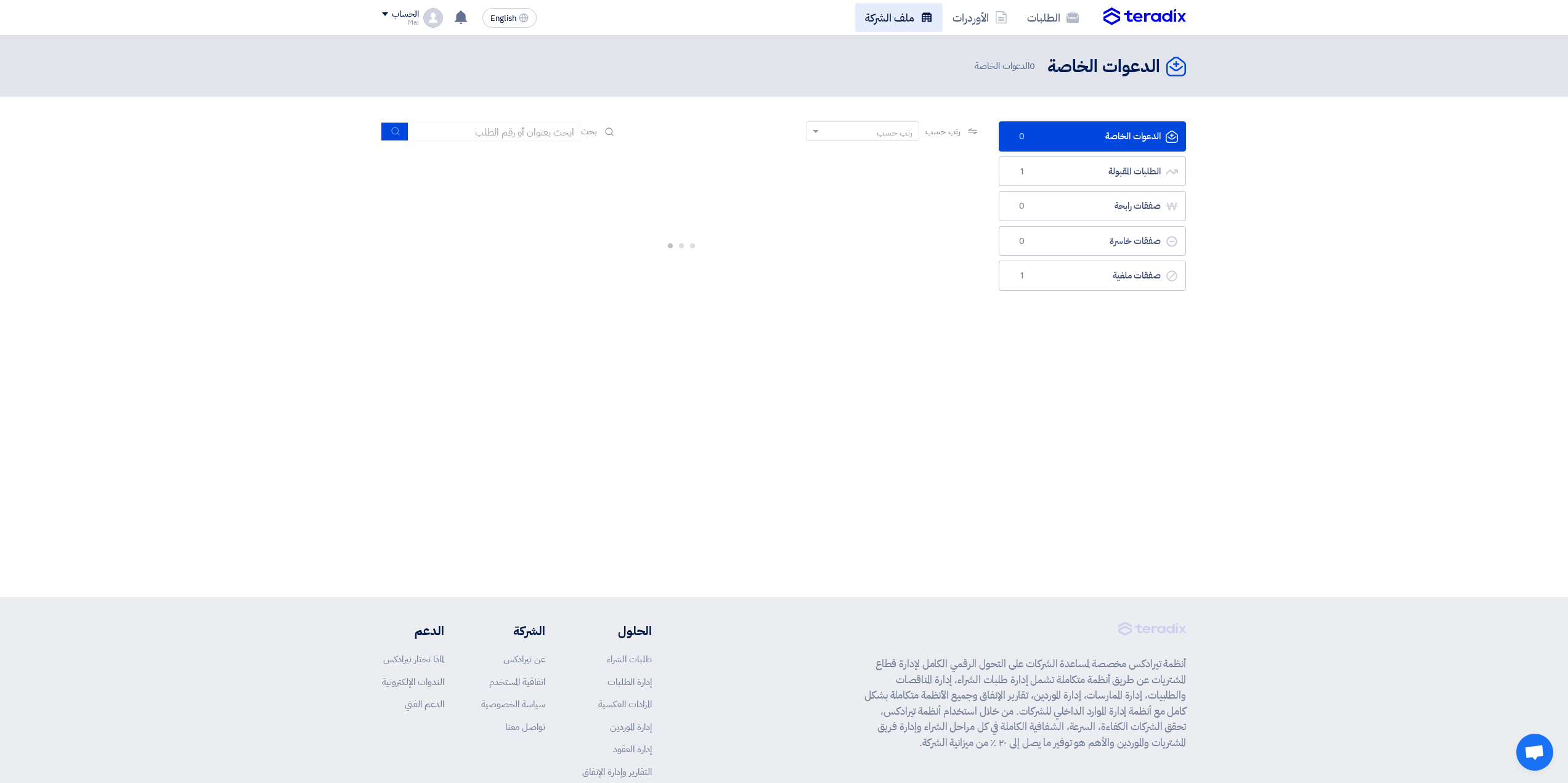
click at [917, 12] on link "ملف الشركة" at bounding box center [899, 18] width 88 height 29
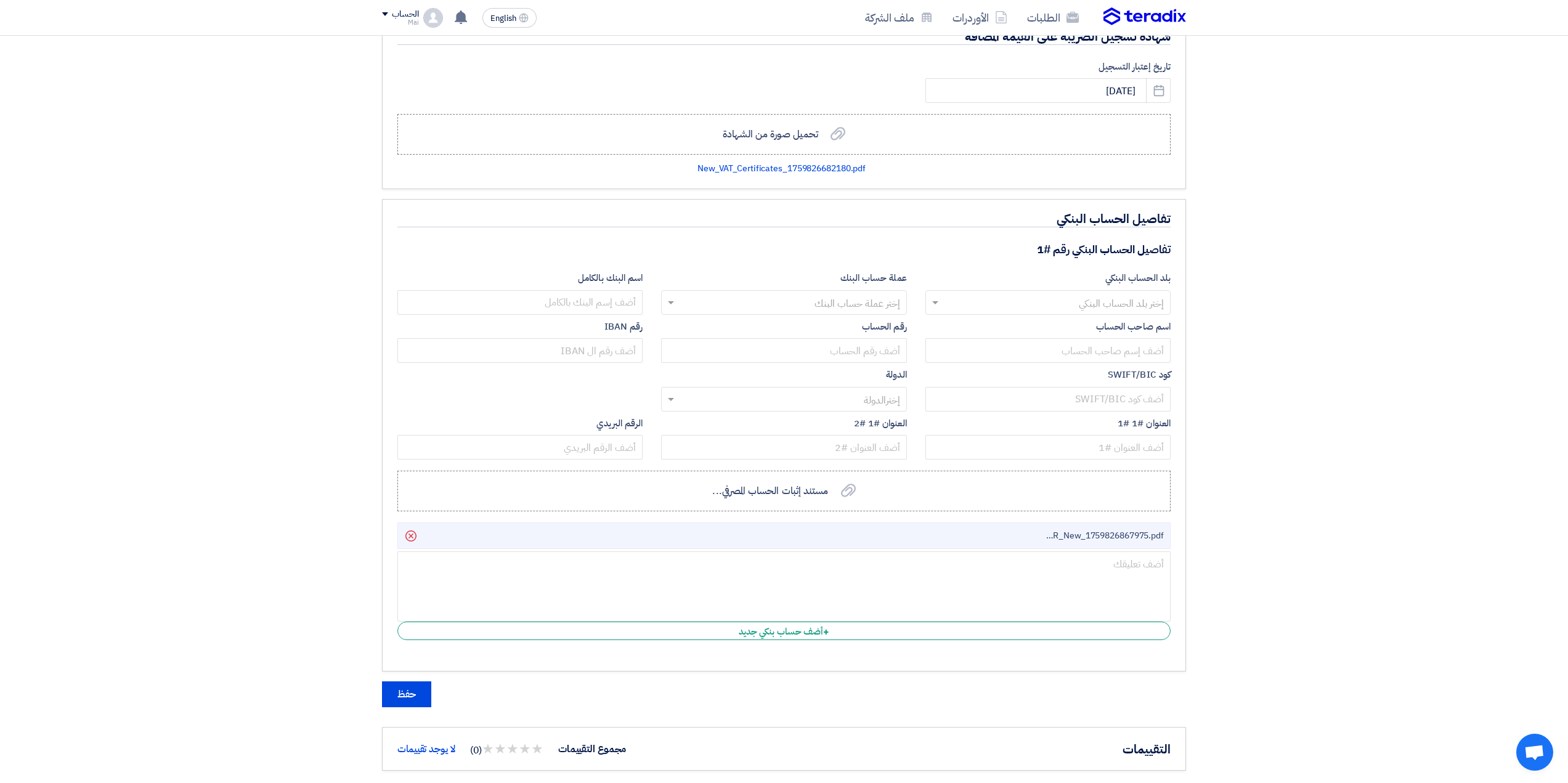
scroll to position [1417, 0]
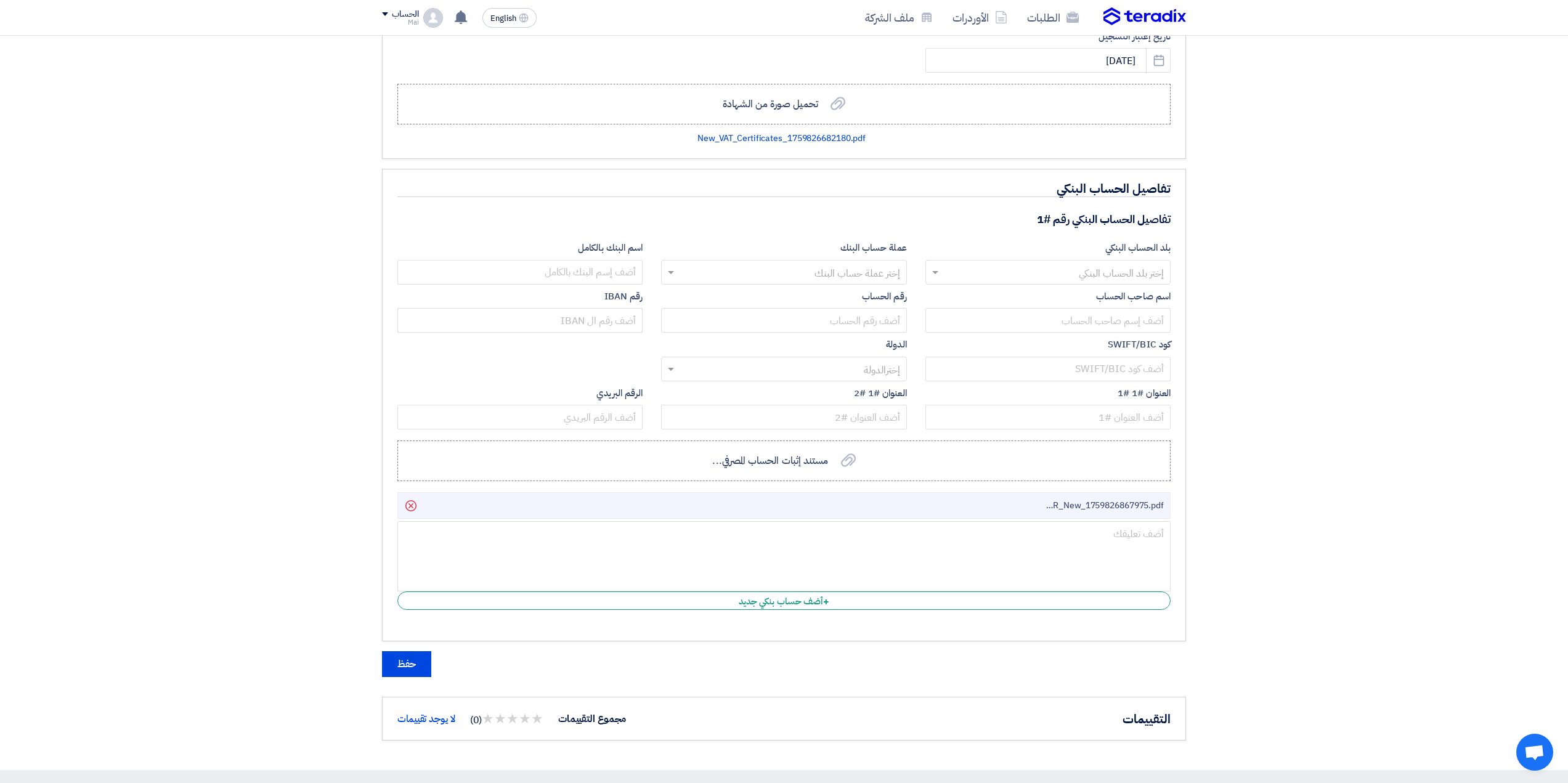
click at [1100, 505] on span "CIB_LETTER_New_1759826867975.pdf" at bounding box center [1105, 505] width 118 height 13
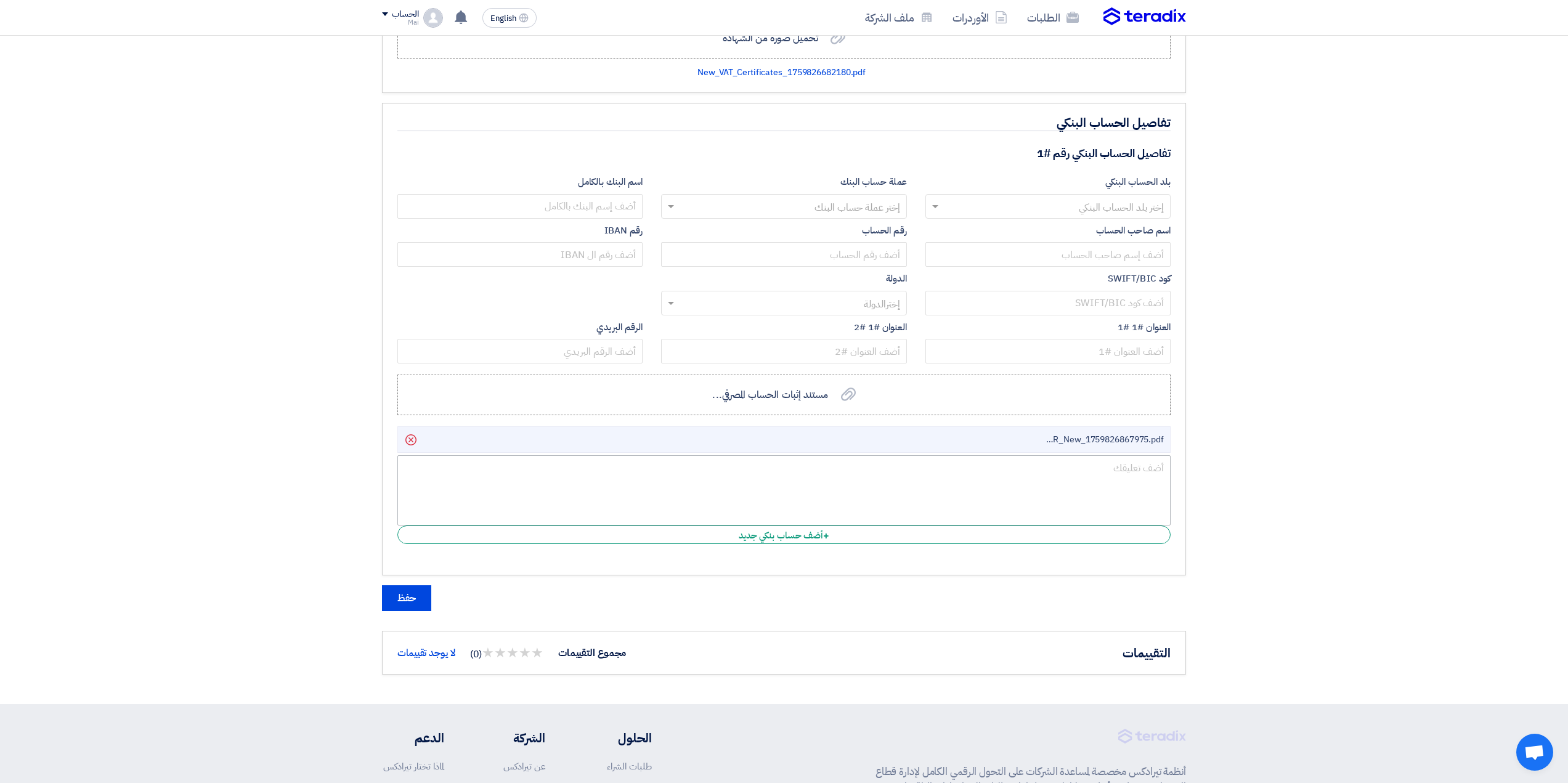
scroll to position [1355, 0]
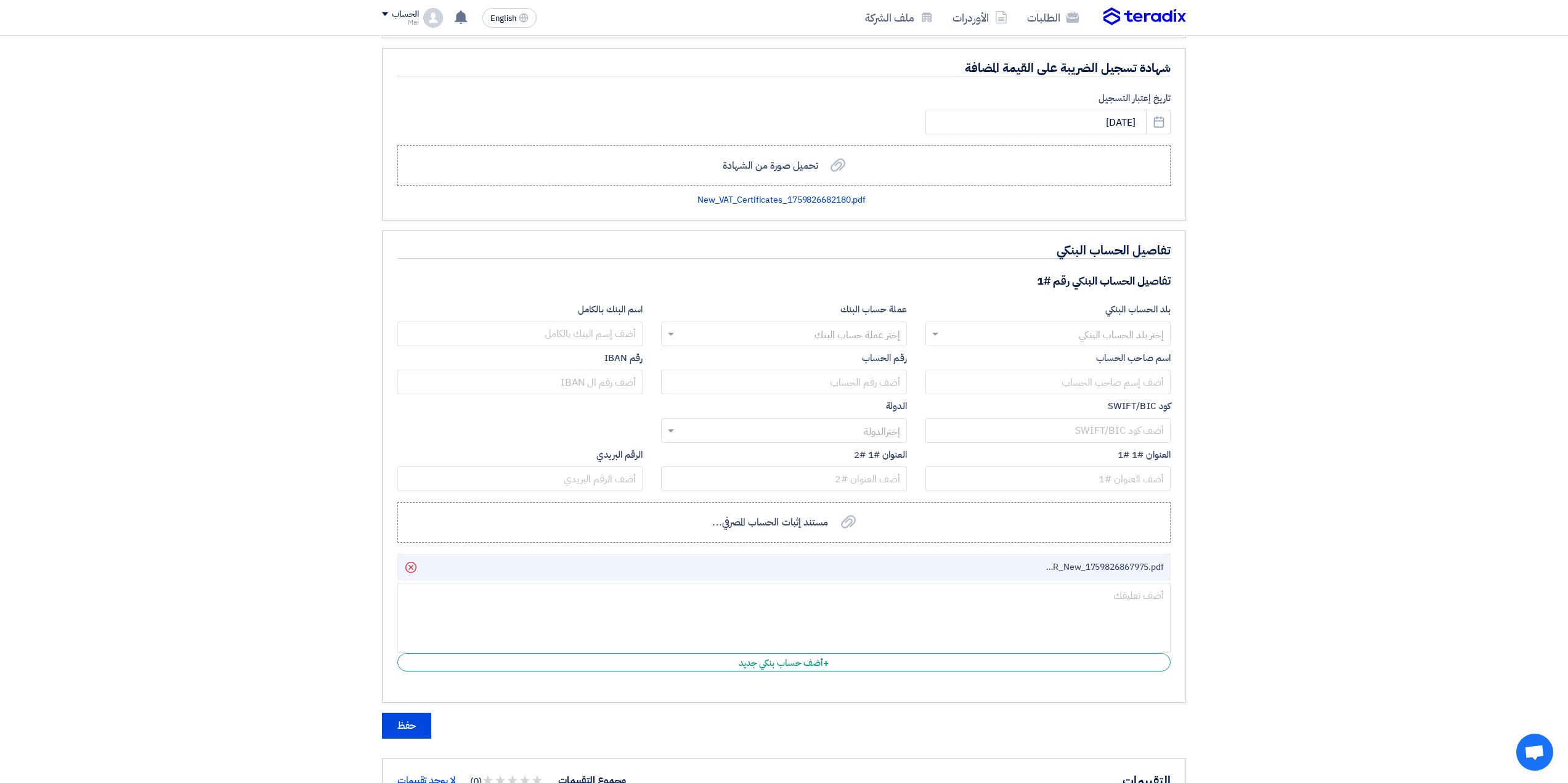
click at [974, 331] on input "text" at bounding box center [1055, 334] width 221 height 20
click at [970, 331] on input "text" at bounding box center [1055, 334] width 221 height 20
click at [1054, 363] on div "[GEOGRAPHIC_DATA]" at bounding box center [1048, 359] width 244 height 25
click at [812, 332] on input "text" at bounding box center [790, 334] width 221 height 20
drag, startPoint x: 832, startPoint y: 388, endPoint x: 714, endPoint y: 361, distance: 121.0
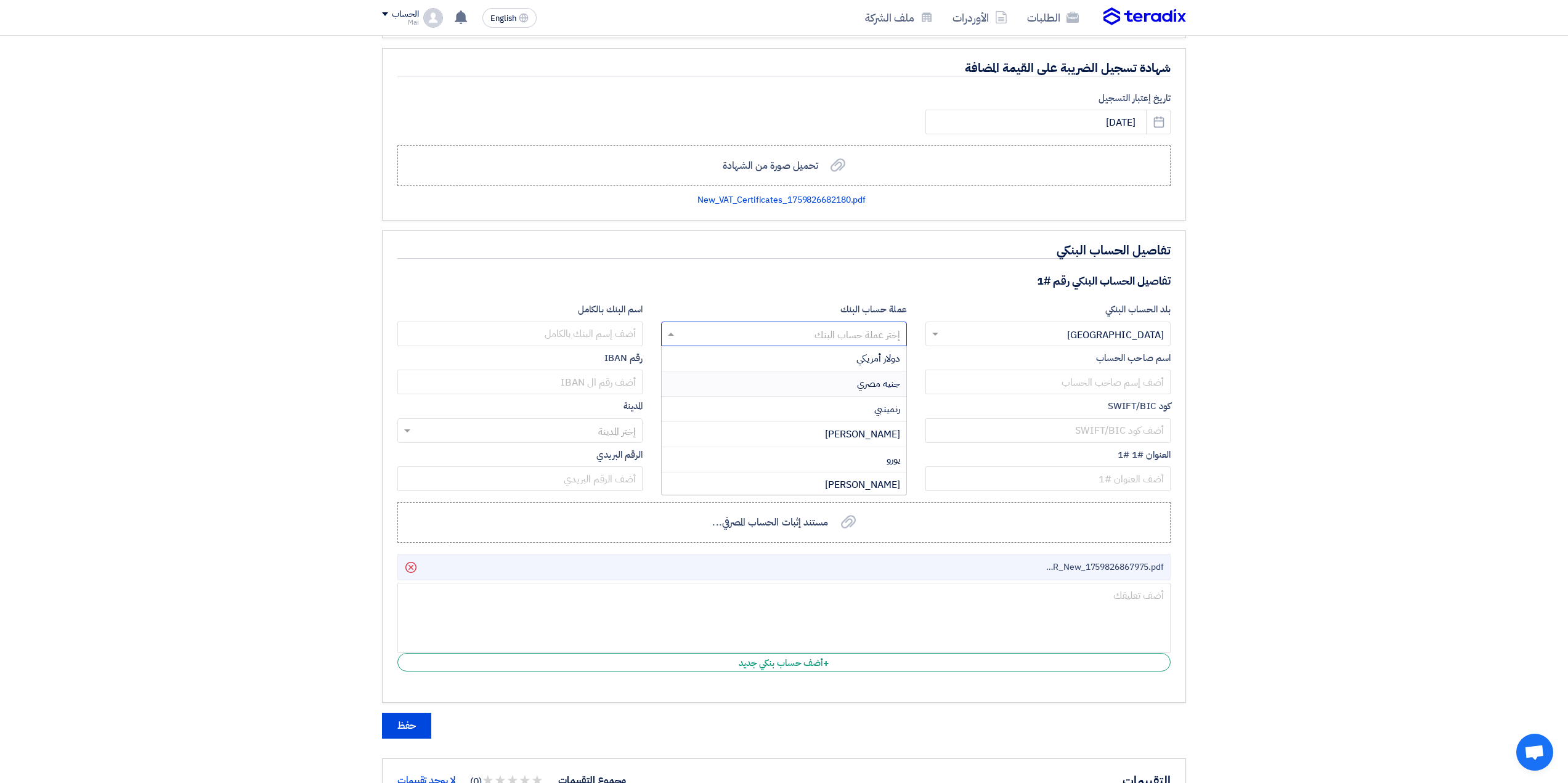
click at [832, 387] on div "جنيه مصري" at bounding box center [783, 384] width 244 height 25
click at [615, 334] on input "text" at bounding box center [520, 334] width 245 height 24
click at [1053, 389] on input "text" at bounding box center [1048, 382] width 245 height 24
click at [859, 377] on input "text" at bounding box center [783, 382] width 245 height 24
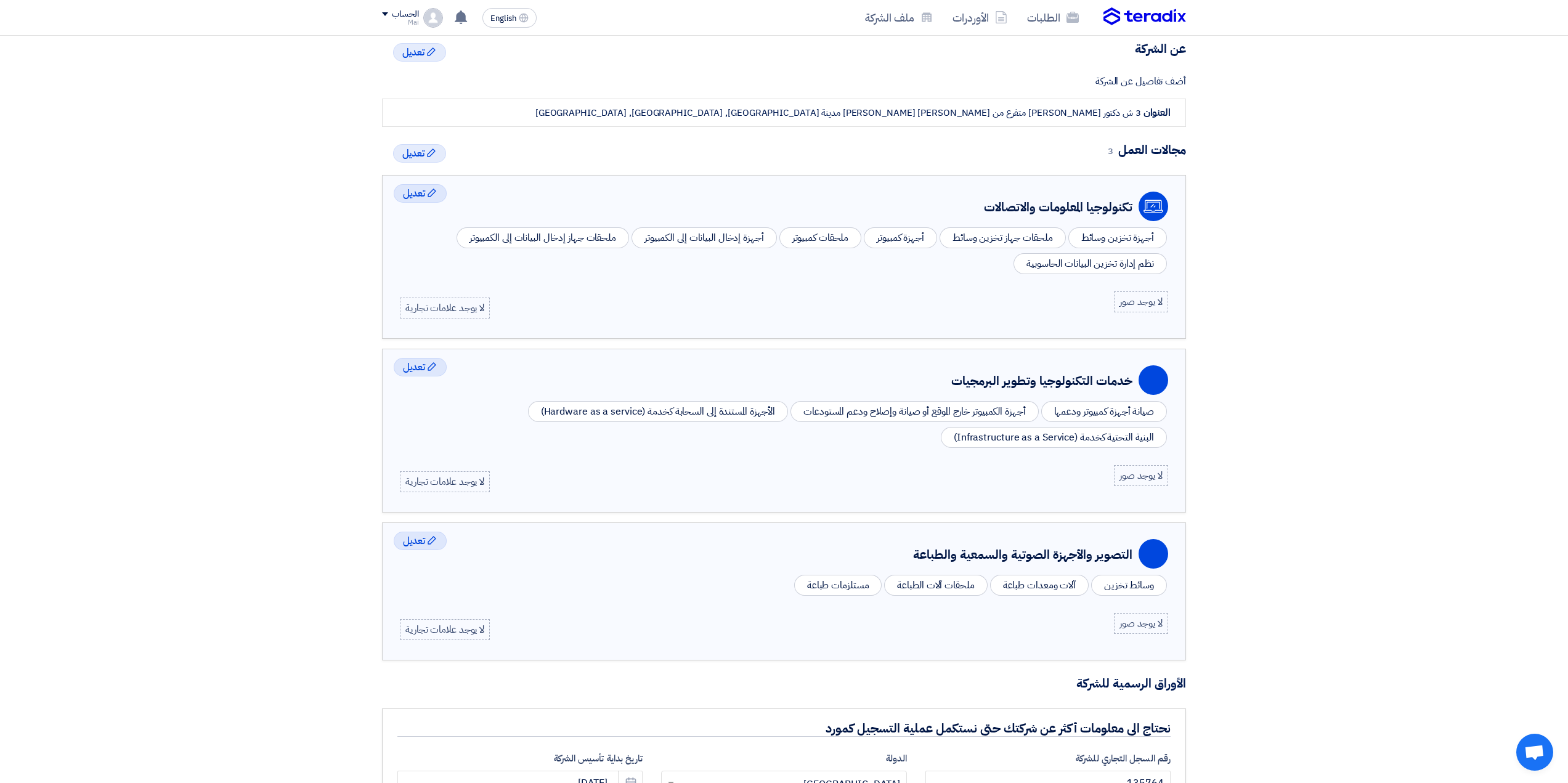
scroll to position [0, 0]
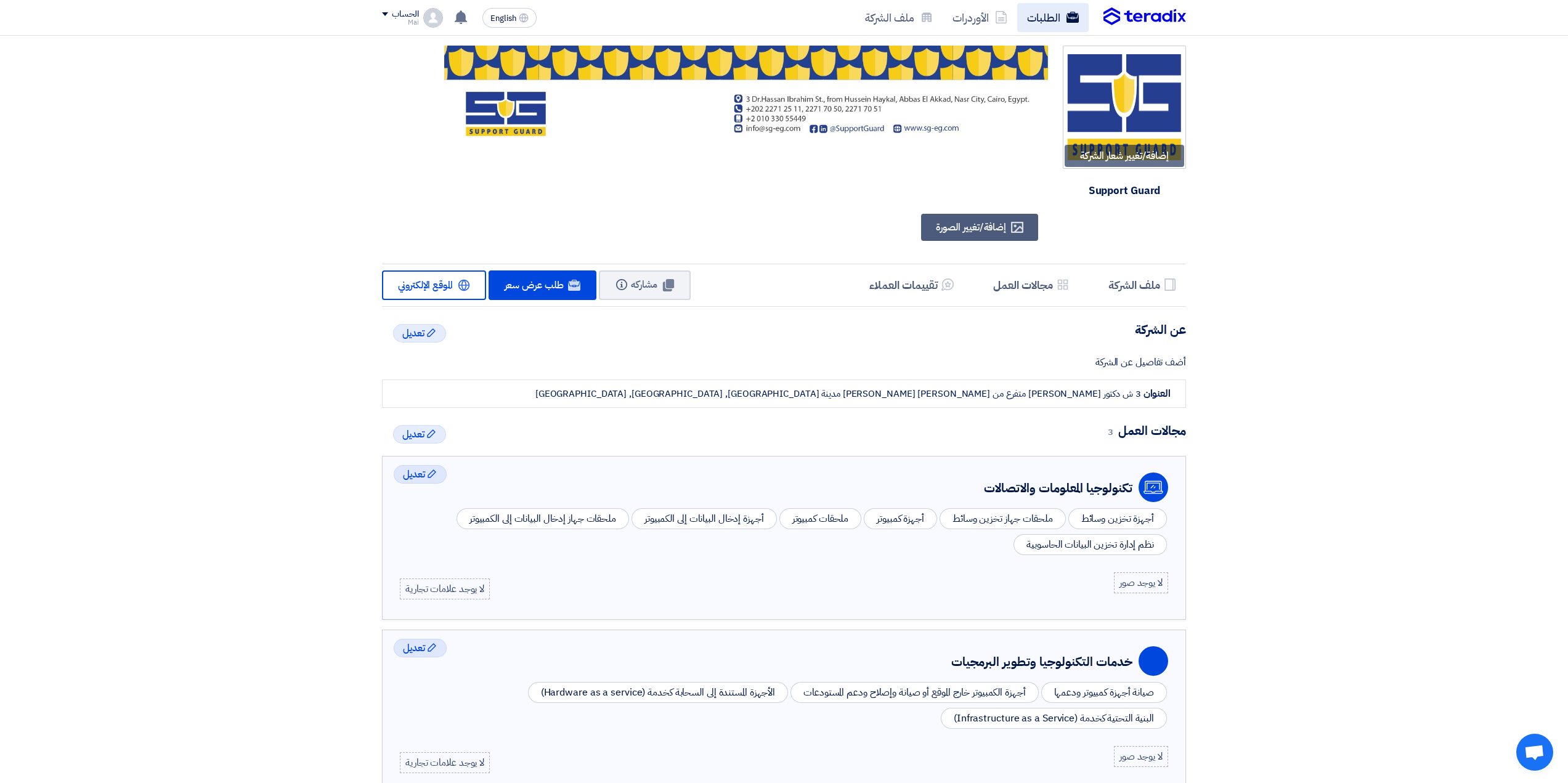
click at [1062, 14] on link "الطلبات" at bounding box center [1053, 18] width 72 height 29
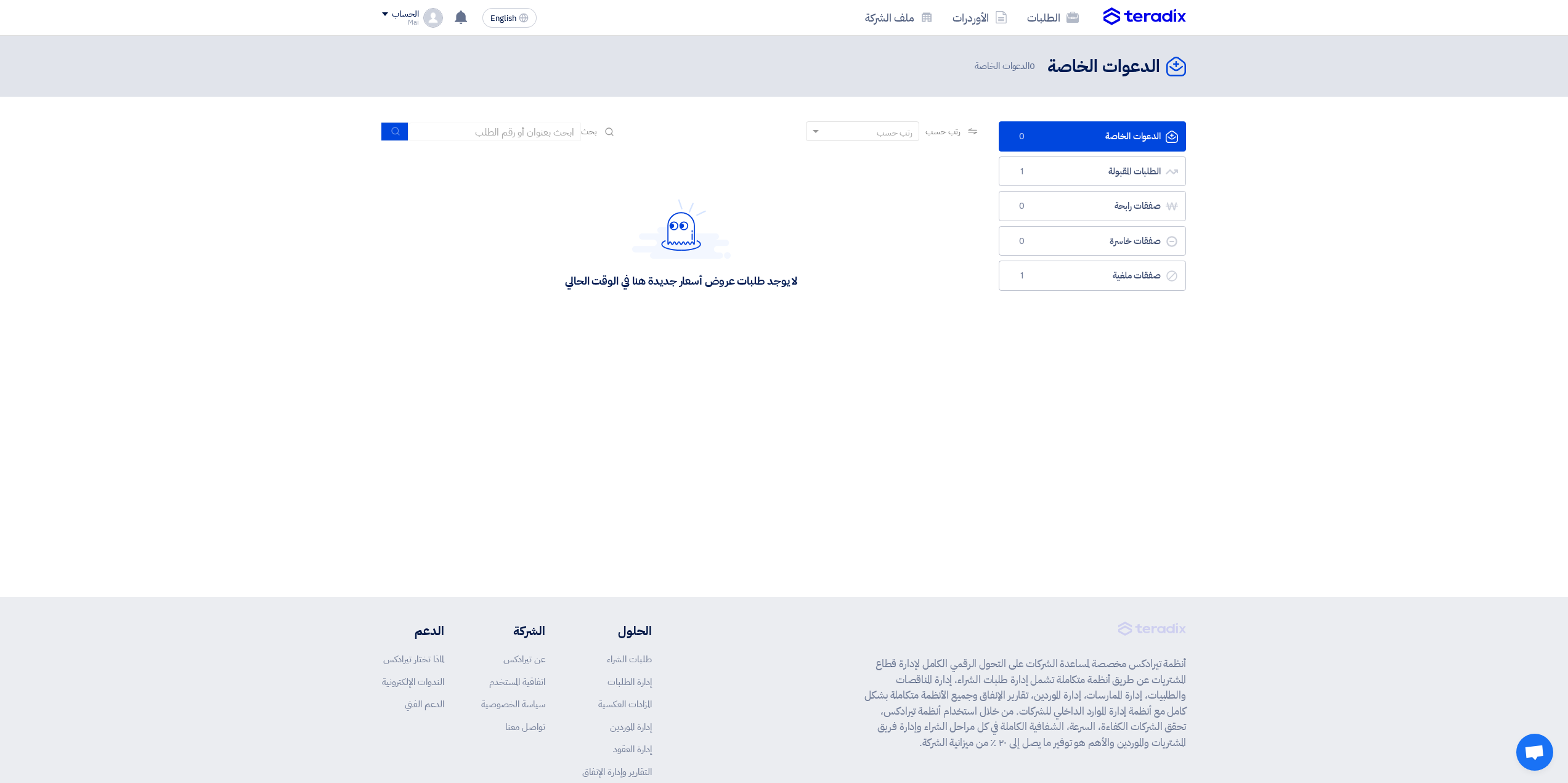
click at [409, 14] on div "الحساب" at bounding box center [405, 14] width 26 height 11
click at [447, 123] on link "الإعدادات" at bounding box center [446, 120] width 109 height 14
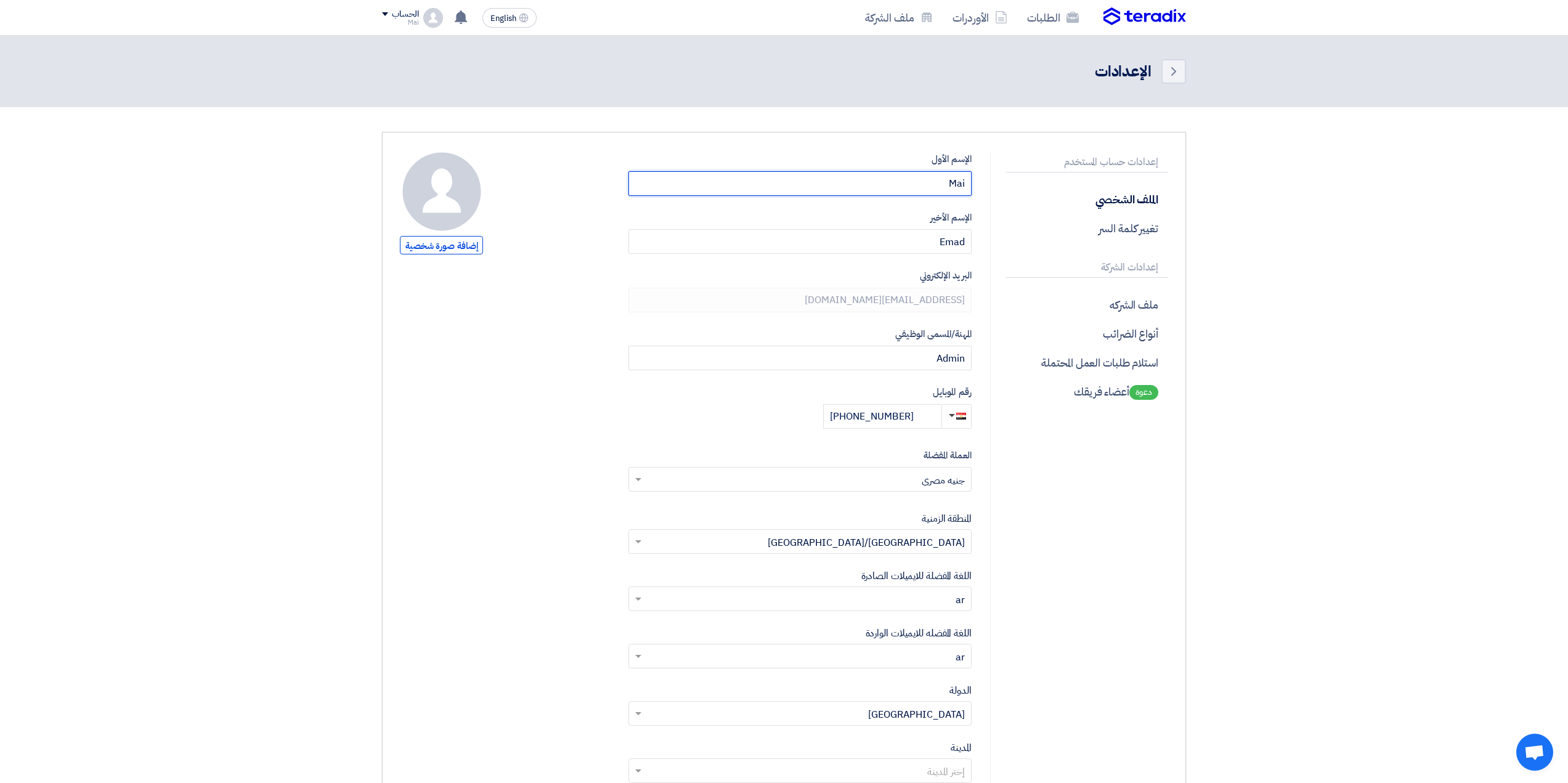
click at [687, 176] on input "Mai" at bounding box center [800, 183] width 343 height 24
type input "Support"
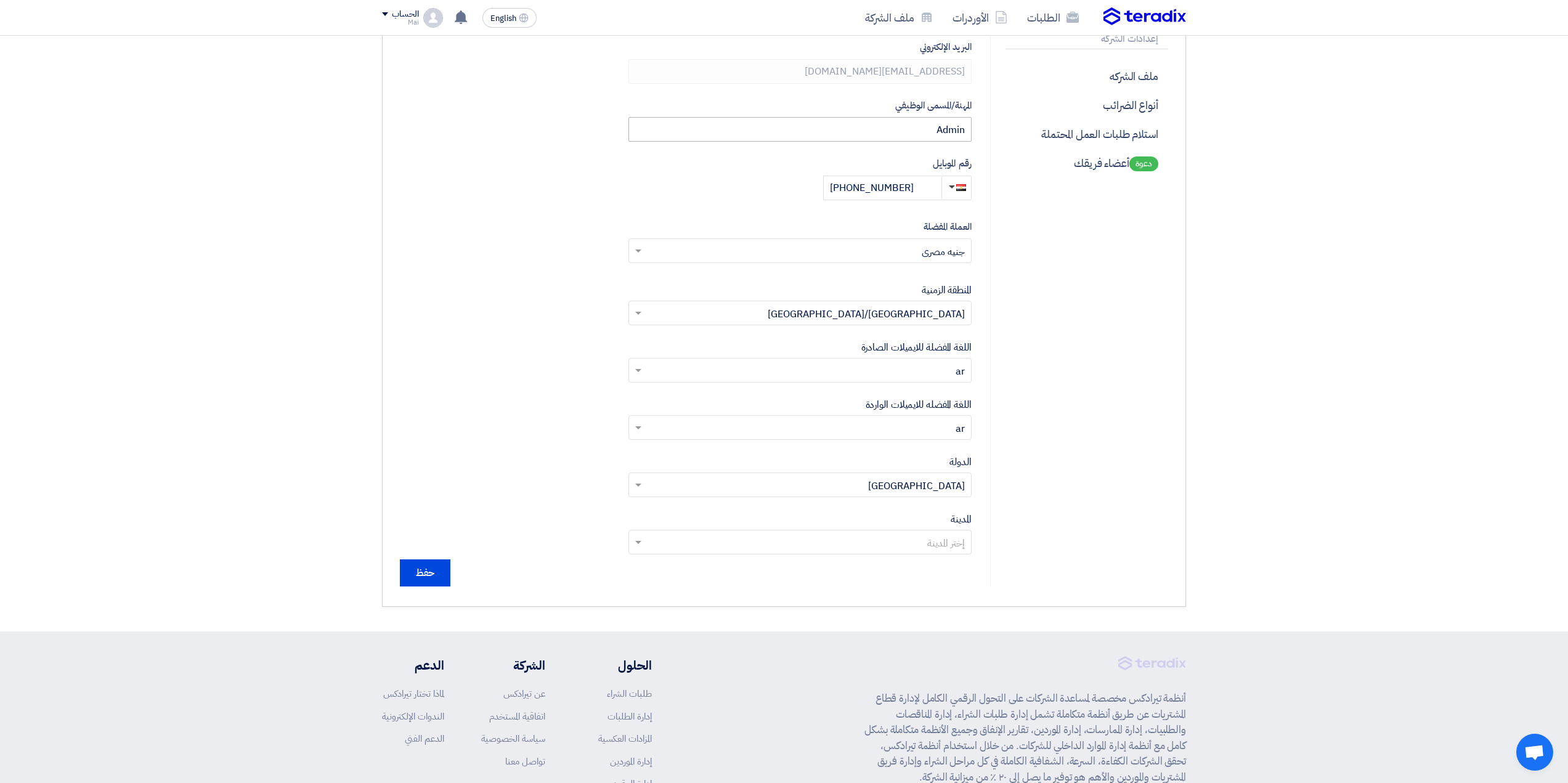
scroll to position [246, 0]
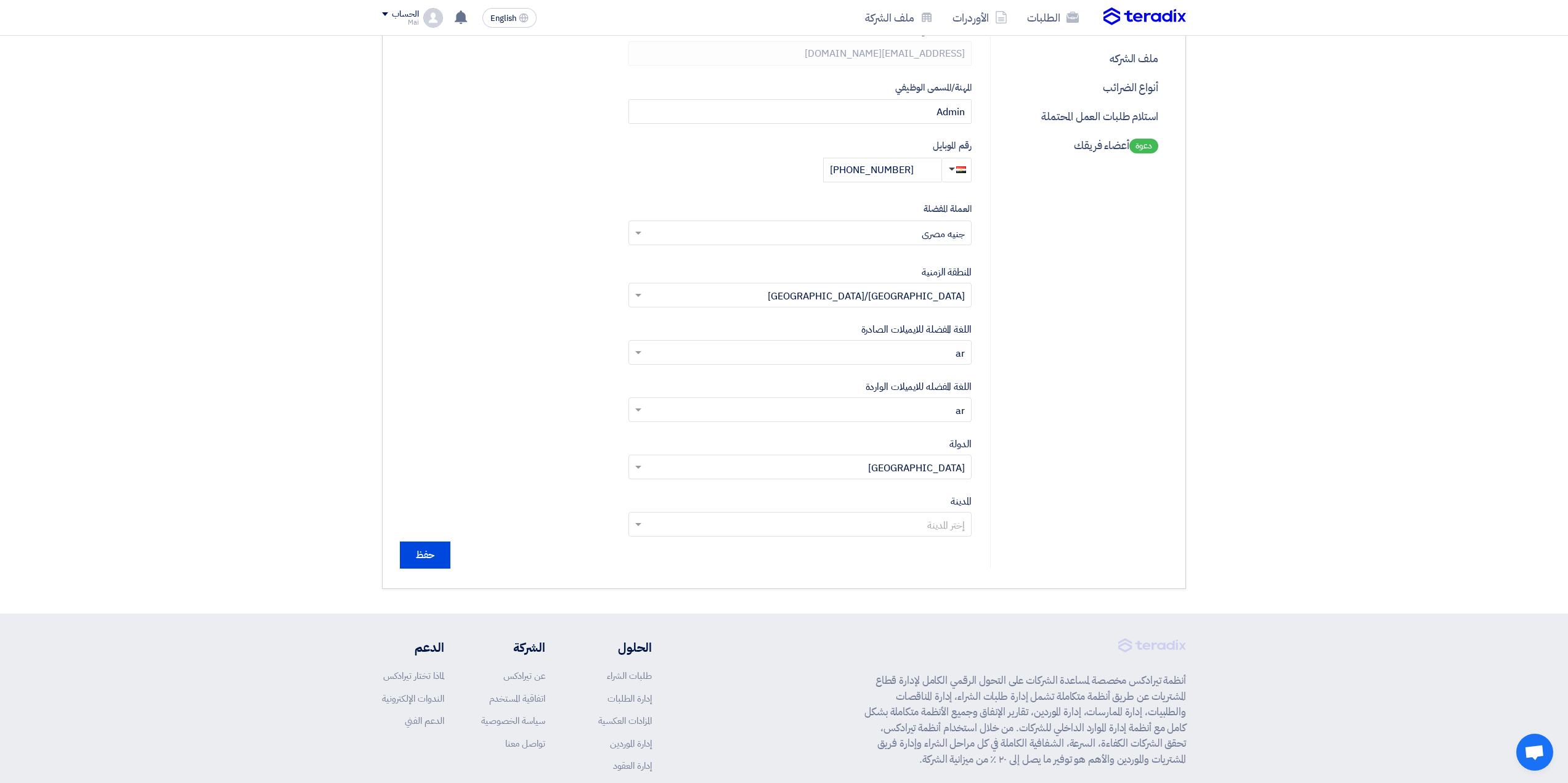
type input "Guard"
click at [789, 523] on input "text" at bounding box center [807, 525] width 319 height 20
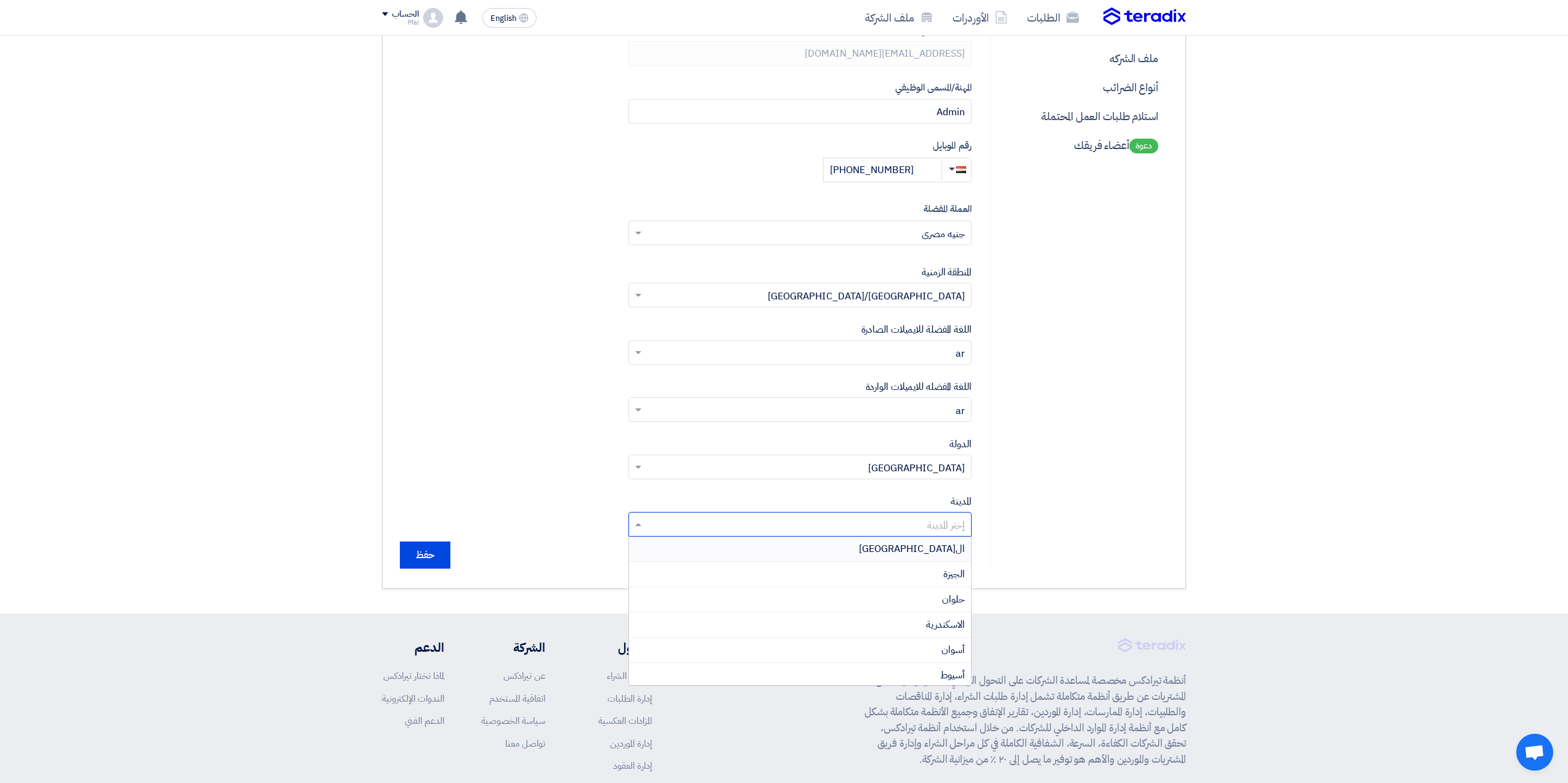
click at [825, 557] on div "ال[GEOGRAPHIC_DATA]" at bounding box center [800, 549] width 342 height 25
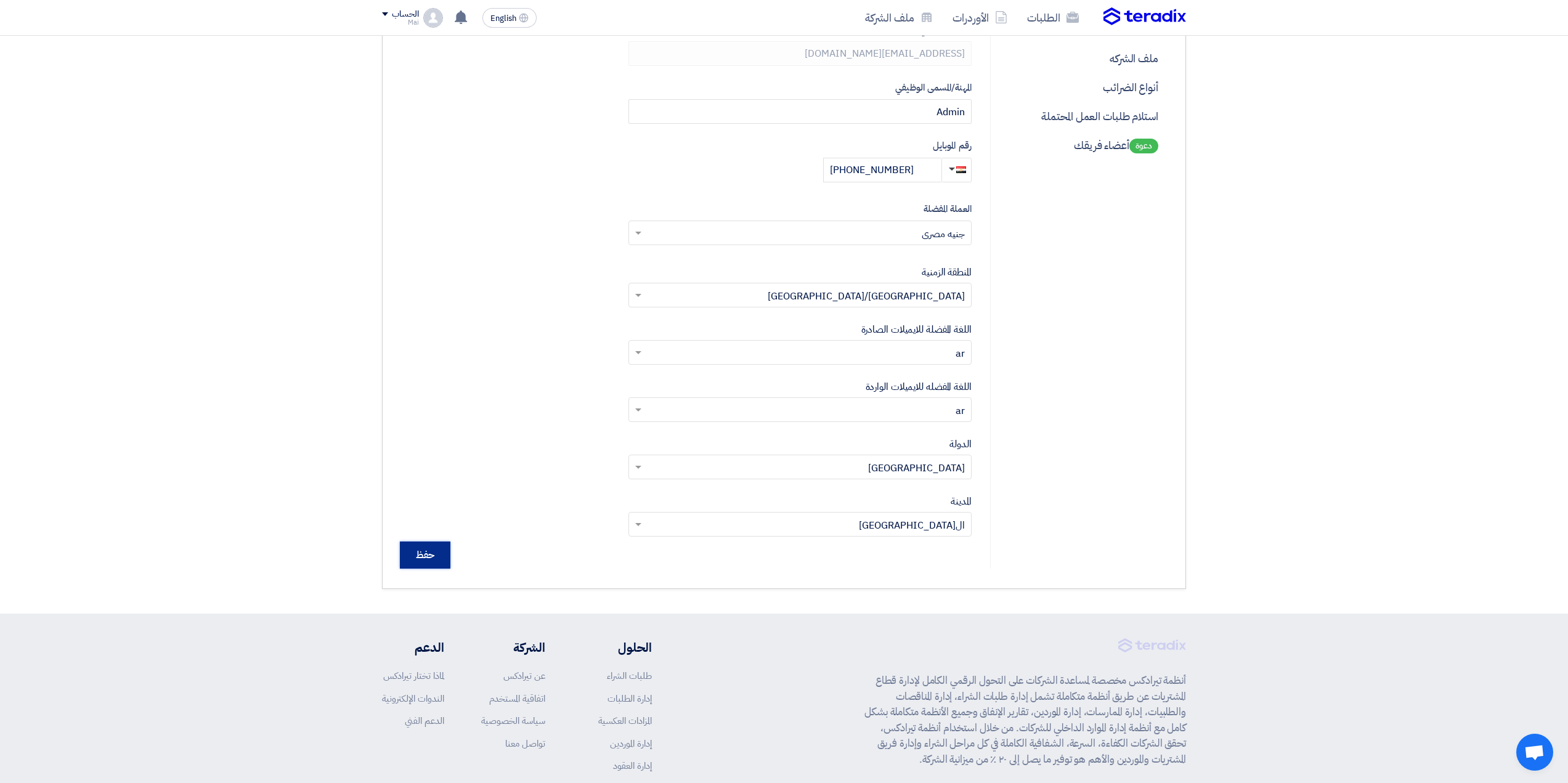
click at [430, 549] on input "حفظ" at bounding box center [425, 555] width 51 height 27
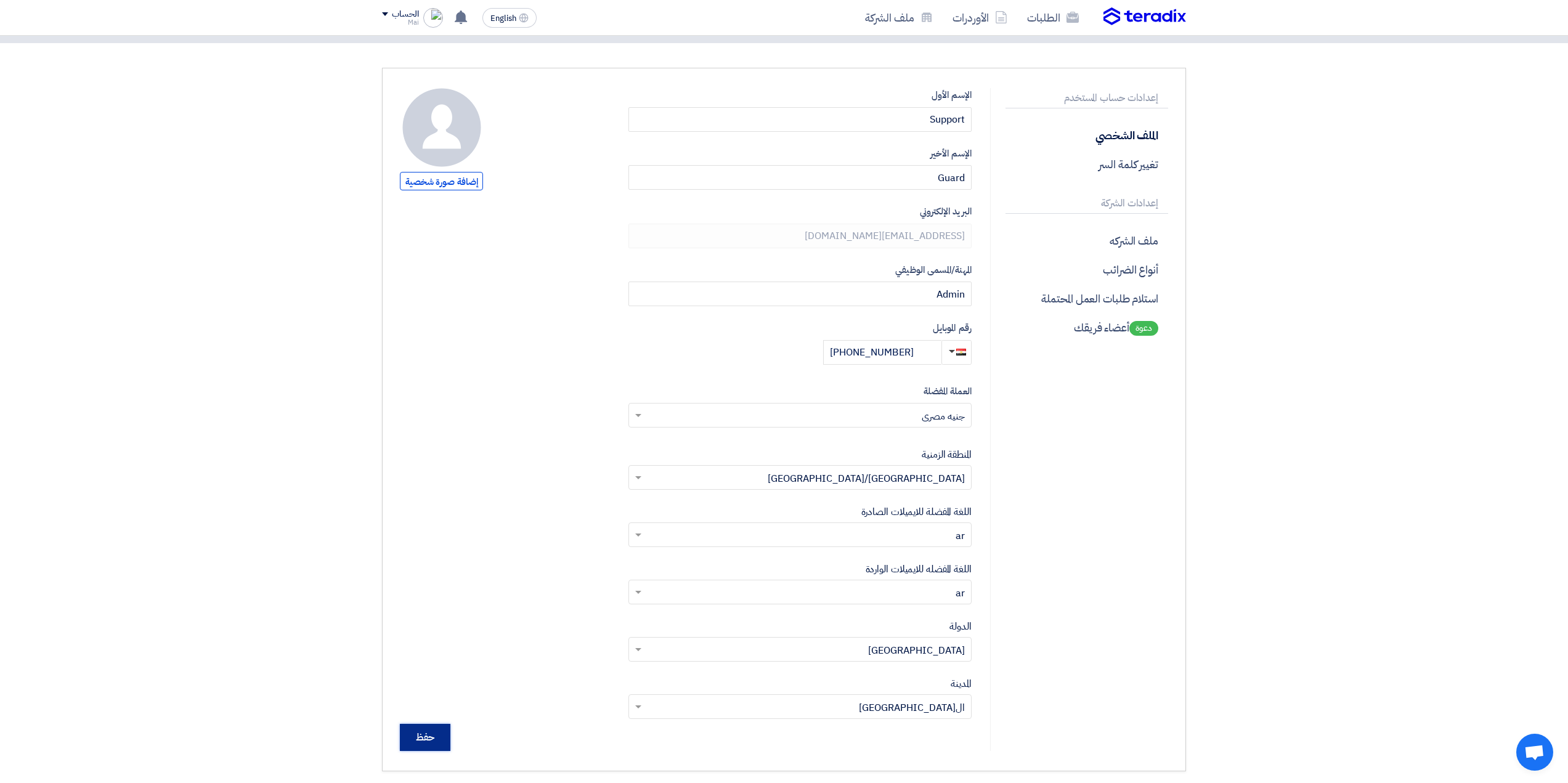
scroll to position [0, 0]
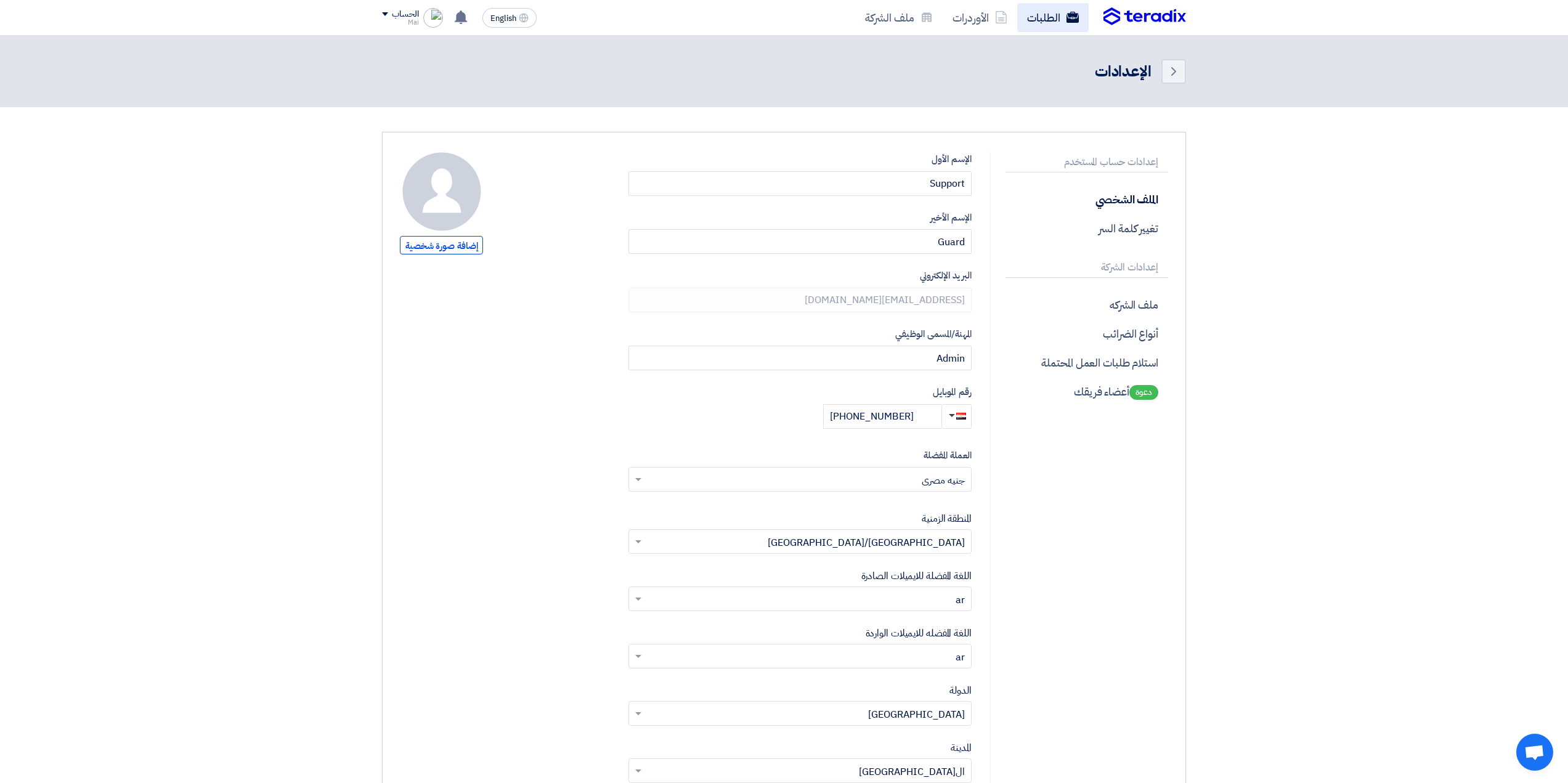
click at [1051, 14] on link "الطلبات" at bounding box center [1053, 18] width 72 height 29
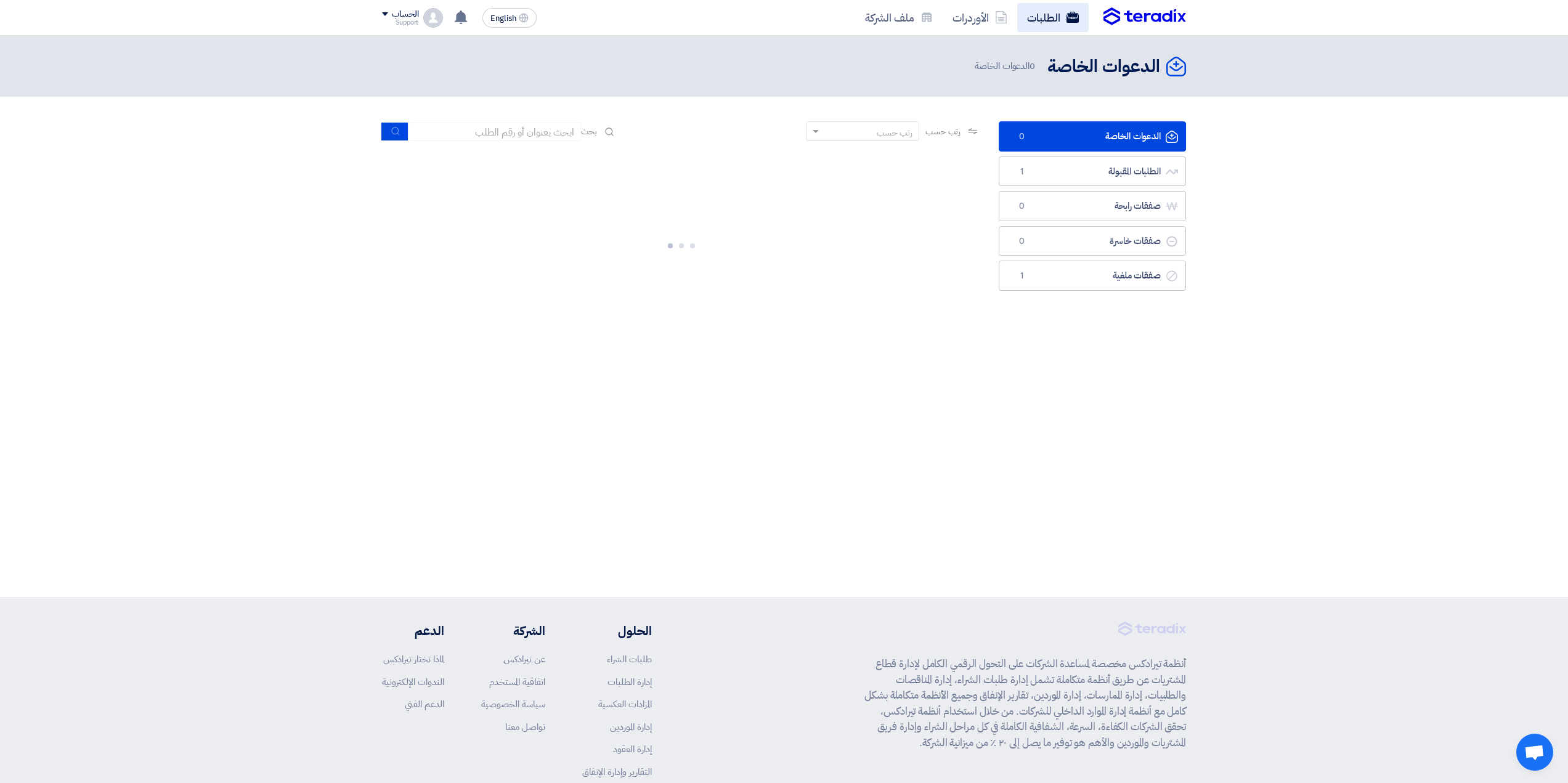
click at [1048, 16] on link "الطلبات" at bounding box center [1053, 18] width 72 height 29
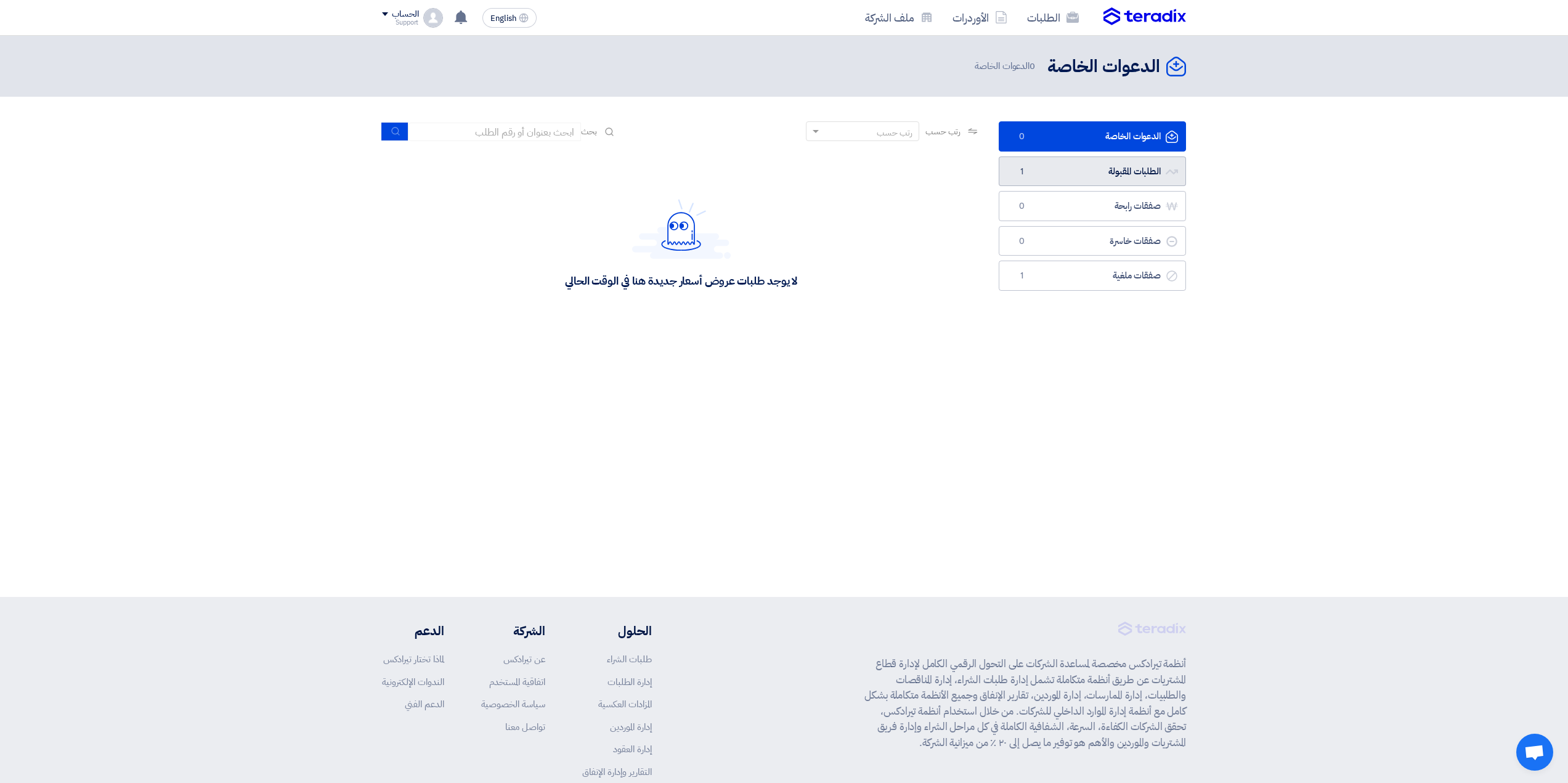
click at [1051, 180] on link "الطلبات المقبولة الطلبات المقبولة 1" at bounding box center [1092, 172] width 188 height 30
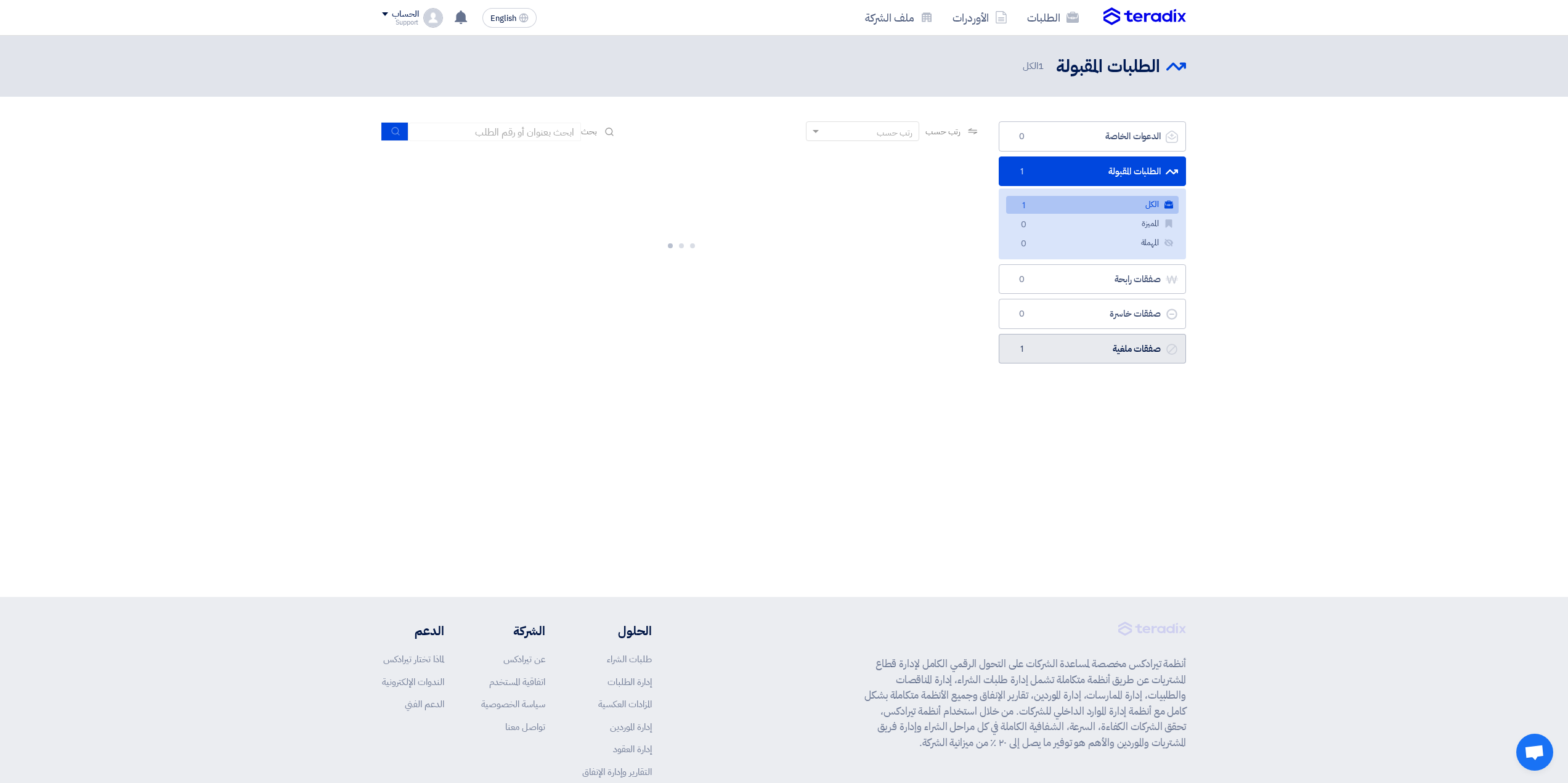
click at [1041, 338] on link "صفقات ملغية صفقات ملغية 1" at bounding box center [1092, 349] width 188 height 30
click at [1041, 338] on section "الدعوات الخاصة الدعوات الخاصة 0 الطلبات المقبولة الطلبات المقبولة 1 الكل الكل 1…" at bounding box center [784, 245] width 1568 height 297
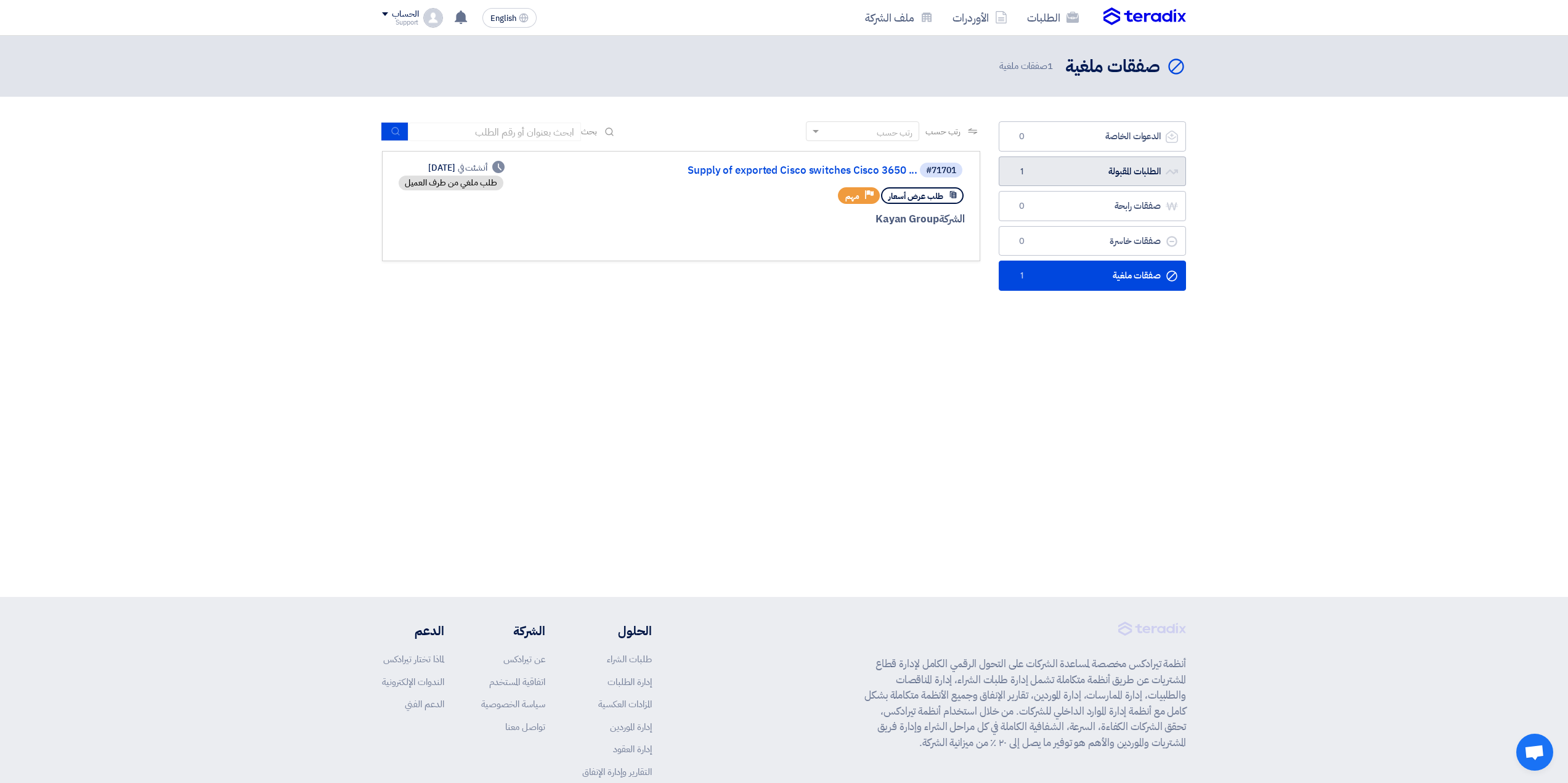
click at [1042, 178] on link "الطلبات المقبولة الطلبات المقبولة 1" at bounding box center [1092, 172] width 188 height 30
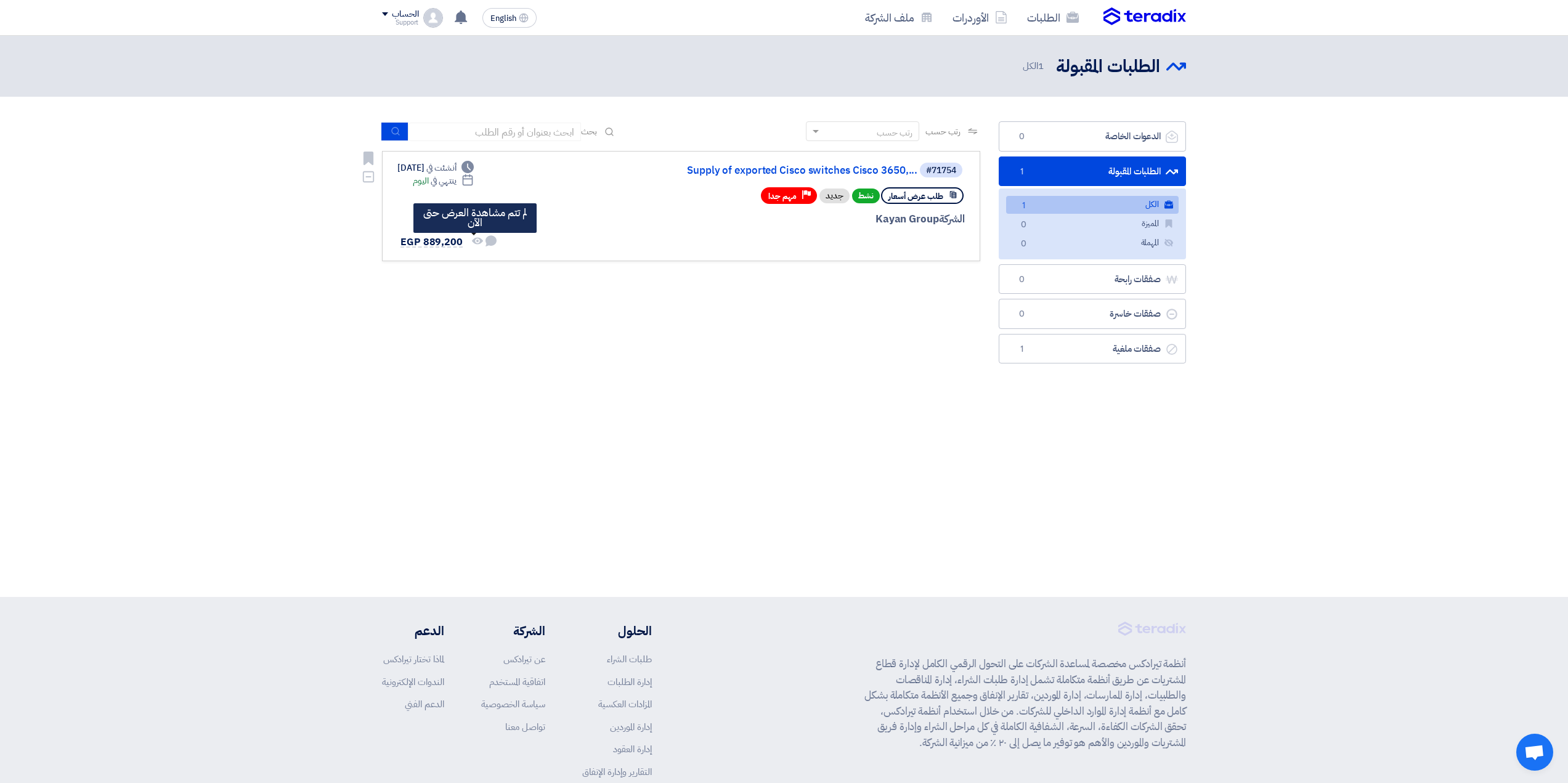
click at [477, 240] on icon "لم تتم مشاهدة العرض حتى الآن" at bounding box center [477, 241] width 11 height 11
click at [486, 238] on icon "لم تتم أي محادثة بينك وبين العميل" at bounding box center [491, 241] width 11 height 11
click at [677, 180] on div "#71754 Supply of exported Cisco switches Cisco 3650,... طلب عرض أسعار نشط جديد …" at bounding box center [816, 206] width 296 height 89
drag, startPoint x: 651, startPoint y: 174, endPoint x: 687, endPoint y: 164, distance: 37.4
click at [651, 174] on div "#71754 Supply of exported Cisco switches Cisco 3650,... طلب عرض أسعار نشط جديد …" at bounding box center [681, 206] width 567 height 89
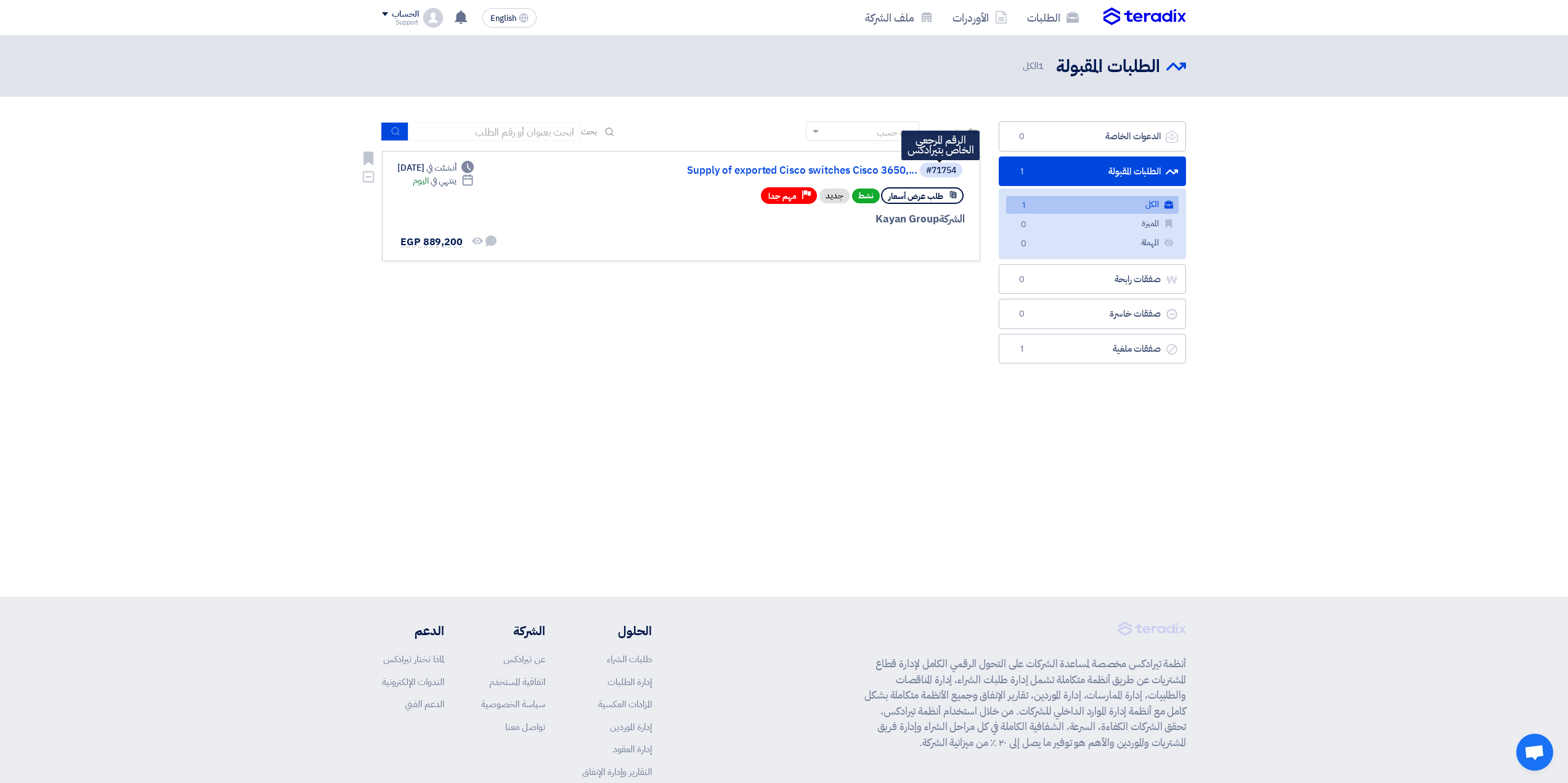
click at [928, 166] on div "#71754" at bounding box center [941, 170] width 30 height 9
click at [849, 170] on link "Supply of exported Cisco switches Cisco 3650,..." at bounding box center [794, 170] width 246 height 11
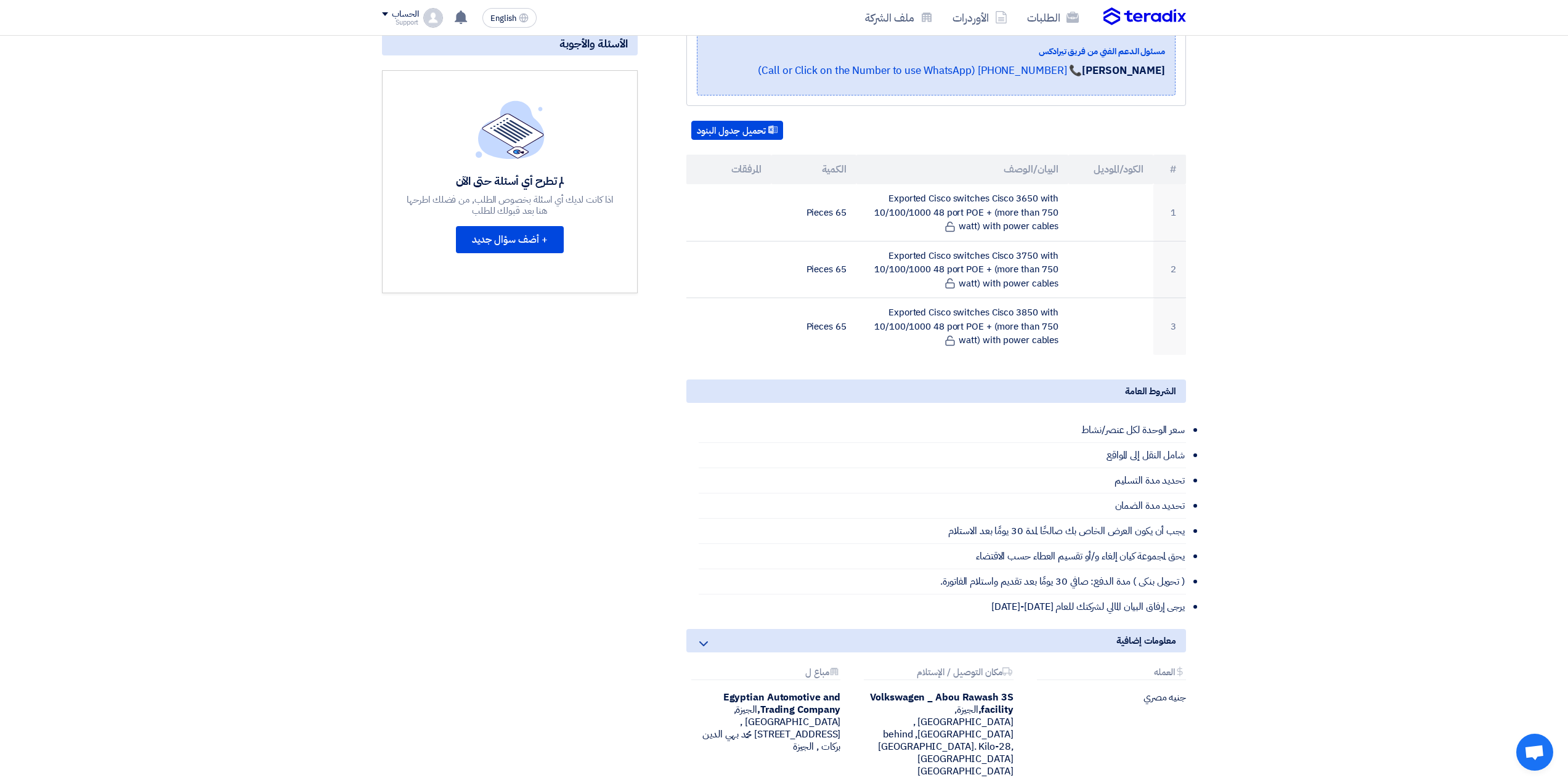
scroll to position [308, 0]
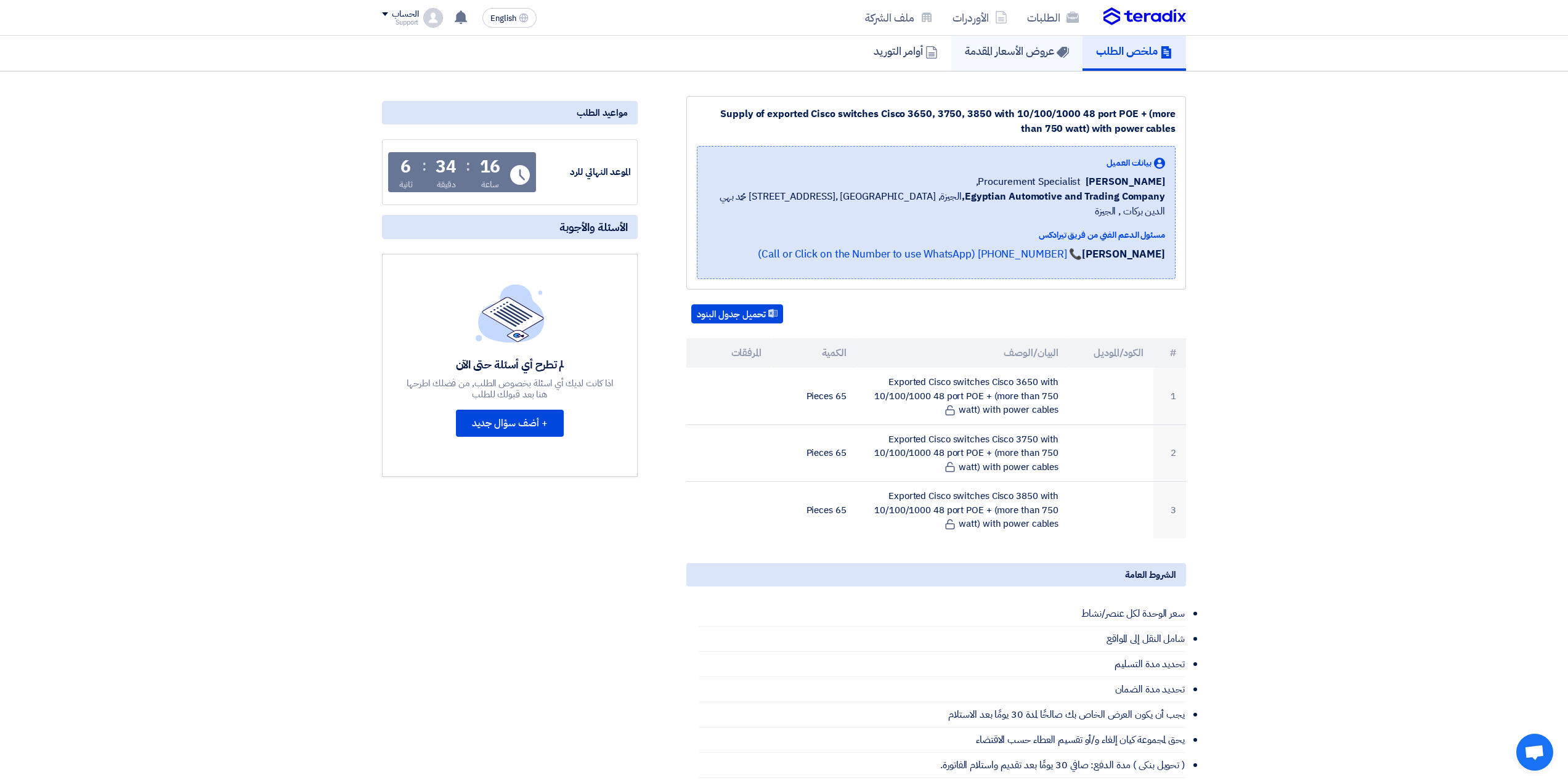
click at [995, 57] on h5 "عروض الأسعار المقدمة" at bounding box center [1017, 51] width 104 height 14
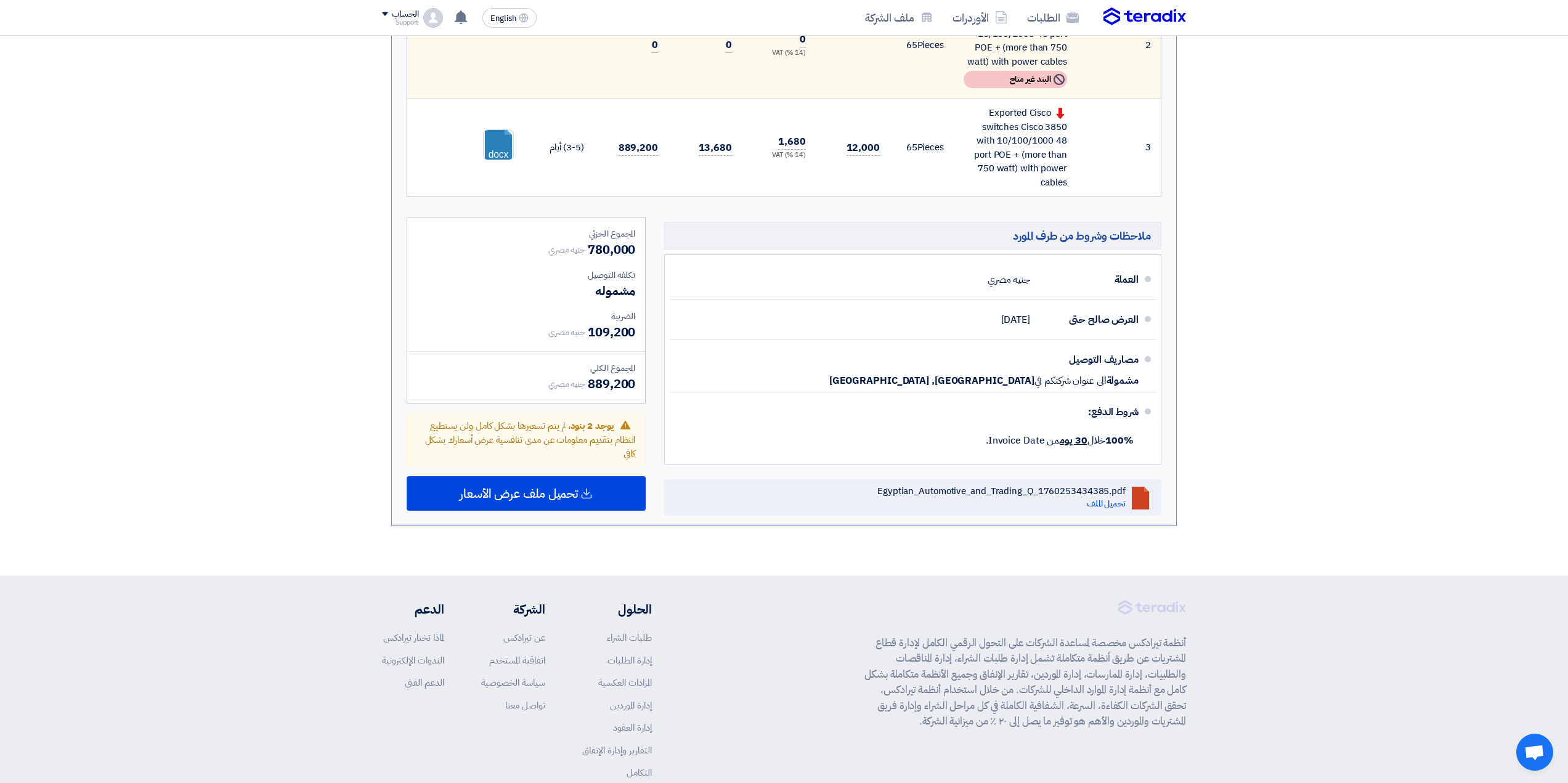
scroll to position [616, 0]
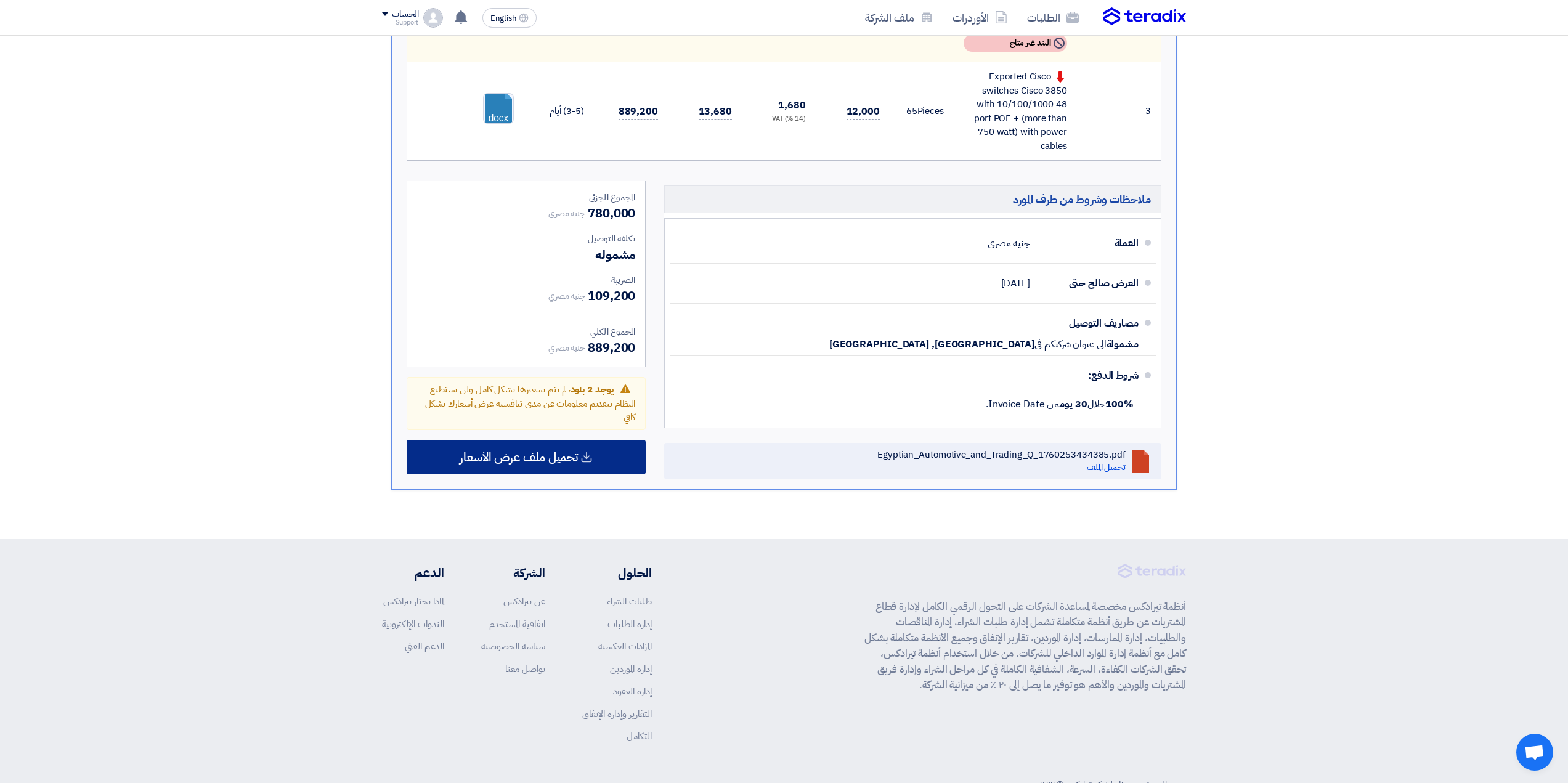
click at [560, 458] on span "تحميل ملف عرض الأسعار" at bounding box center [519, 457] width 118 height 11
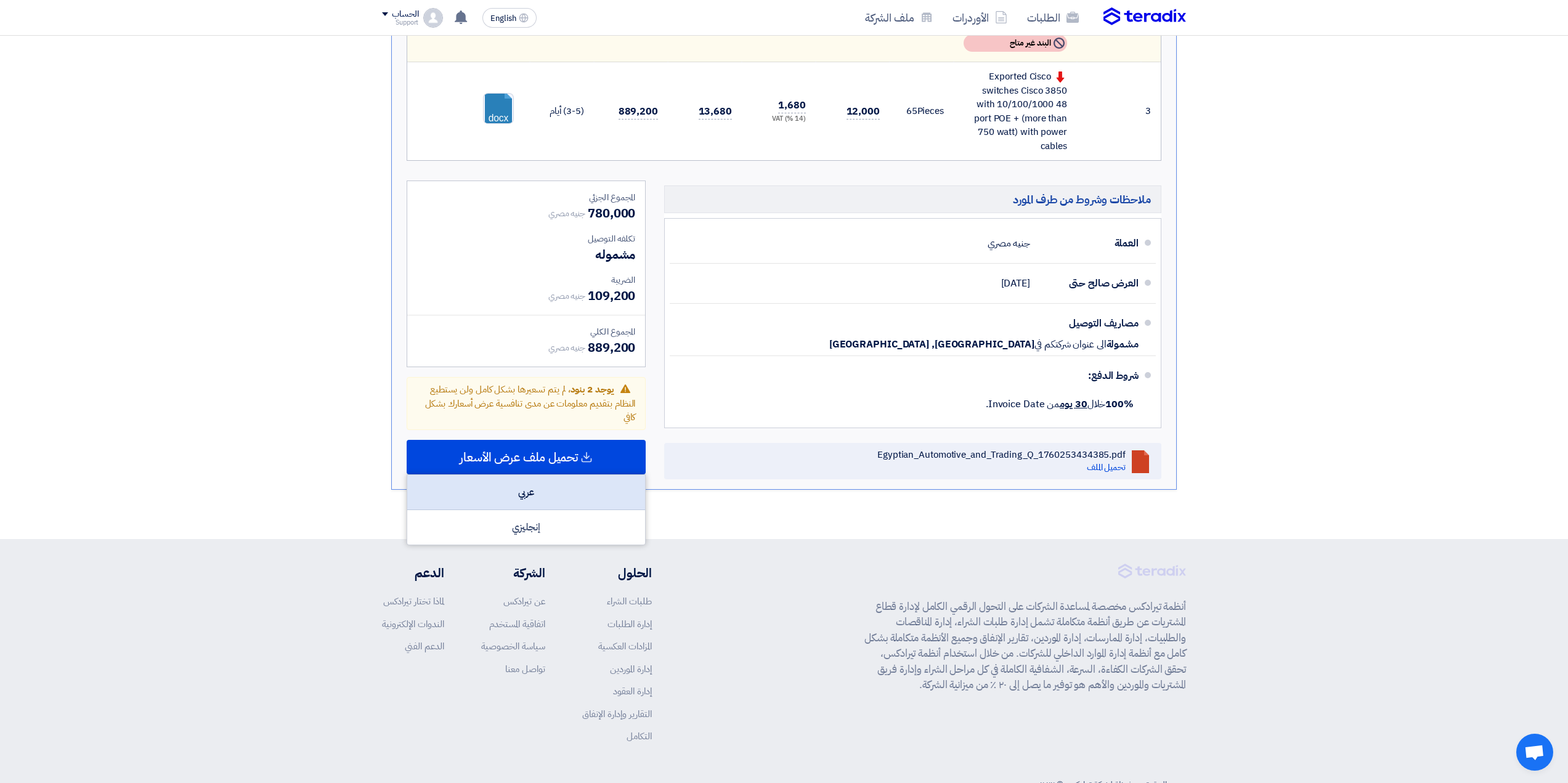
click at [552, 492] on div "عربي" at bounding box center [526, 492] width 238 height 35
click at [1361, 437] on section "تقديم عرض سعر نسخة 1 أخر تحديث [DATE] 10:22 AM Offer is Seen لم يتم مشاهدة العر…" at bounding box center [784, 59] width 1568 height 960
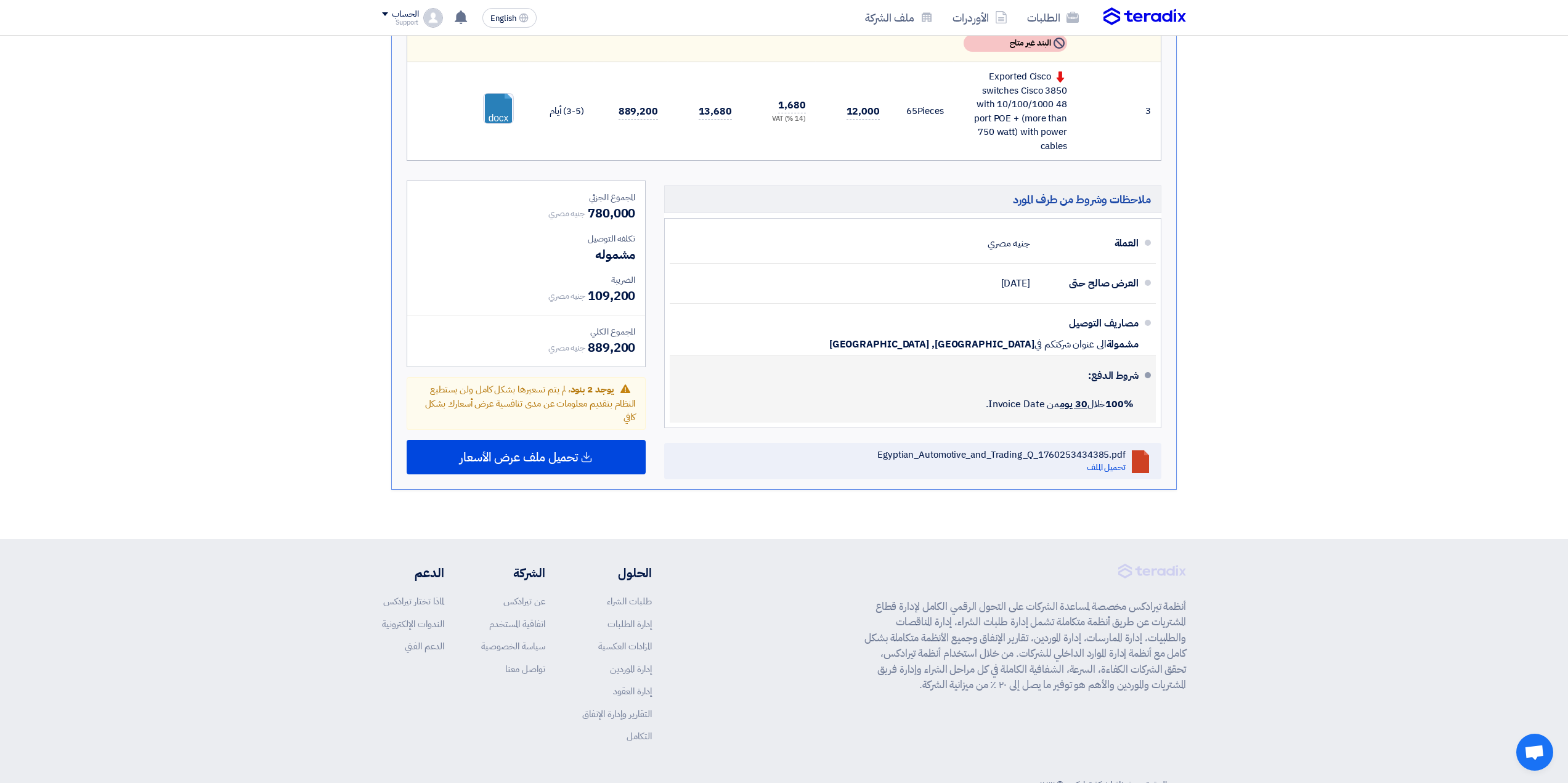
scroll to position [123, 0]
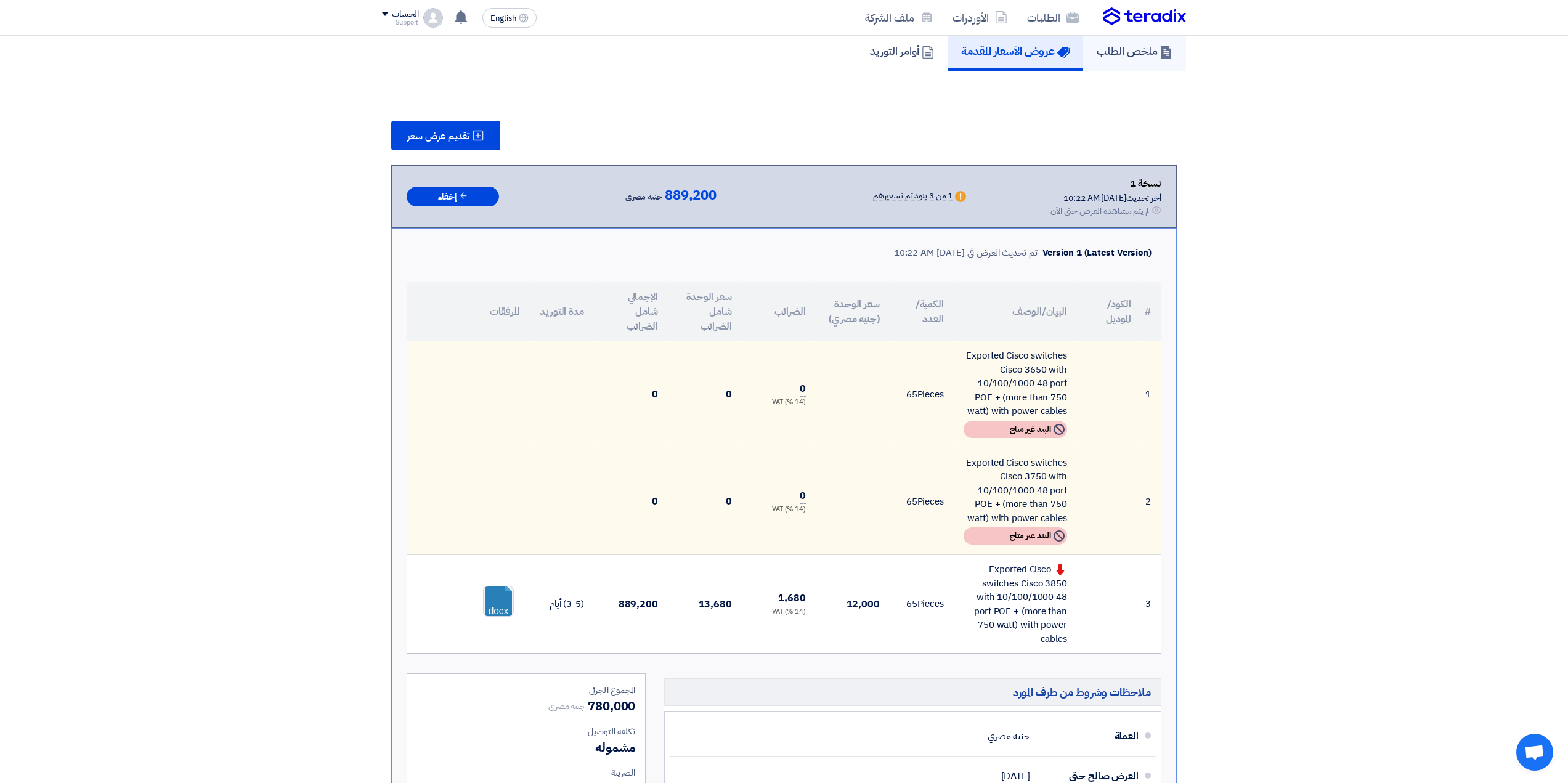
click at [1126, 47] on h5 "ملخص الطلب" at bounding box center [1134, 51] width 76 height 14
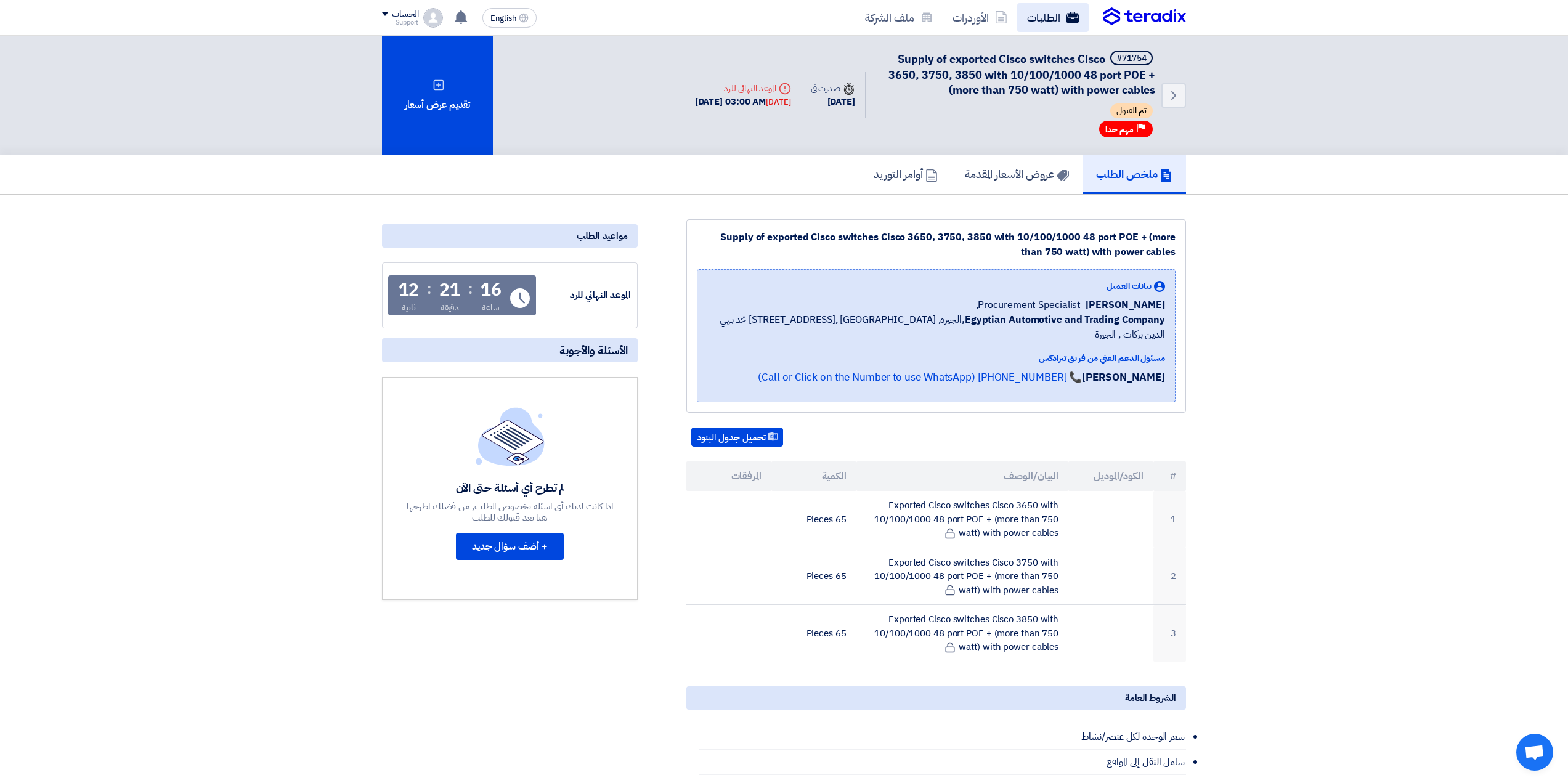
click at [1053, 24] on link "الطلبات" at bounding box center [1053, 18] width 72 height 29
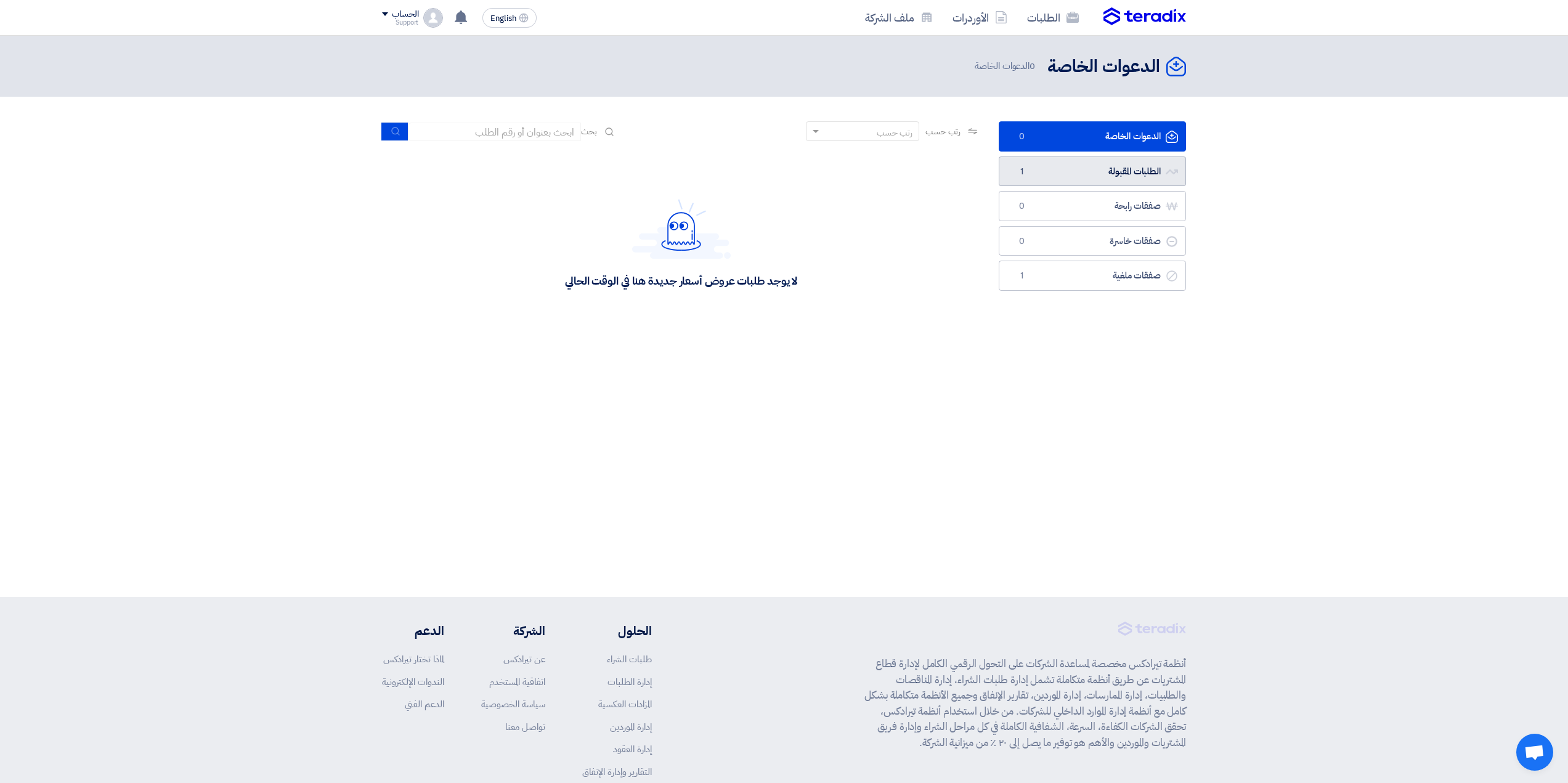
click at [1039, 165] on link "الطلبات المقبولة الطلبات المقبولة 1" at bounding box center [1092, 172] width 188 height 30
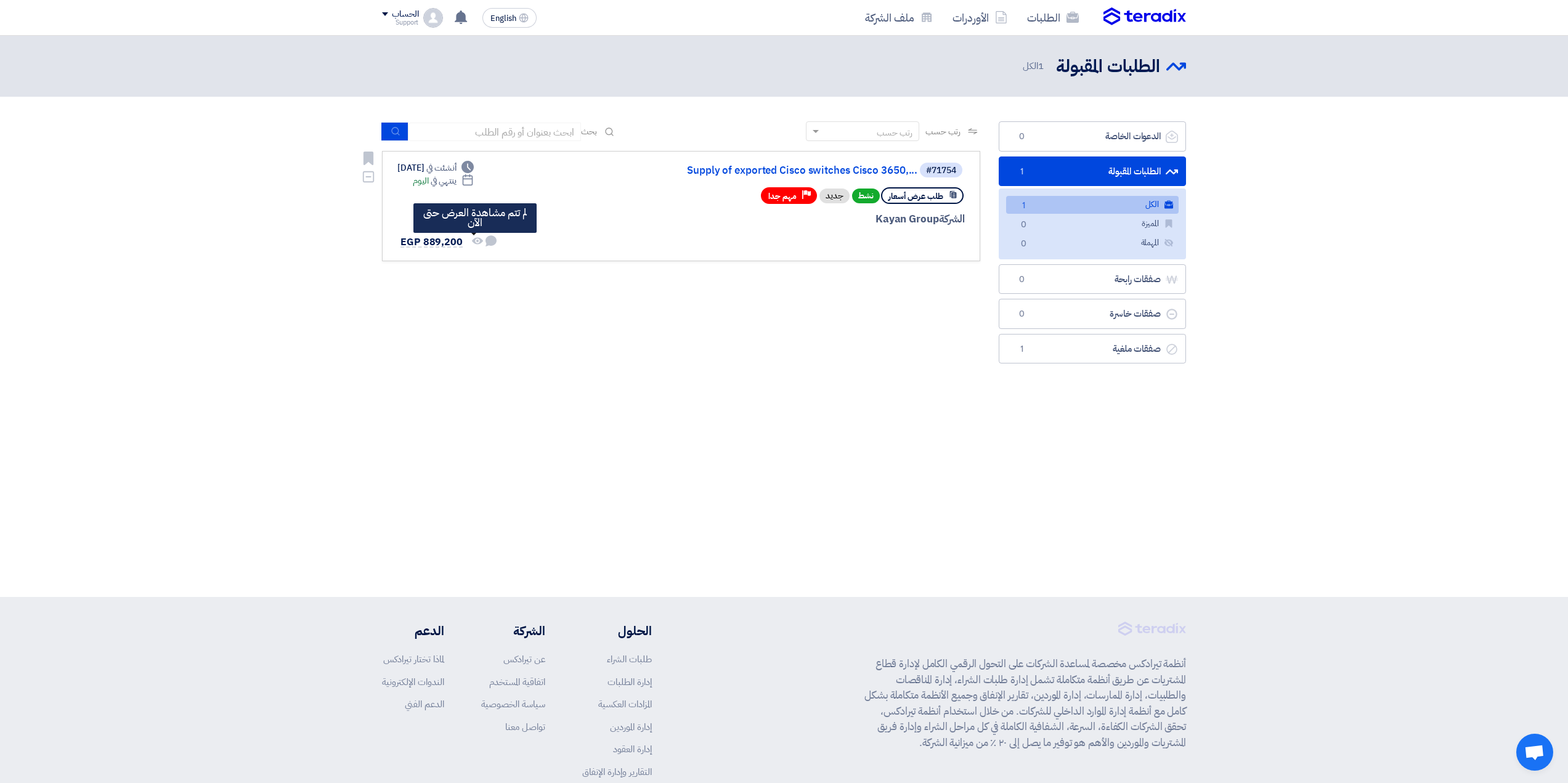
click at [476, 240] on icon "لم تتم مشاهدة العرض حتى الآن" at bounding box center [477, 241] width 11 height 11
click at [492, 236] on use at bounding box center [491, 241] width 11 height 11
click at [475, 237] on icon "لم تتم مشاهدة العرض حتى الآن" at bounding box center [477, 241] width 11 height 11
click at [486, 240] on use at bounding box center [491, 241] width 11 height 11
click at [1034, 5] on link "الطلبات" at bounding box center [1053, 18] width 72 height 29
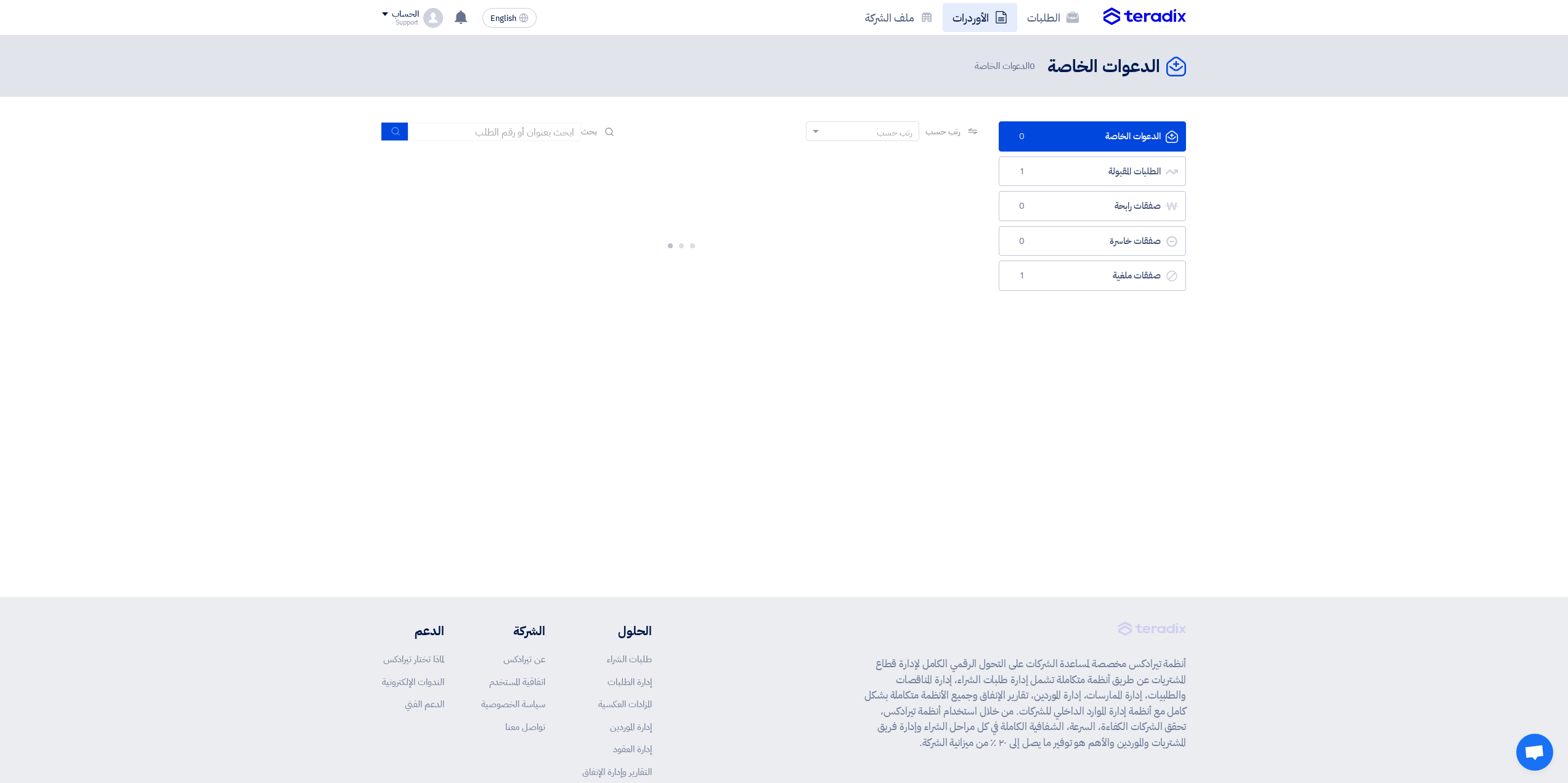
click at [985, 18] on link "الأوردرات" at bounding box center [980, 18] width 74 height 29
click at [935, 19] on link "ملف الشركة" at bounding box center [899, 18] width 88 height 29
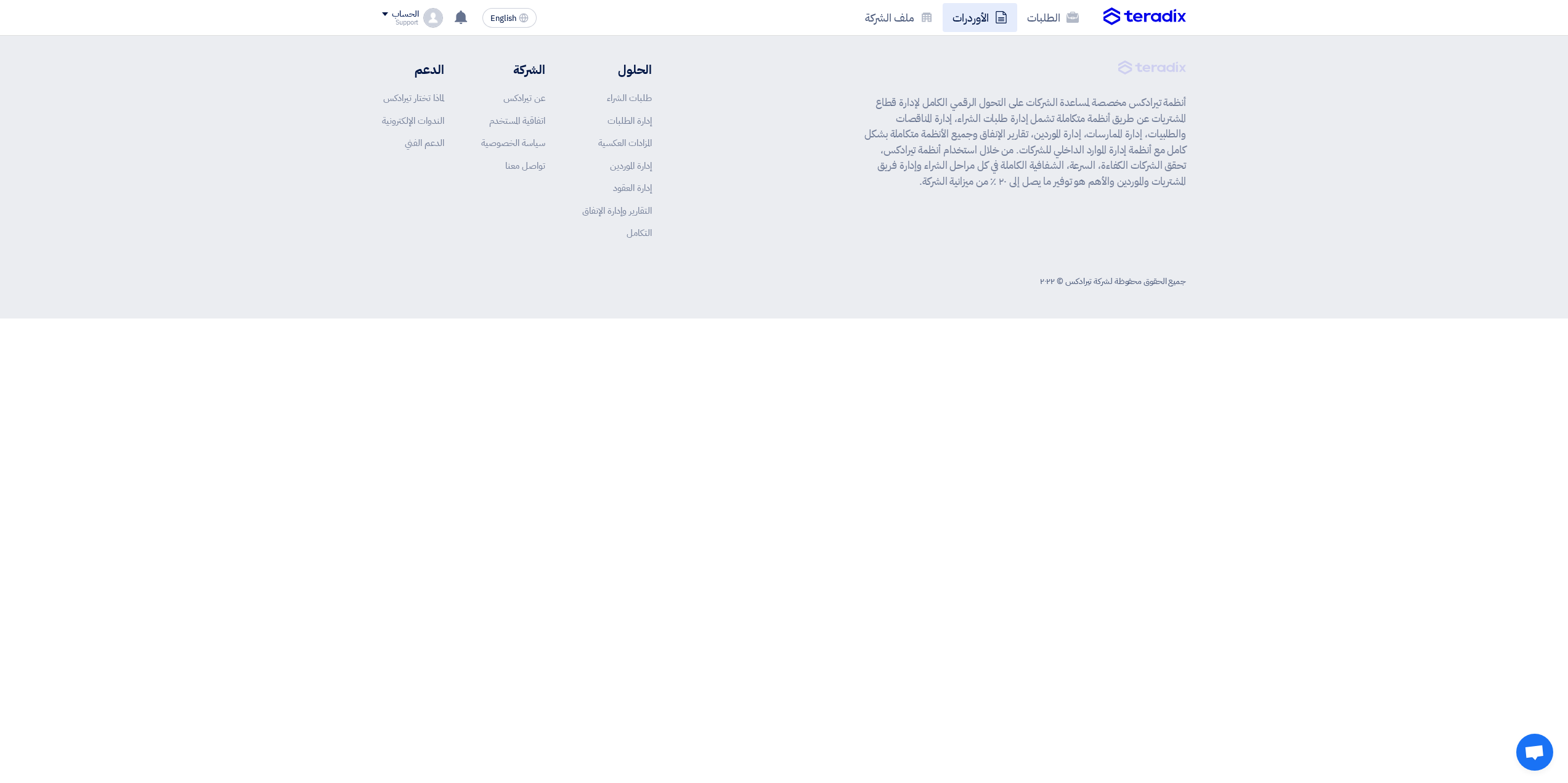
click at [973, 15] on link "الأوردرات" at bounding box center [980, 18] width 74 height 29
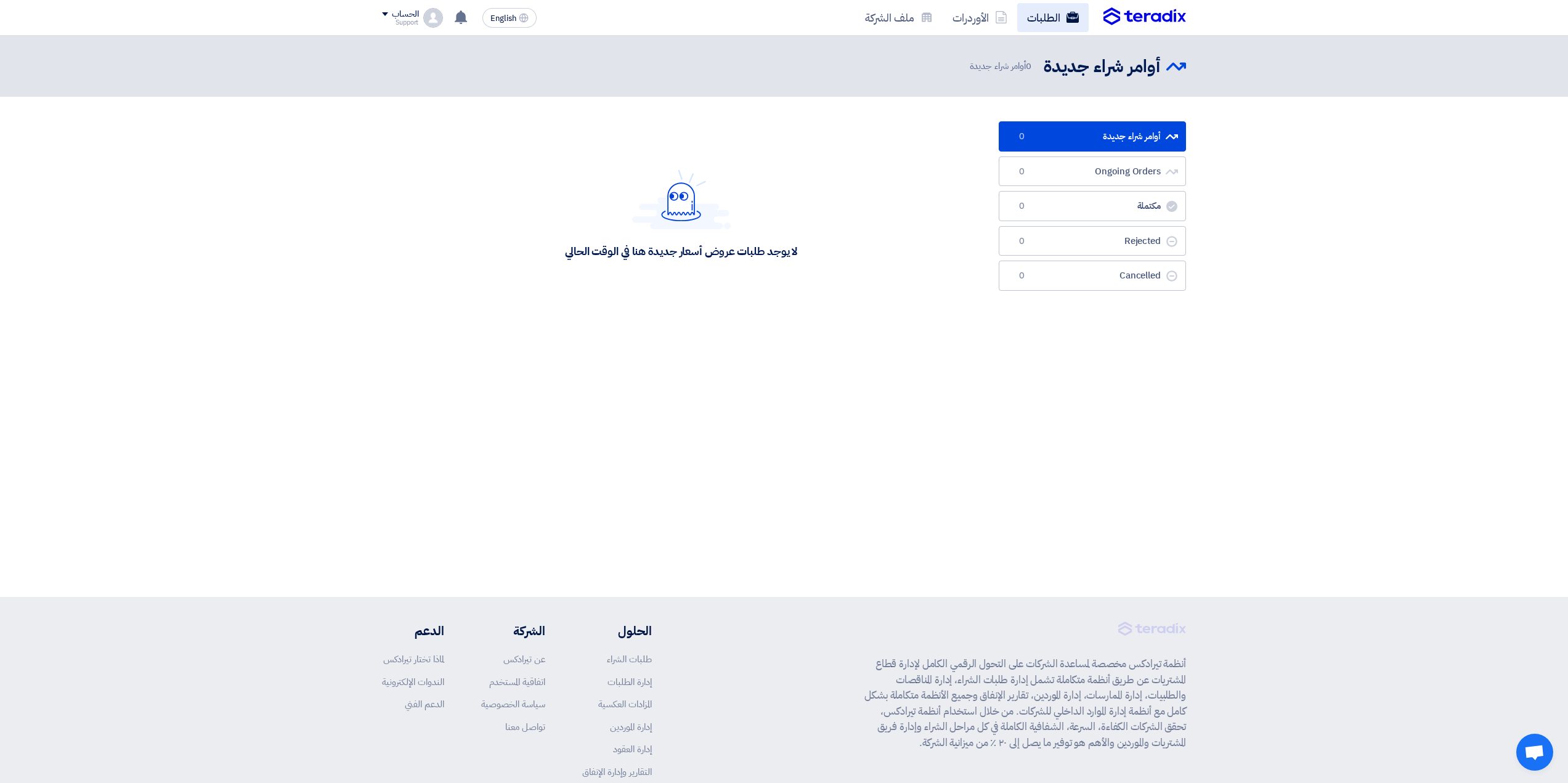
click at [1037, 13] on link "الطلبات" at bounding box center [1053, 18] width 72 height 29
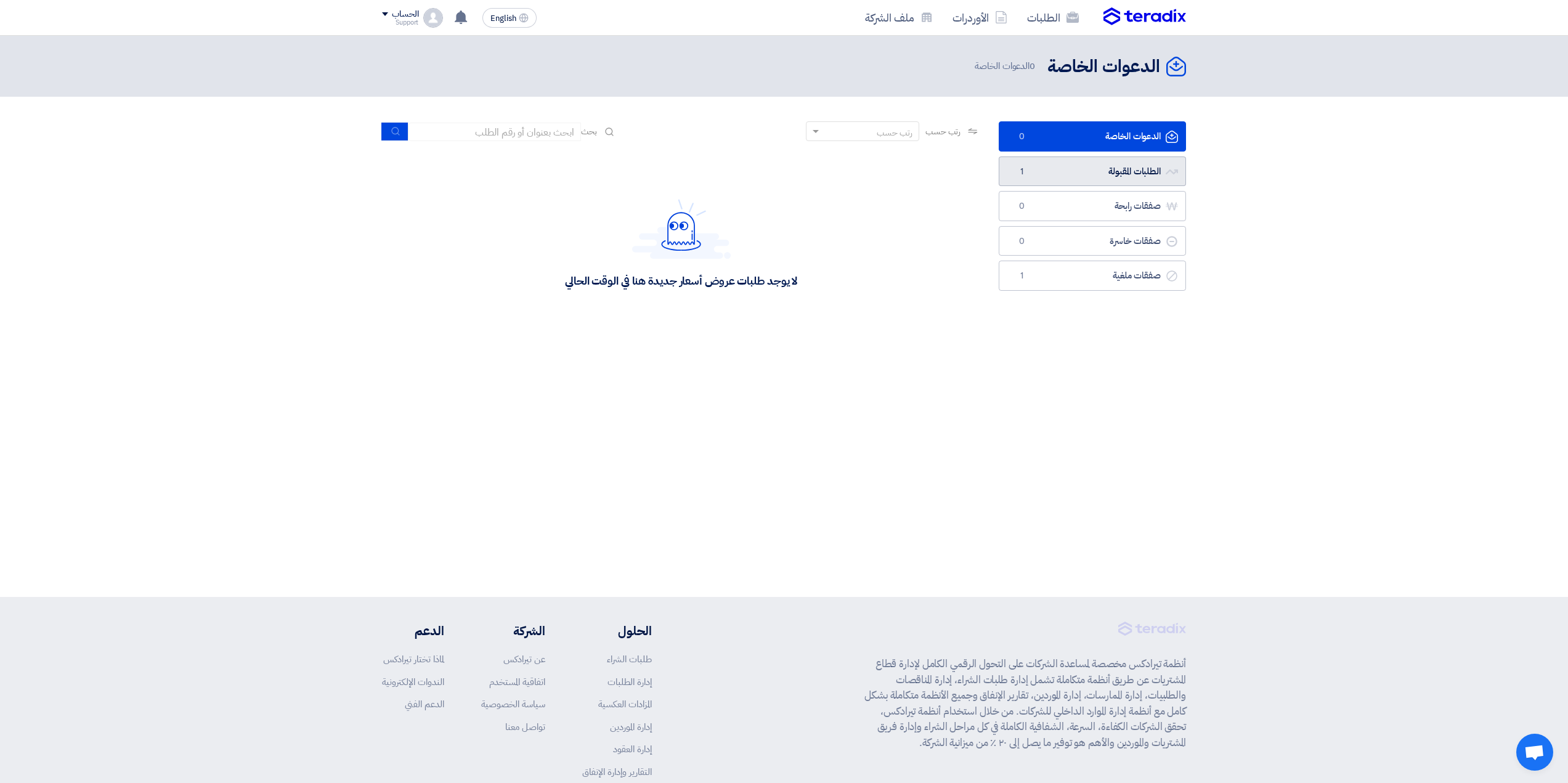
click at [1036, 172] on link "الطلبات المقبولة الطلبات المقبولة 1" at bounding box center [1092, 172] width 188 height 30
